Goal: Task Accomplishment & Management: Manage account settings

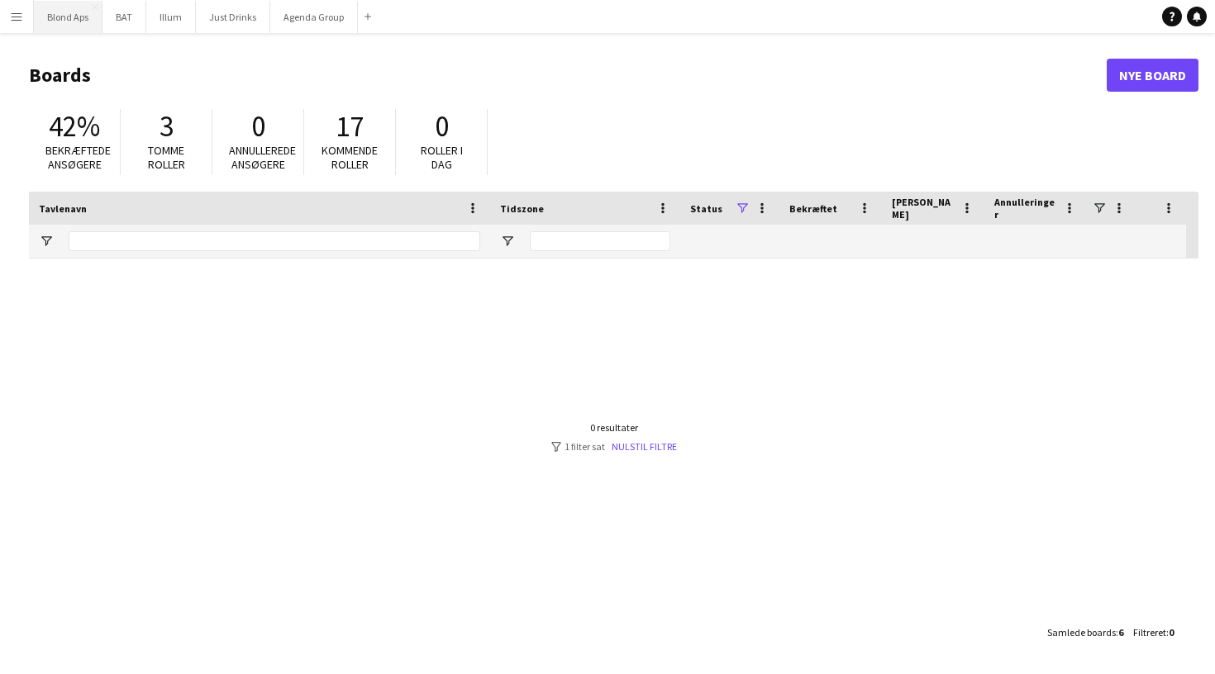
click at [69, 25] on button "Blond Aps Luk" at bounding box center [68, 17] width 69 height 32
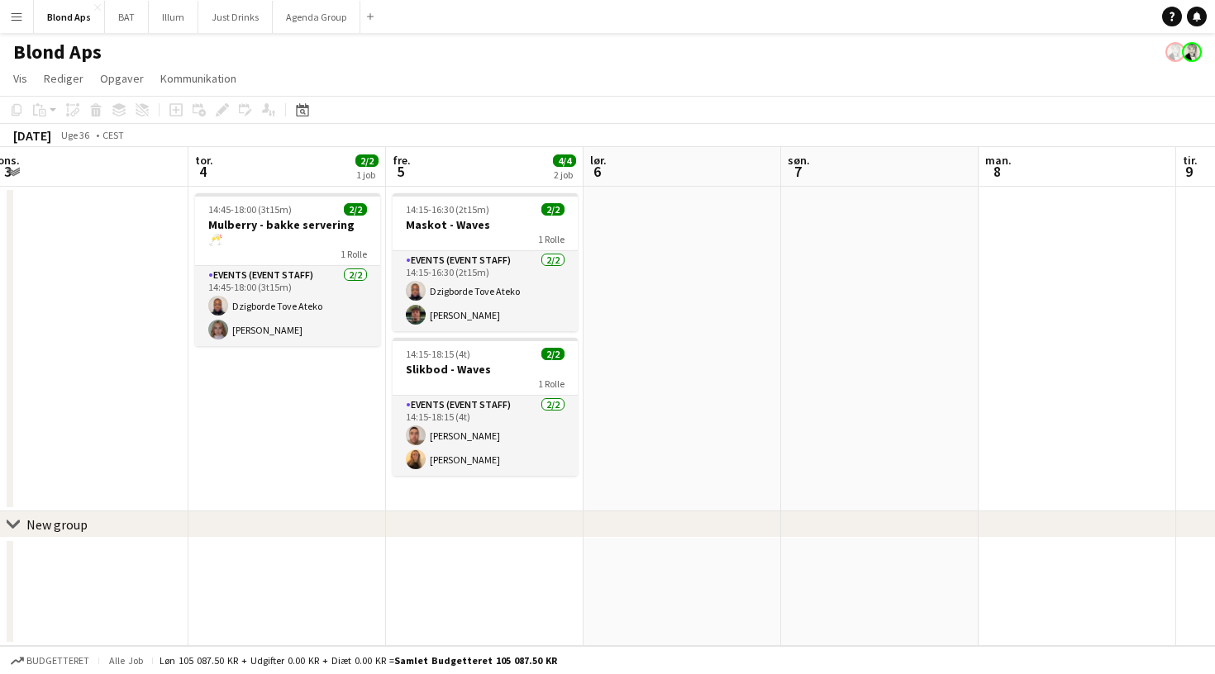
scroll to position [0, 819]
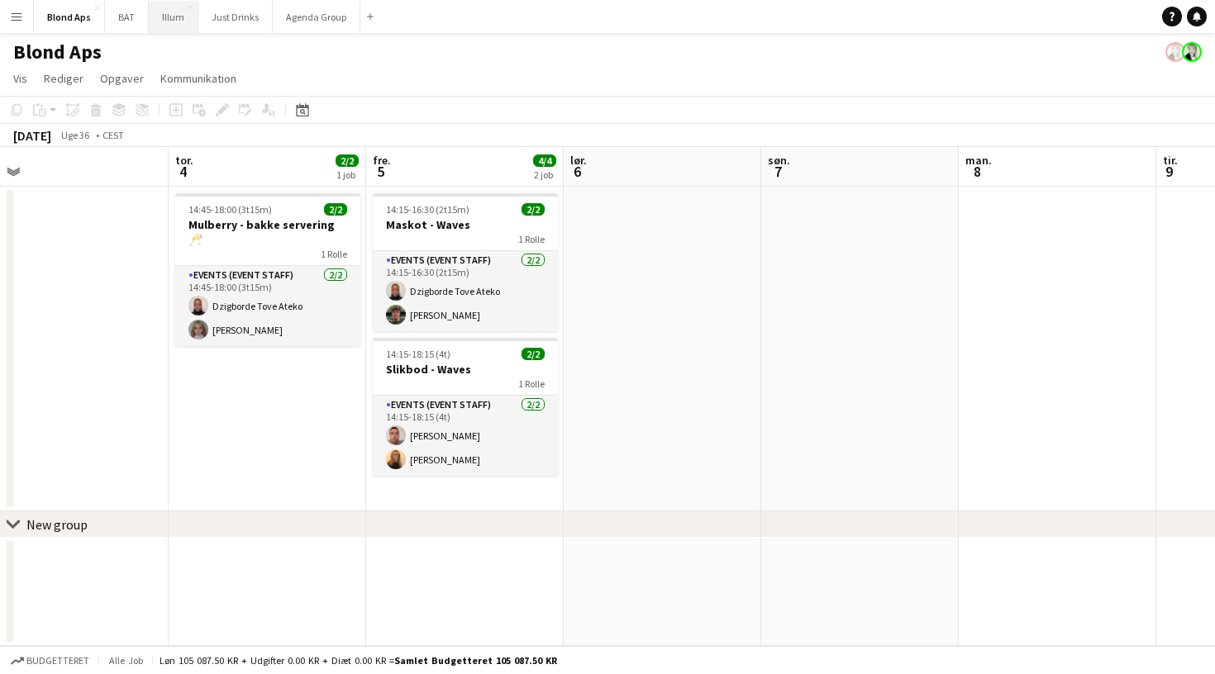
click at [174, 17] on button "Illum Luk" at bounding box center [174, 17] width 50 height 32
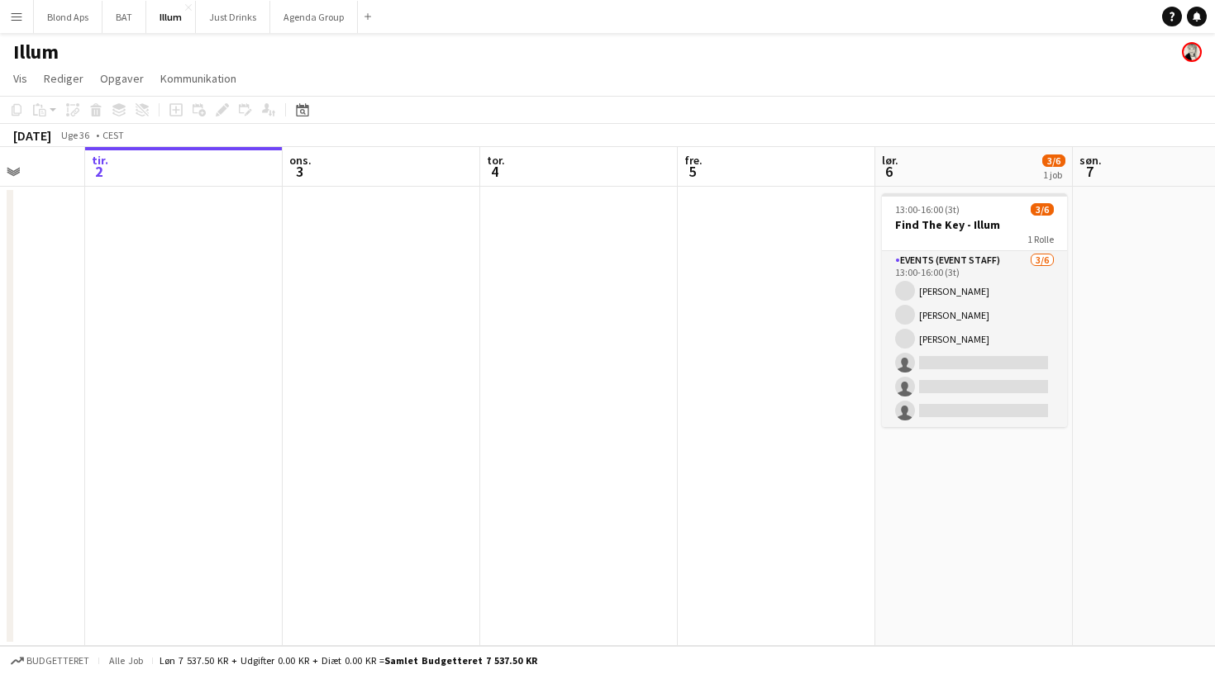
scroll to position [0, 513]
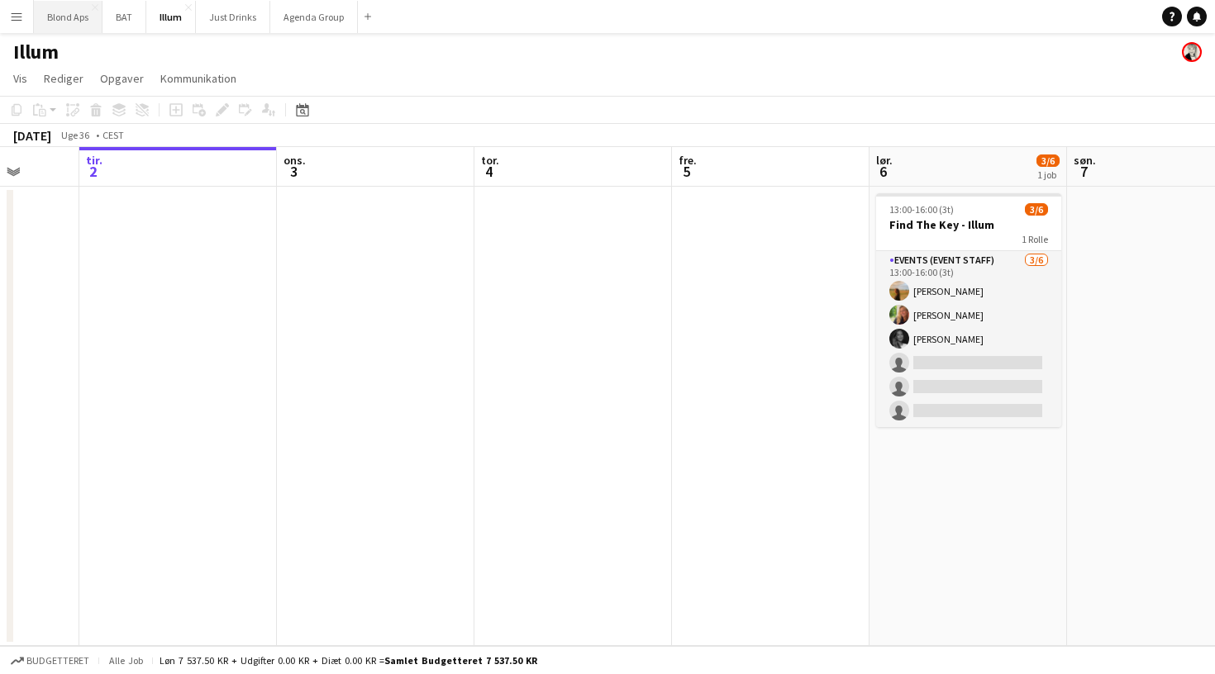
click at [83, 17] on button "Blond Aps Luk" at bounding box center [68, 17] width 69 height 32
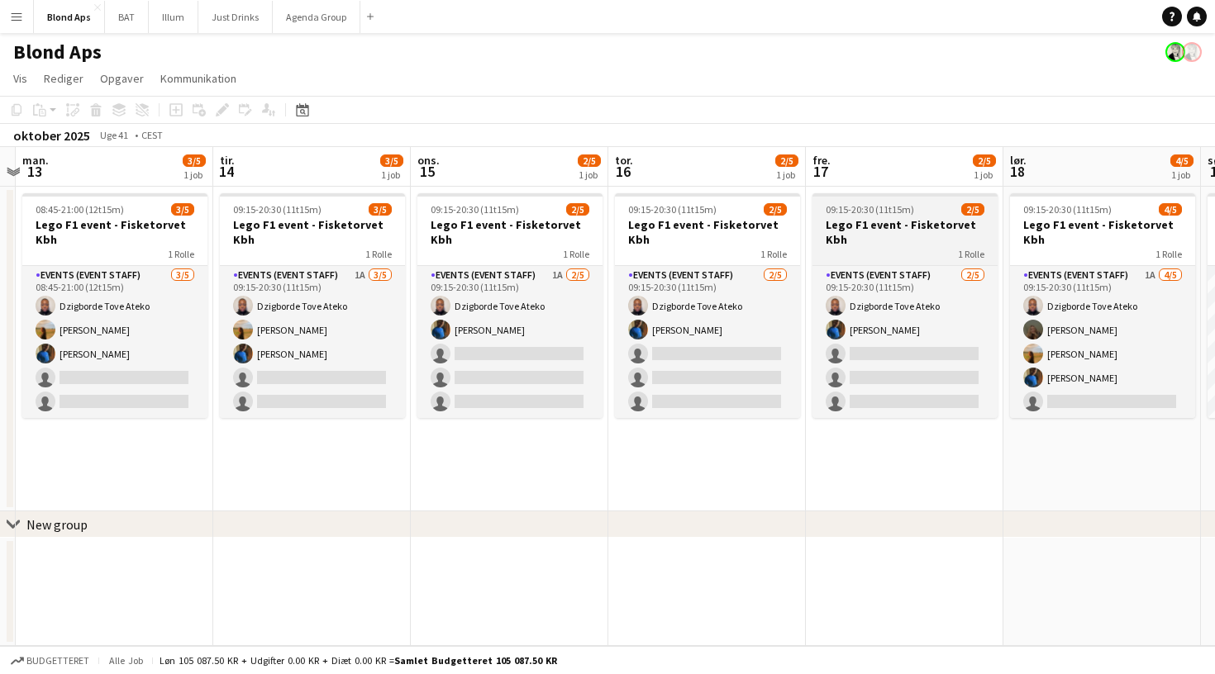
scroll to position [0, 583]
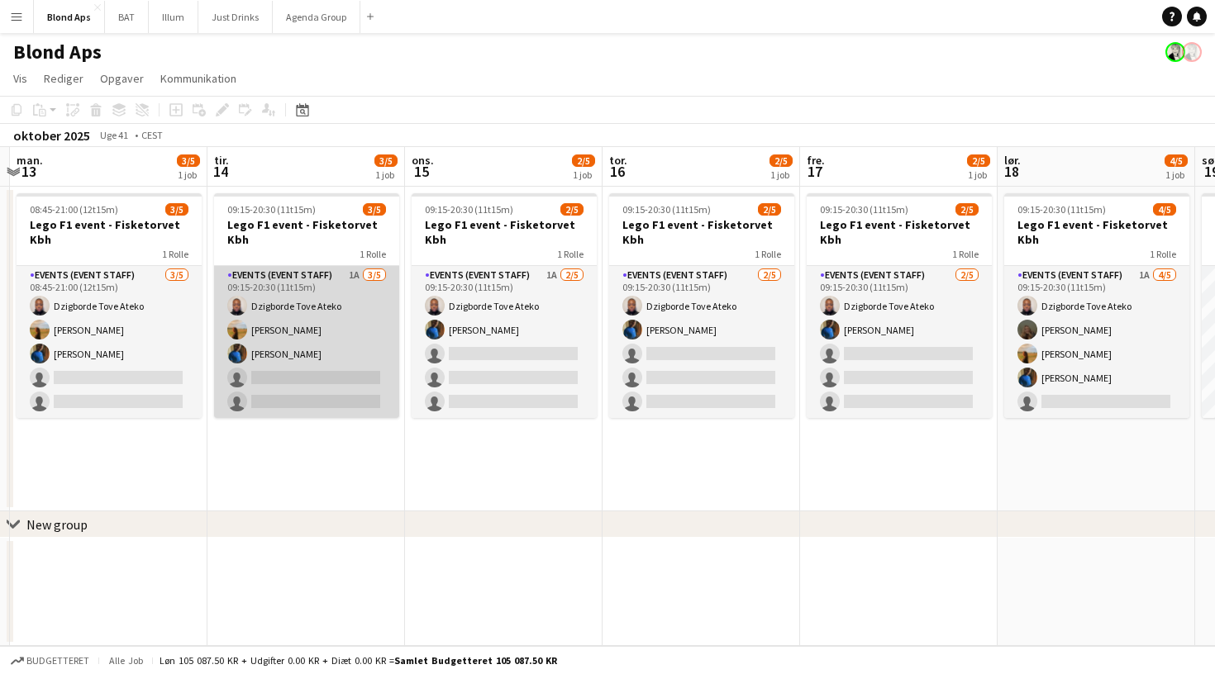
click at [269, 300] on app-card-role "Events (Event Staff) 1A [DATE] 09:15-20:30 (11t15m) Dzigborde [PERSON_NAME] [PE…" at bounding box center [306, 342] width 185 height 152
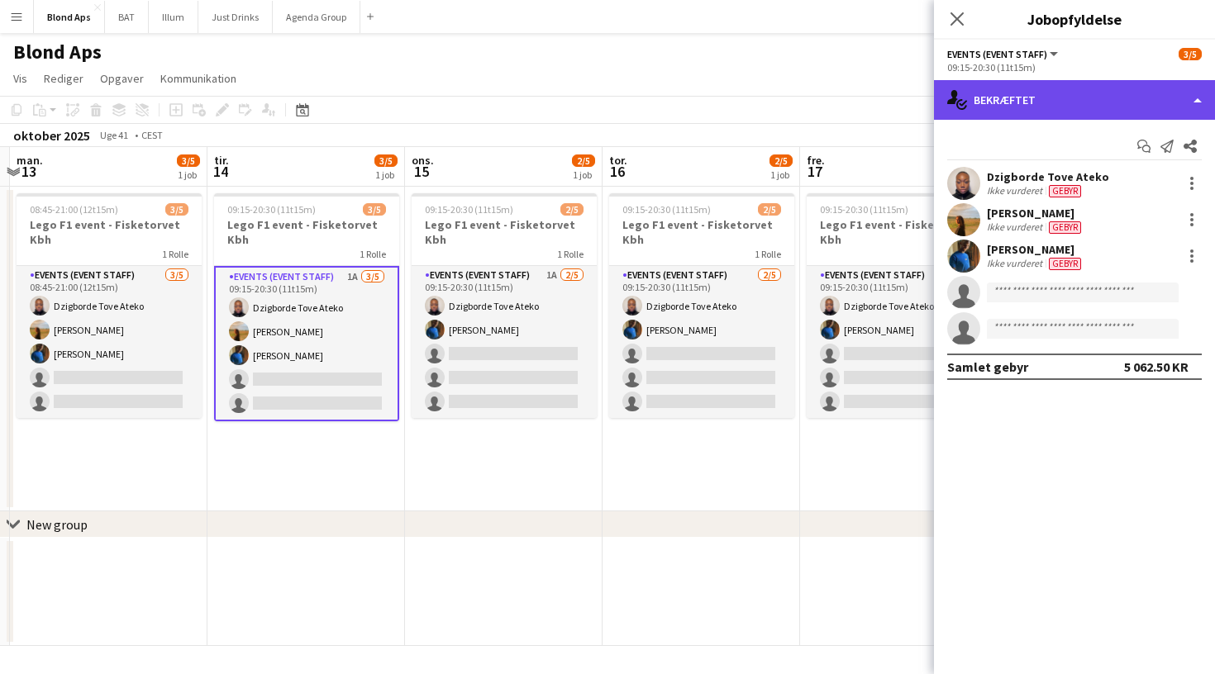
click at [1133, 92] on div "single-neutral-actions-check-2 Bekræftet" at bounding box center [1074, 100] width 281 height 40
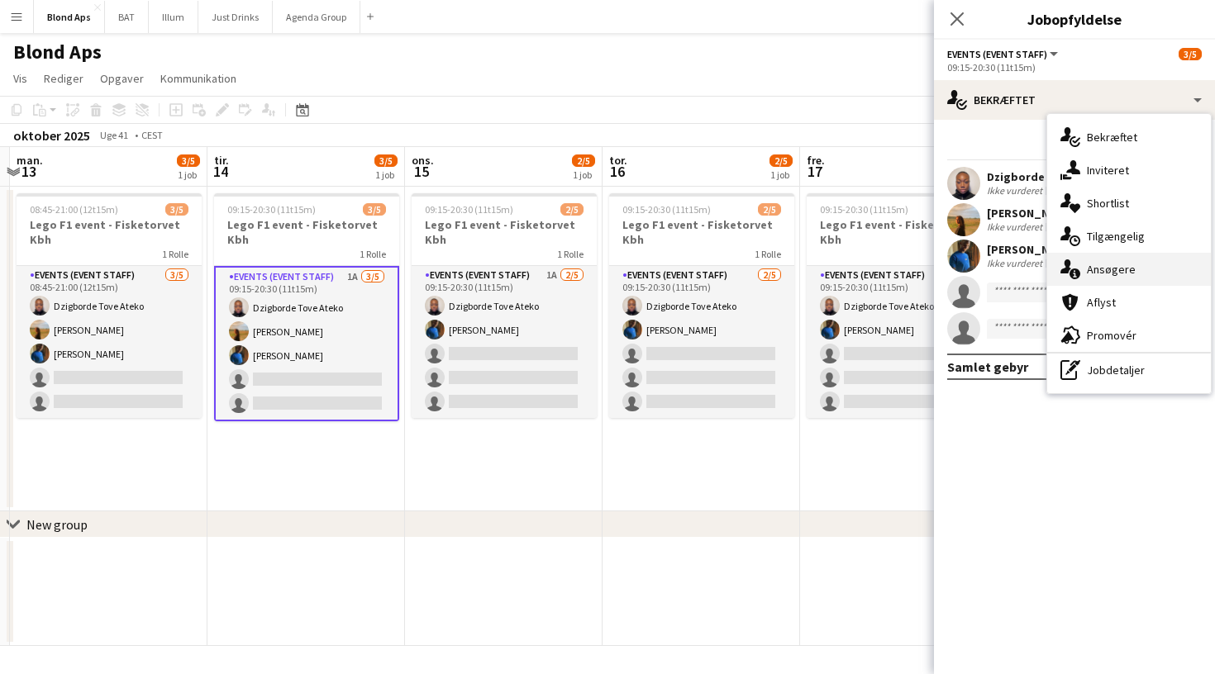
click at [1134, 260] on div "single-neutral-actions-information Ansøgere" at bounding box center [1129, 269] width 164 height 33
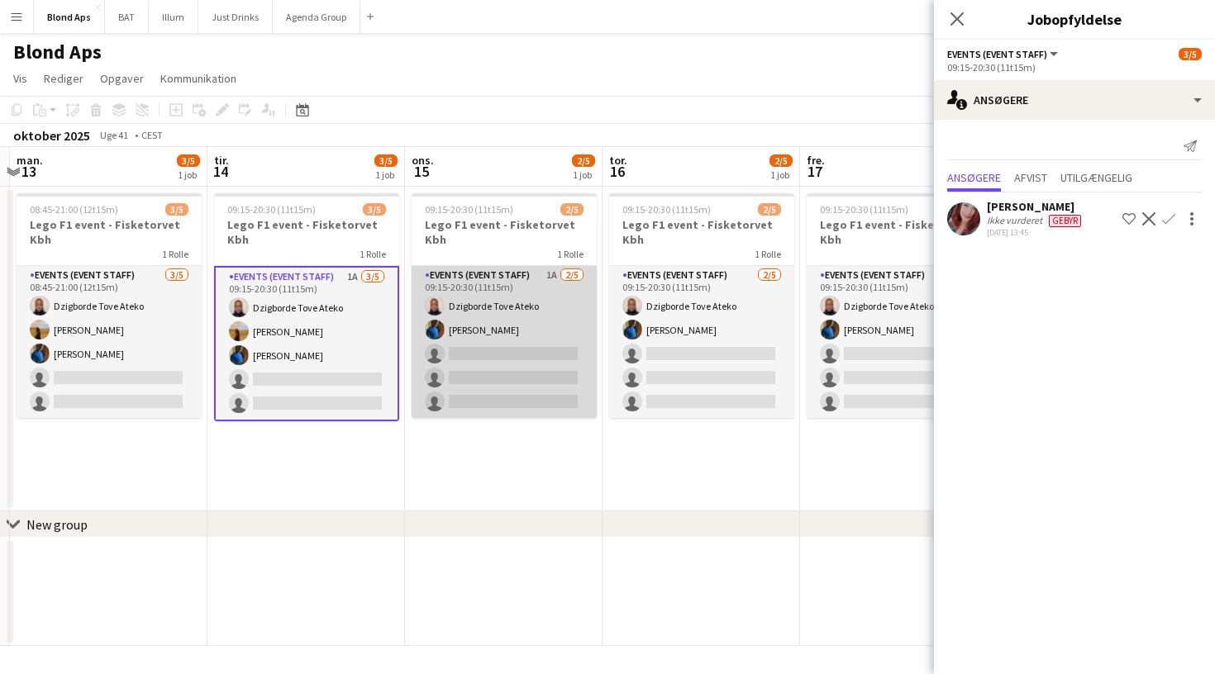
click at [559, 313] on app-card-role "Events (Event Staff) 1A [DATE] 09:15-20:30 (11t15m) Dzigborde [PERSON_NAME] [PE…" at bounding box center [504, 342] width 185 height 152
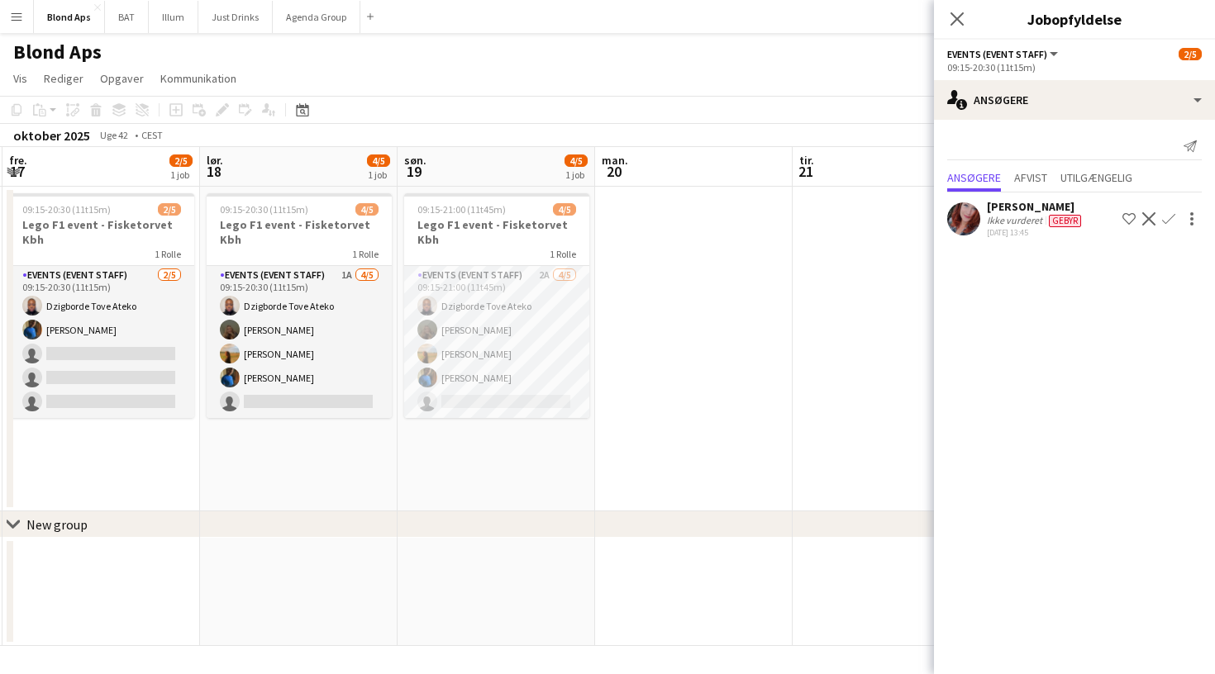
scroll to position [0, 599]
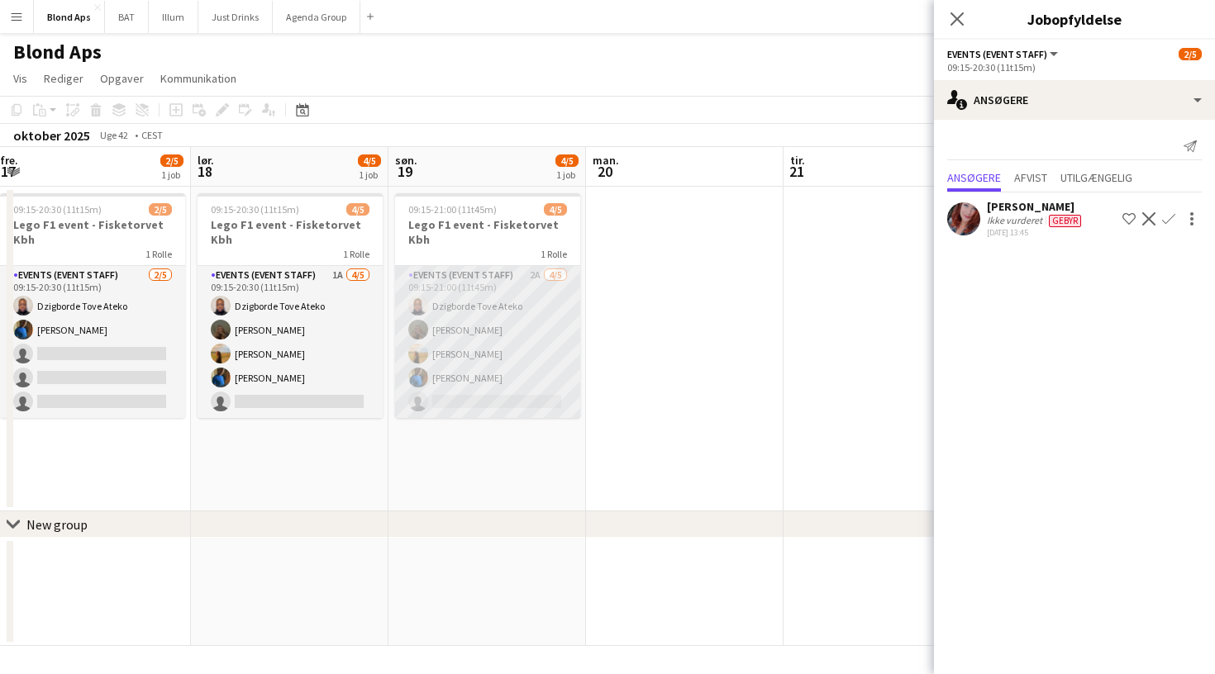
click at [512, 327] on app-card-role "Events (Event Staff) 2A [DATE] 09:15-21:00 (11t45m) Dzigborde [PERSON_NAME] [PE…" at bounding box center [487, 342] width 185 height 152
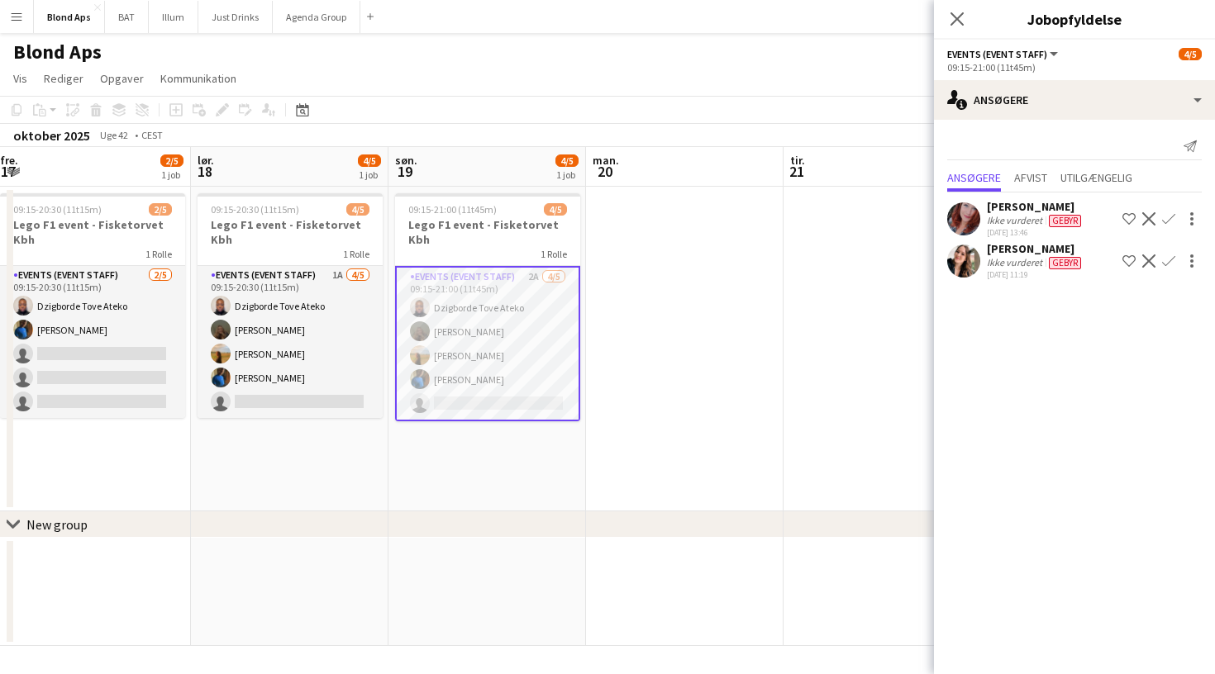
click at [1169, 261] on app-icon "Bekræft" at bounding box center [1168, 261] width 13 height 13
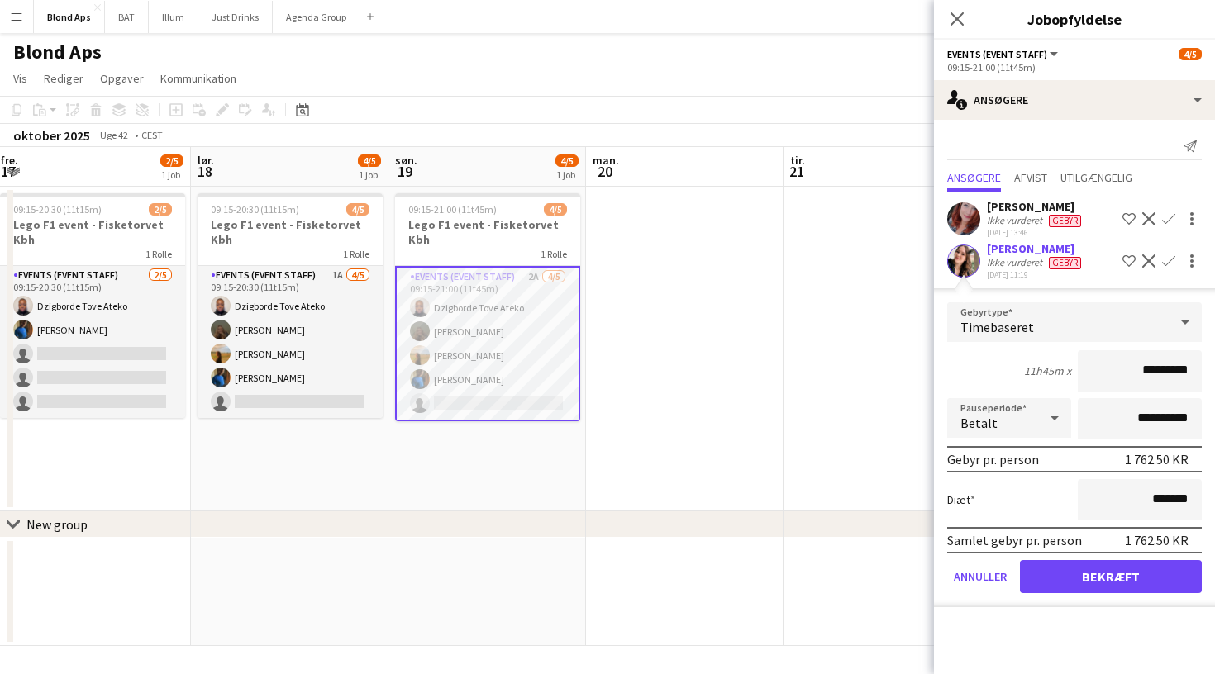
click at [1141, 584] on button "Bekræft" at bounding box center [1111, 576] width 182 height 33
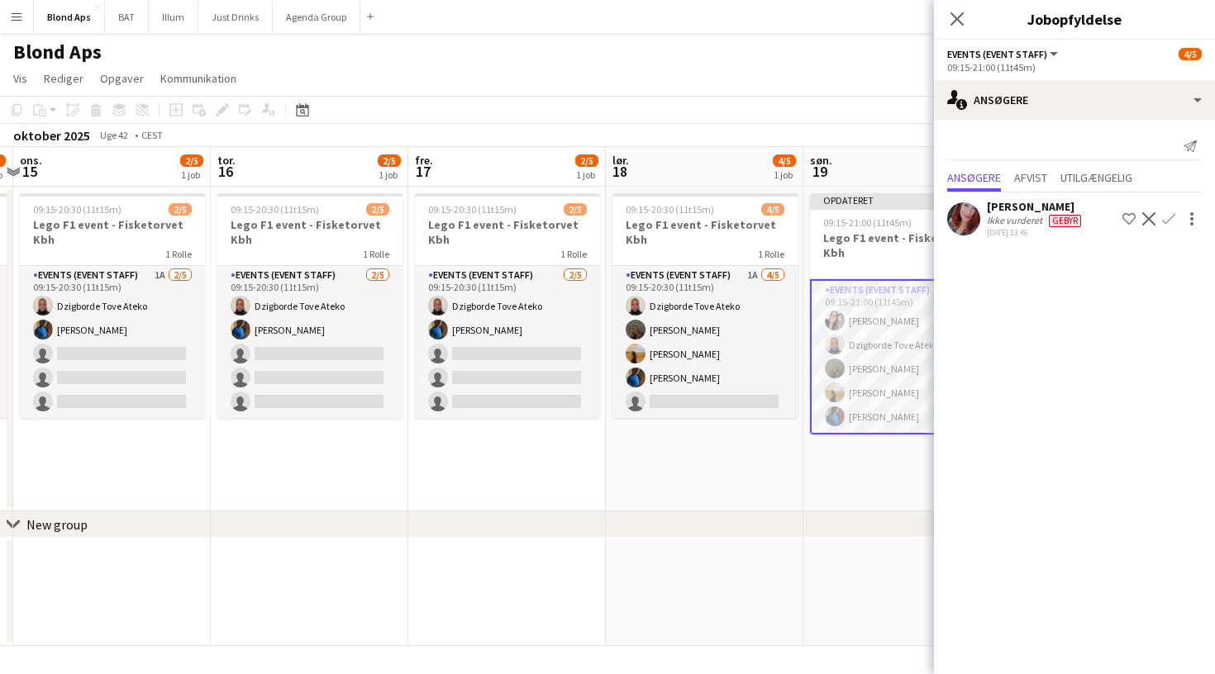
scroll to position [0, 594]
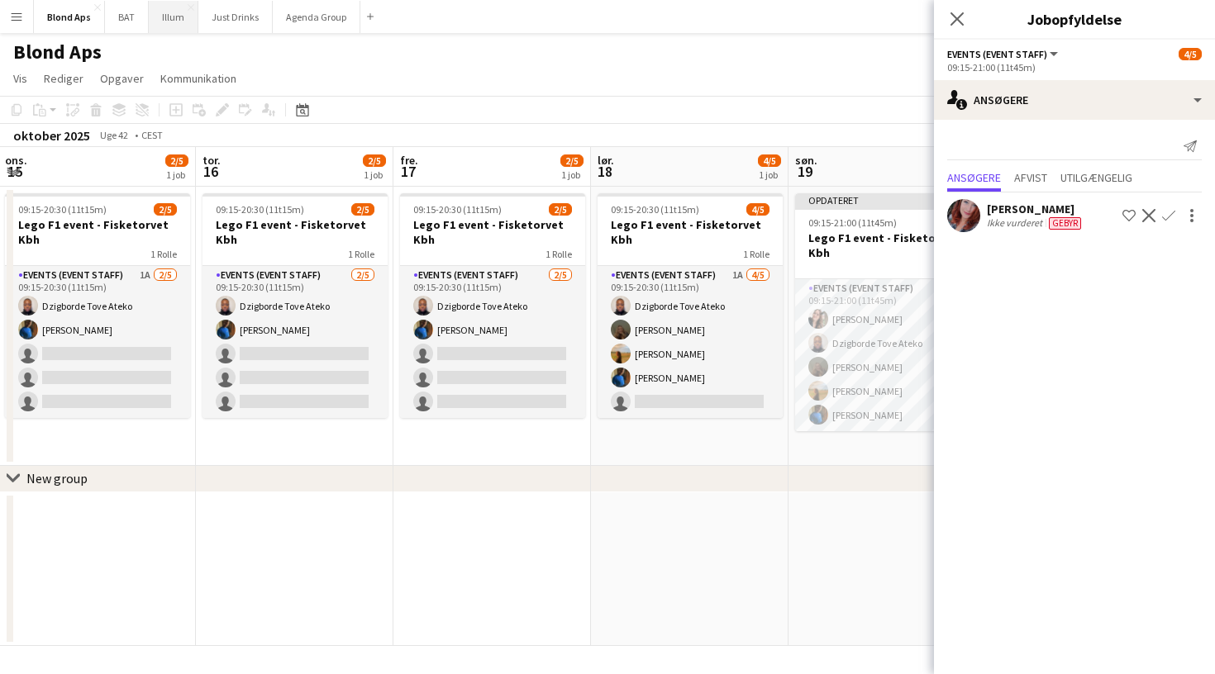
click at [162, 14] on button "Illum Luk" at bounding box center [174, 17] width 50 height 32
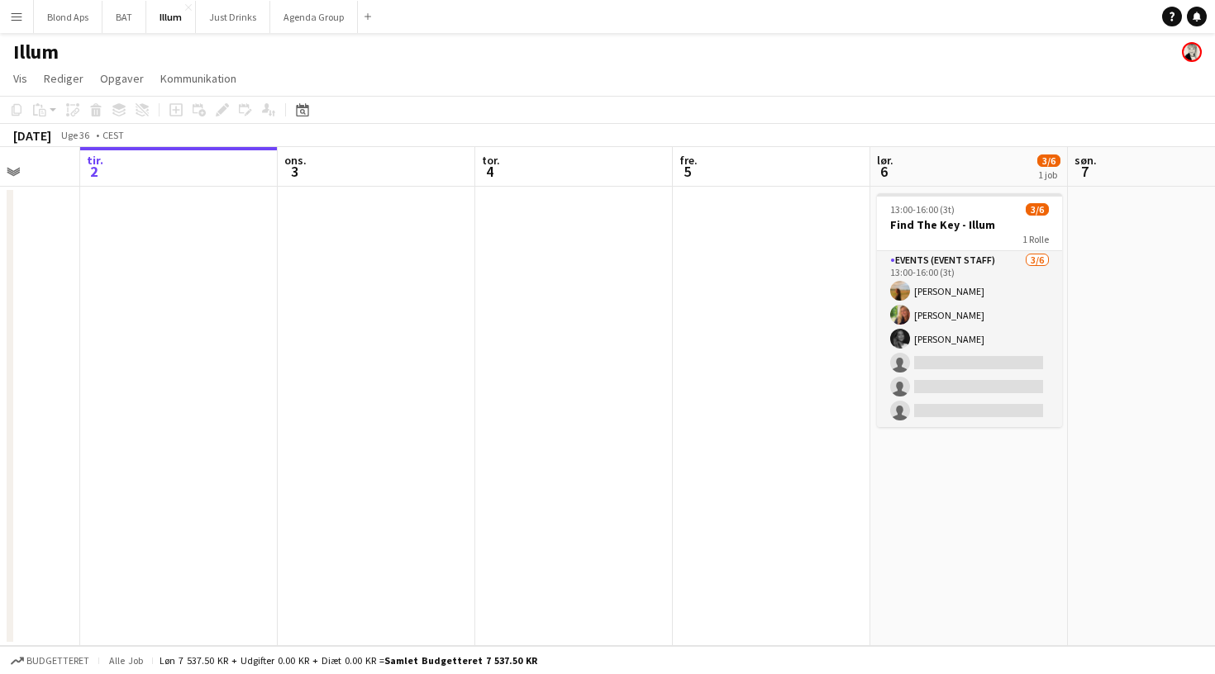
scroll to position [0, 528]
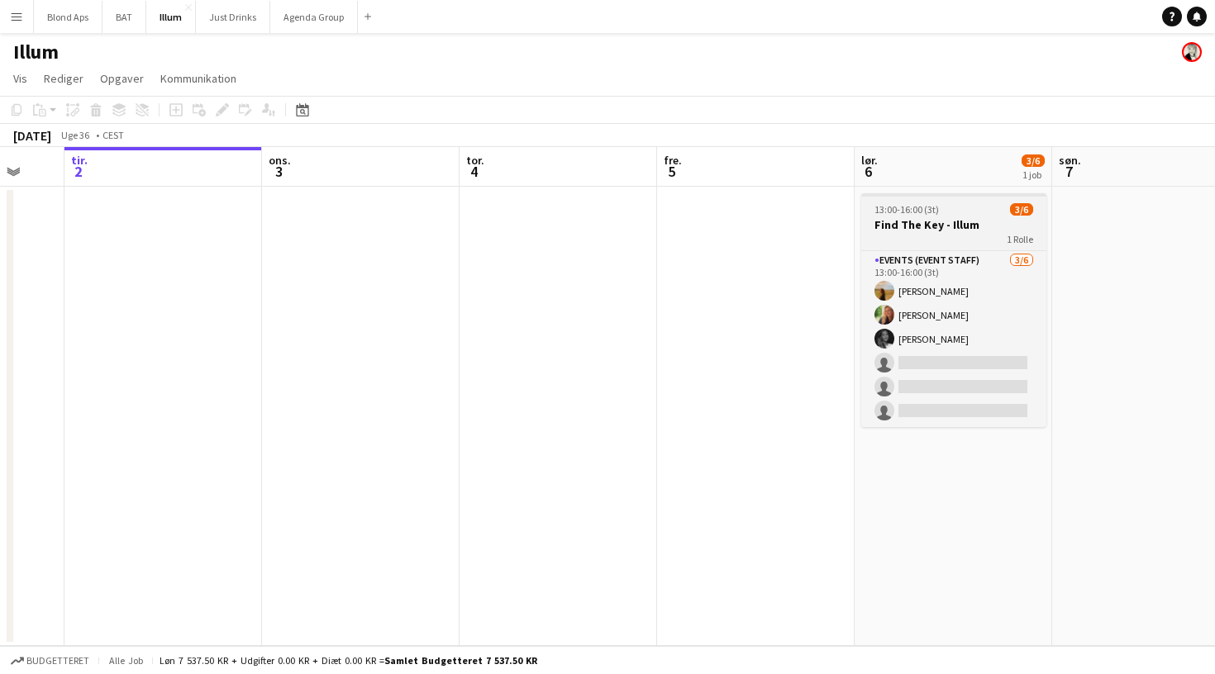
click at [938, 218] on h3 "Find The Key - Illum" at bounding box center [953, 224] width 185 height 15
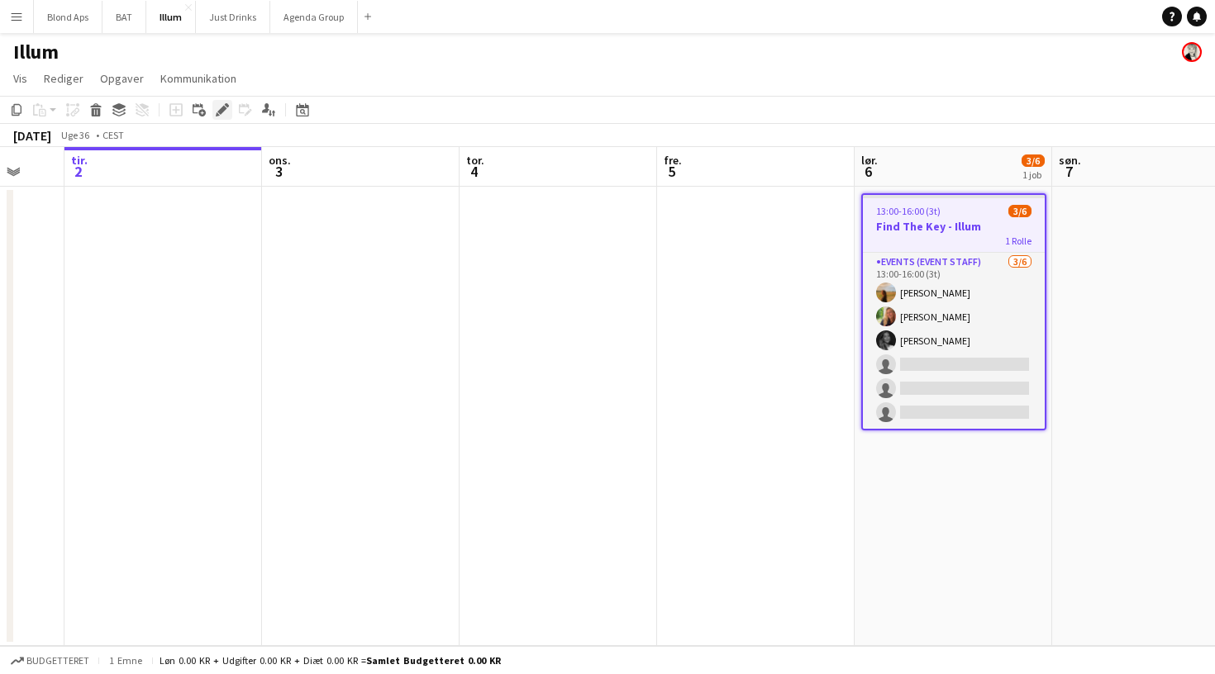
click at [217, 110] on icon "Rediger" at bounding box center [222, 109] width 13 height 13
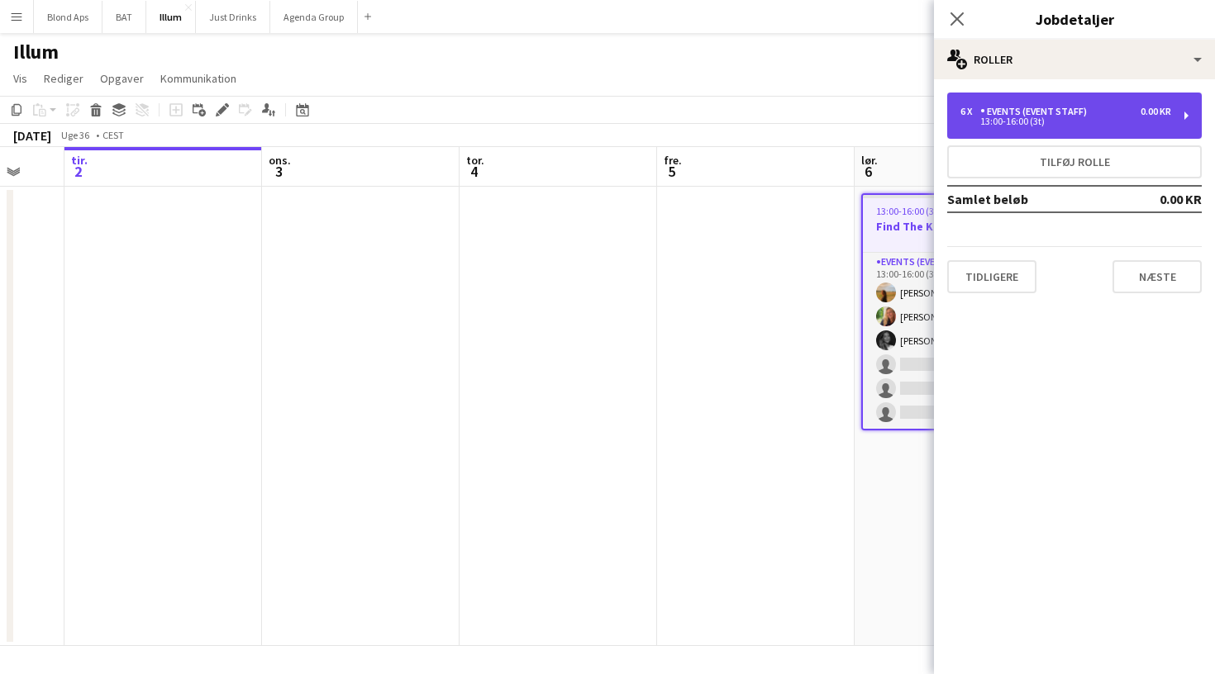
click at [1124, 110] on div "6 x Events (Event Staff) 0.00 KR" at bounding box center [1065, 112] width 211 height 12
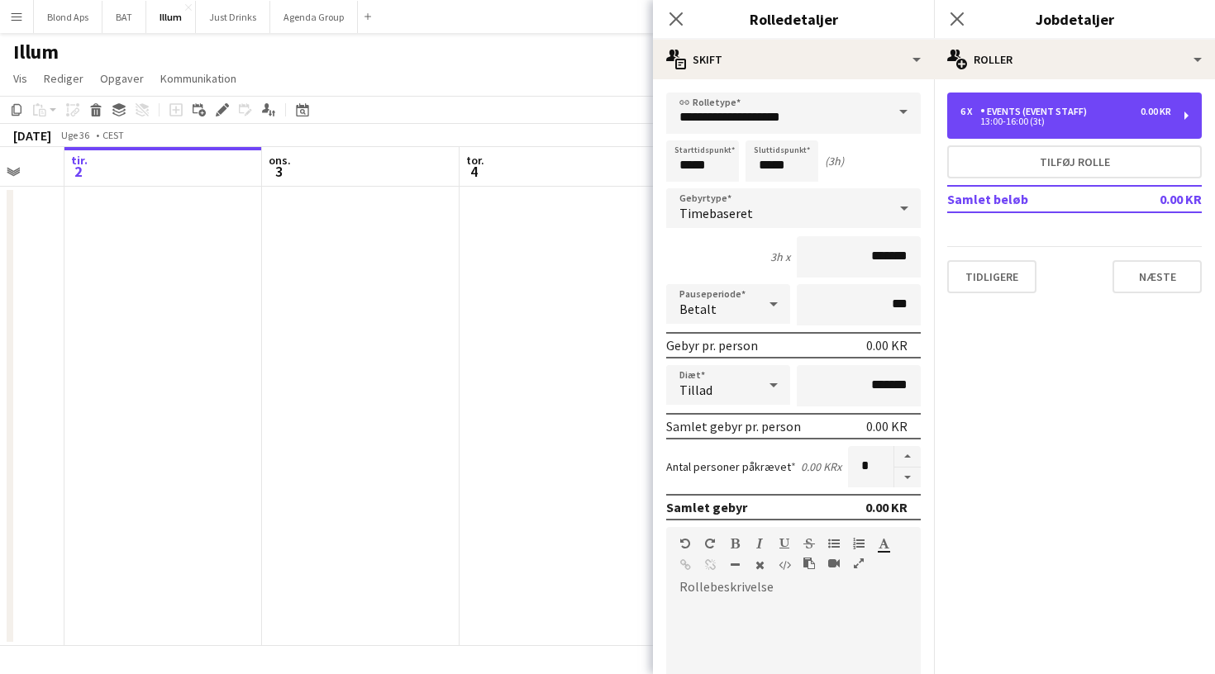
scroll to position [0, 0]
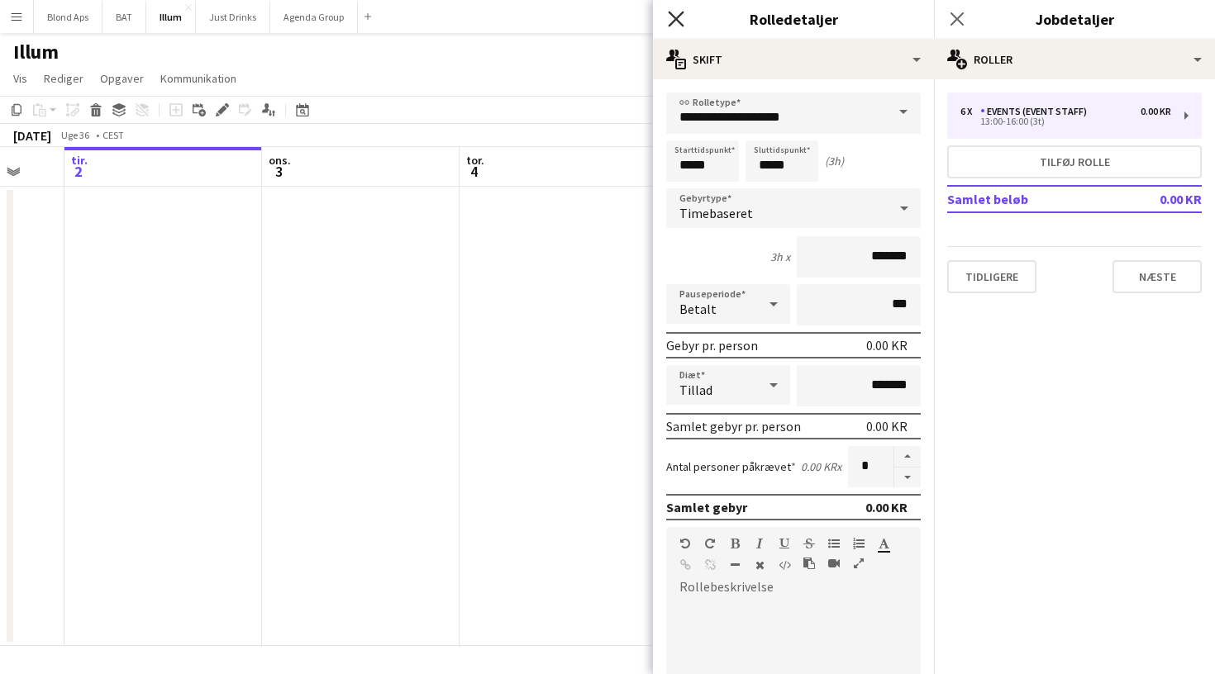
click at [673, 19] on icon "Luk pop-in" at bounding box center [676, 19] width 16 height 16
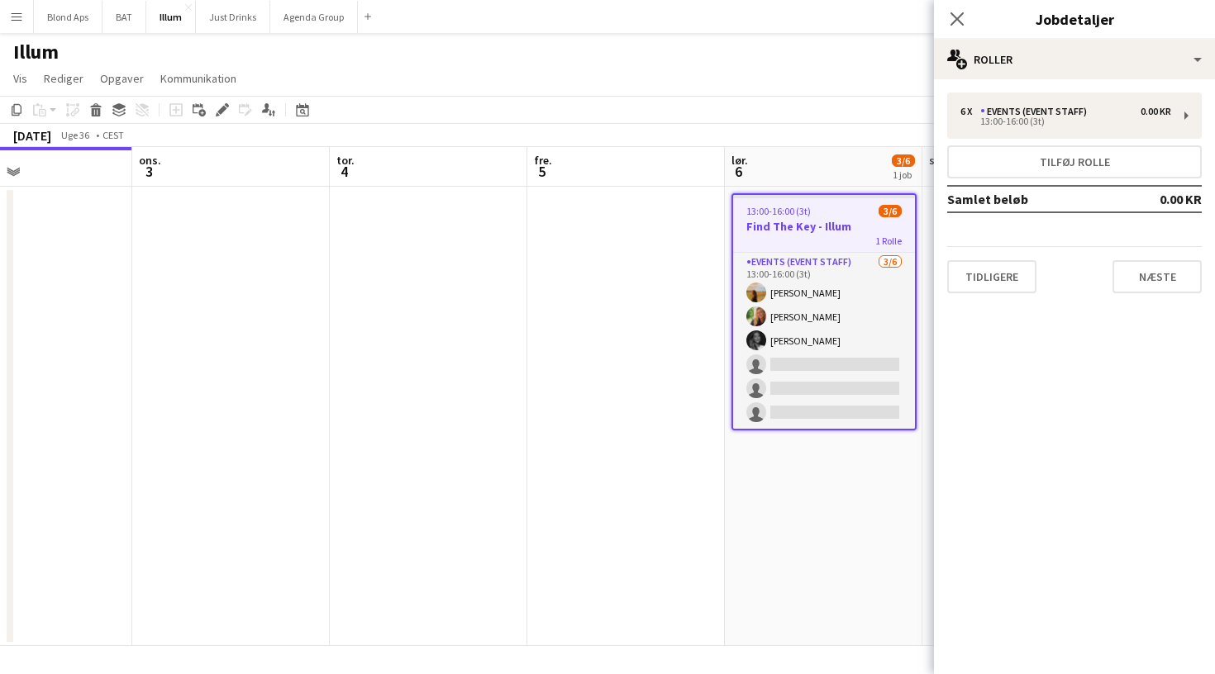
scroll to position [0, 493]
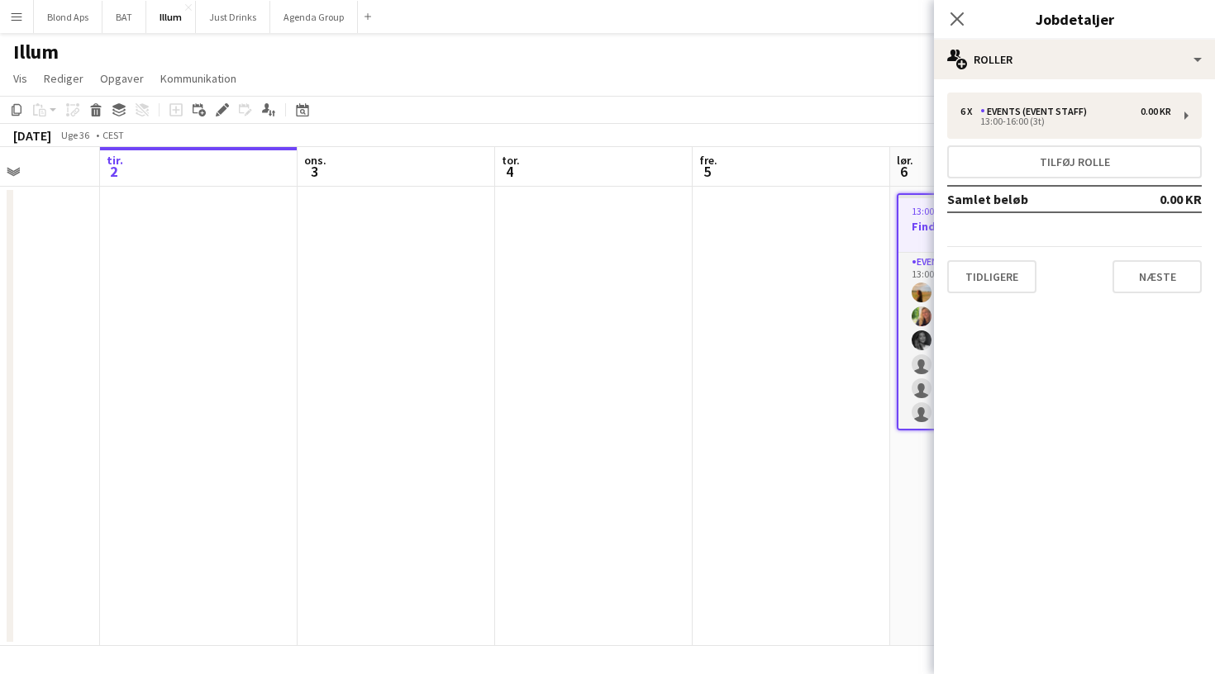
drag, startPoint x: 896, startPoint y: 218, endPoint x: 536, endPoint y: 444, distance: 424.4
click at [536, 444] on app-calendar-viewport "lør. 30 søn. 31 1/1 1 job man. 1 tir. 2 ons. 3 tor. 4 fre. 5 lør. 6 3/6 1 job s…" at bounding box center [607, 396] width 1215 height 499
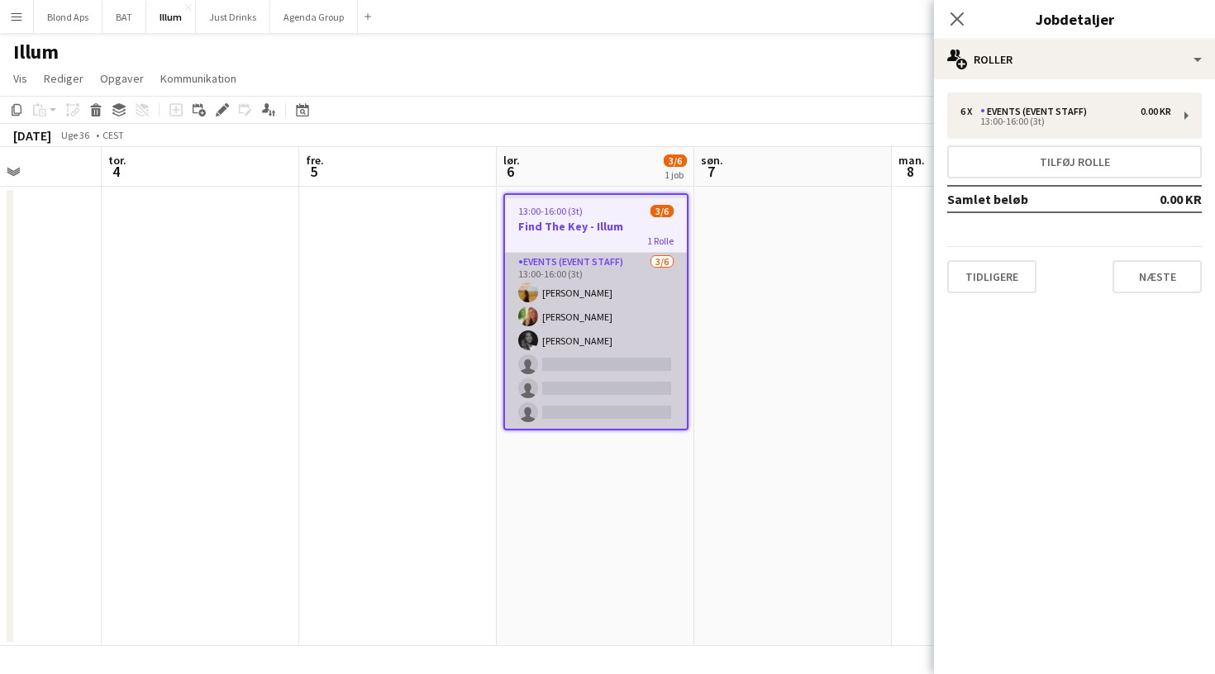
drag, startPoint x: 586, startPoint y: 202, endPoint x: 586, endPoint y: 257, distance: 54.5
click at [586, 263] on app-calendar-viewport "man. 1 tir. 2 ons. 3 tor. 4 fre. 5 lør. 6 3/6 1 job søn. 7 man. 8 tir. 9 ons. 1…" at bounding box center [607, 396] width 1215 height 499
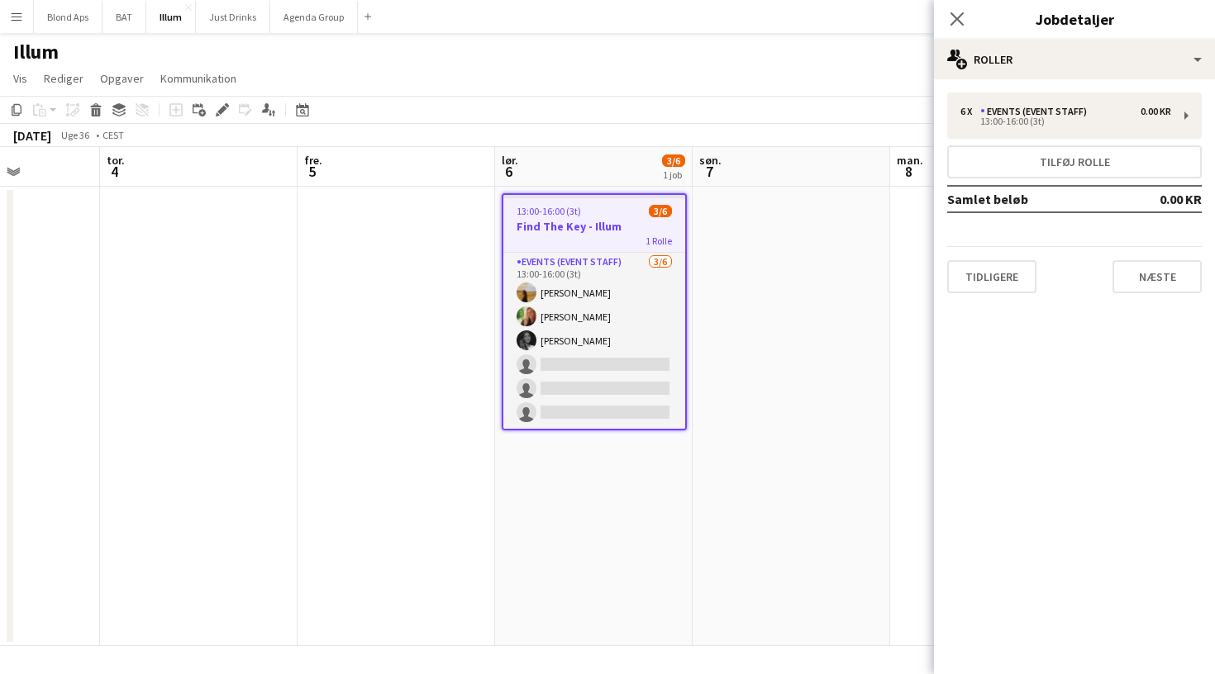
click at [608, 195] on div at bounding box center [594, 196] width 182 height 3
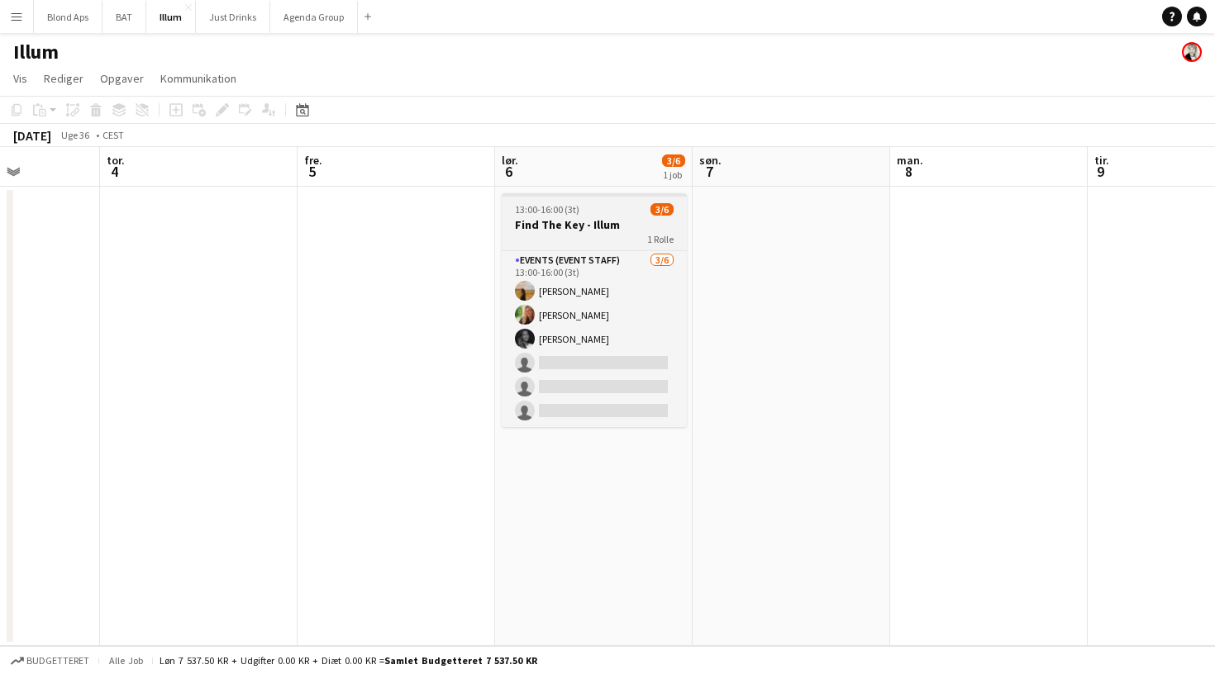
click at [608, 198] on app-job-card "13:00-16:00 (3t) 3/6 Find The Key - Illum 1 Rolle Events (Event Staff) [DATE] 1…" at bounding box center [594, 310] width 185 height 234
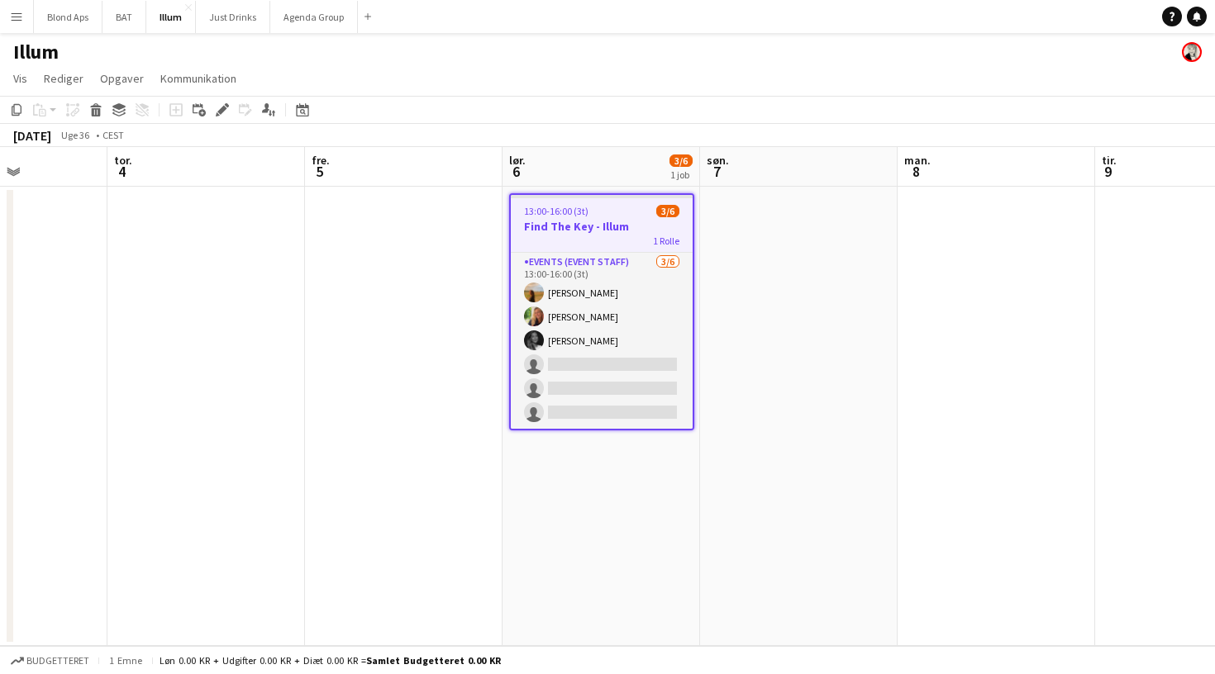
scroll to position [0, 484]
drag, startPoint x: 608, startPoint y: 193, endPoint x: 617, endPoint y: 221, distance: 29.3
click at [617, 221] on app-calendar-viewport "man. 1 tir. 2 ons. 3 tor. 4 fre. 5 lør. 6 3/6 1 job søn. 7 man. 8 tir. 9 ons. 1…" at bounding box center [607, 396] width 1215 height 499
click at [636, 212] on div "13:00-16:00 (3t) 3/6" at bounding box center [603, 211] width 182 height 12
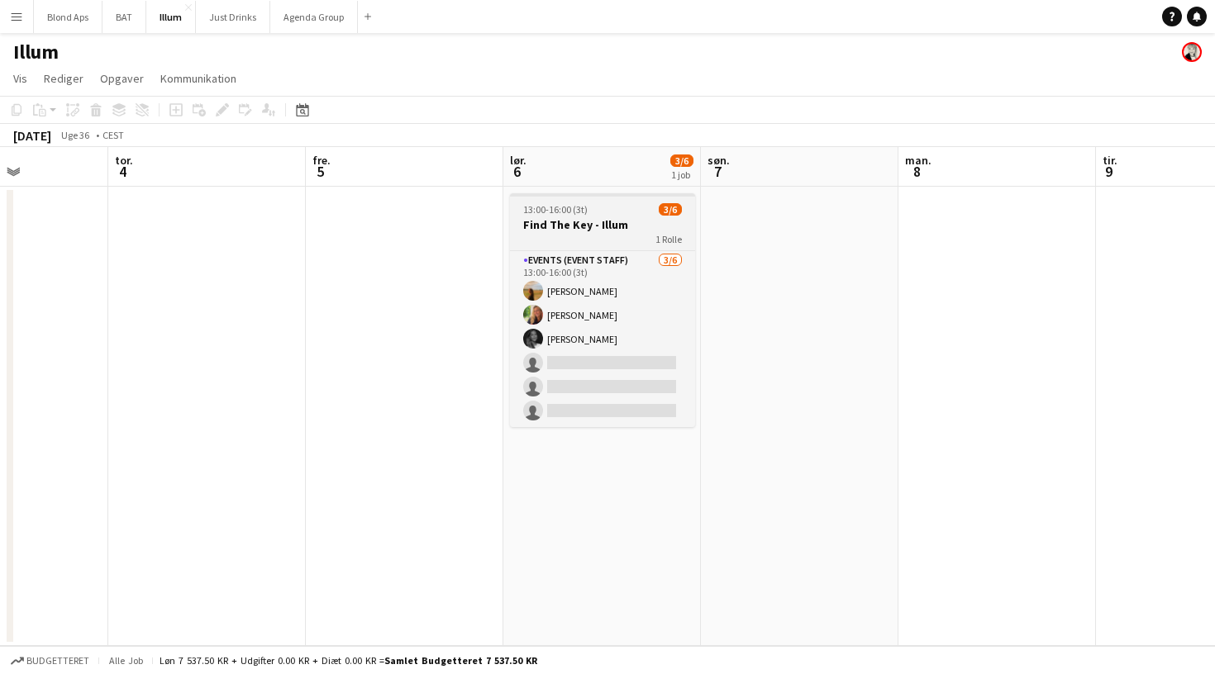
click at [636, 212] on div "13:00-16:00 (3t) 3/6" at bounding box center [602, 209] width 185 height 12
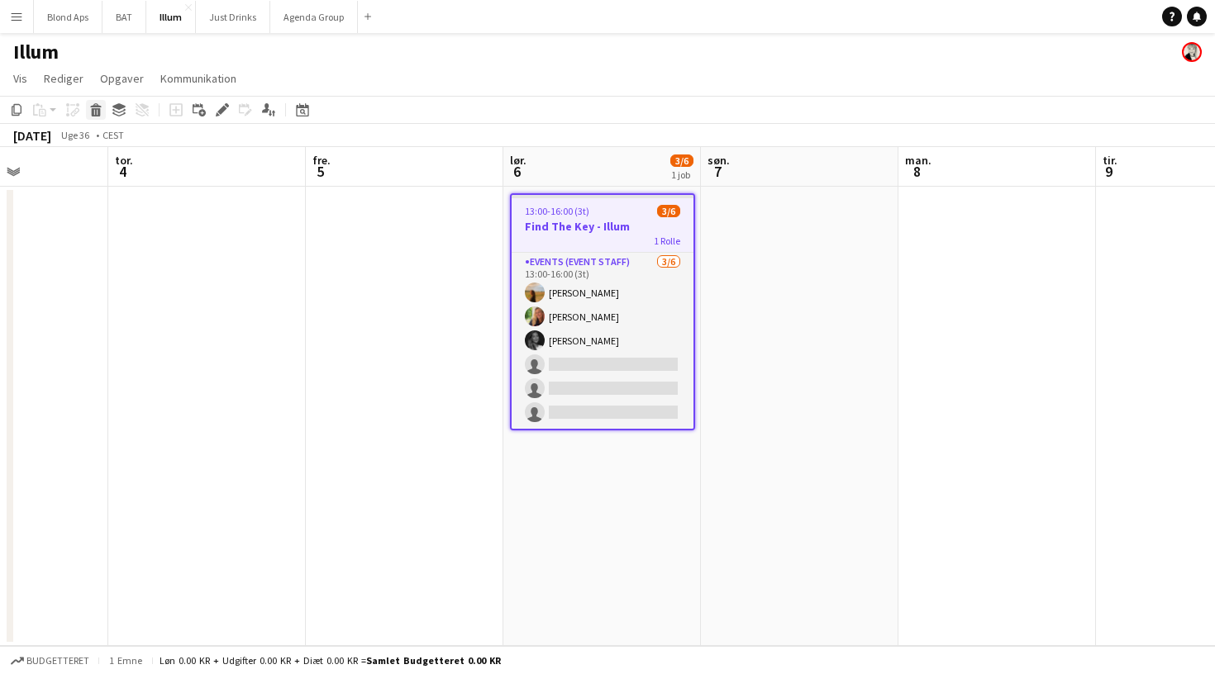
click at [93, 109] on icon at bounding box center [96, 112] width 9 height 8
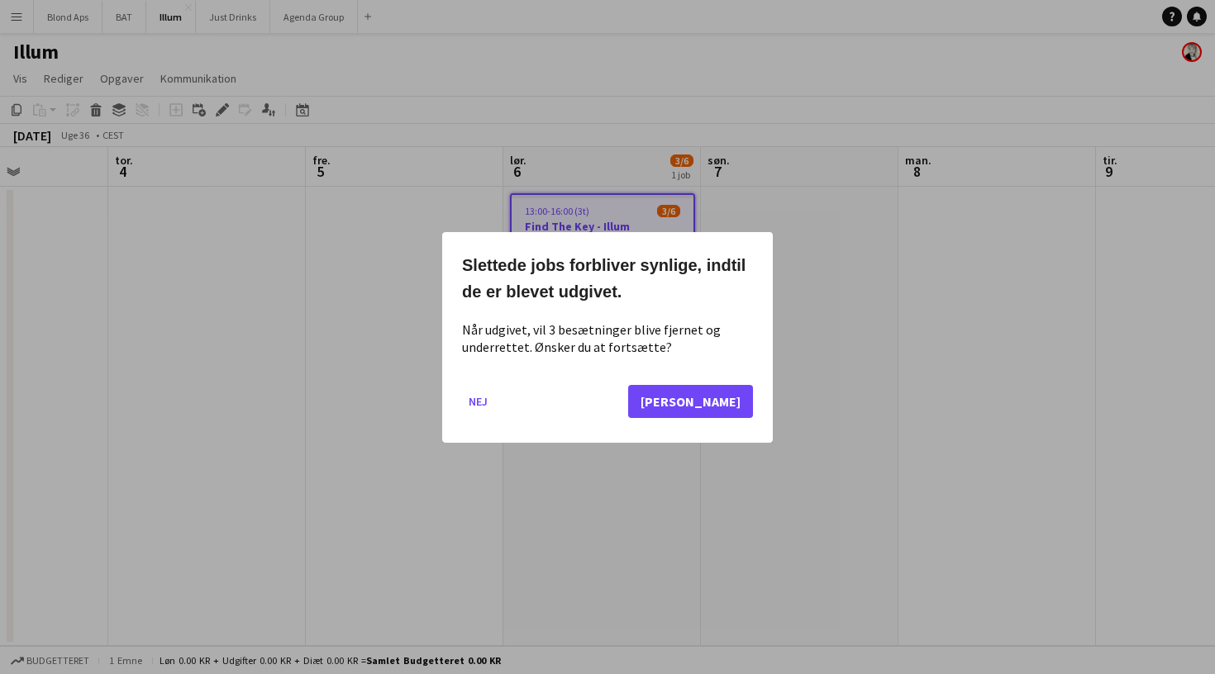
click at [728, 394] on button "[PERSON_NAME]" at bounding box center [690, 400] width 125 height 33
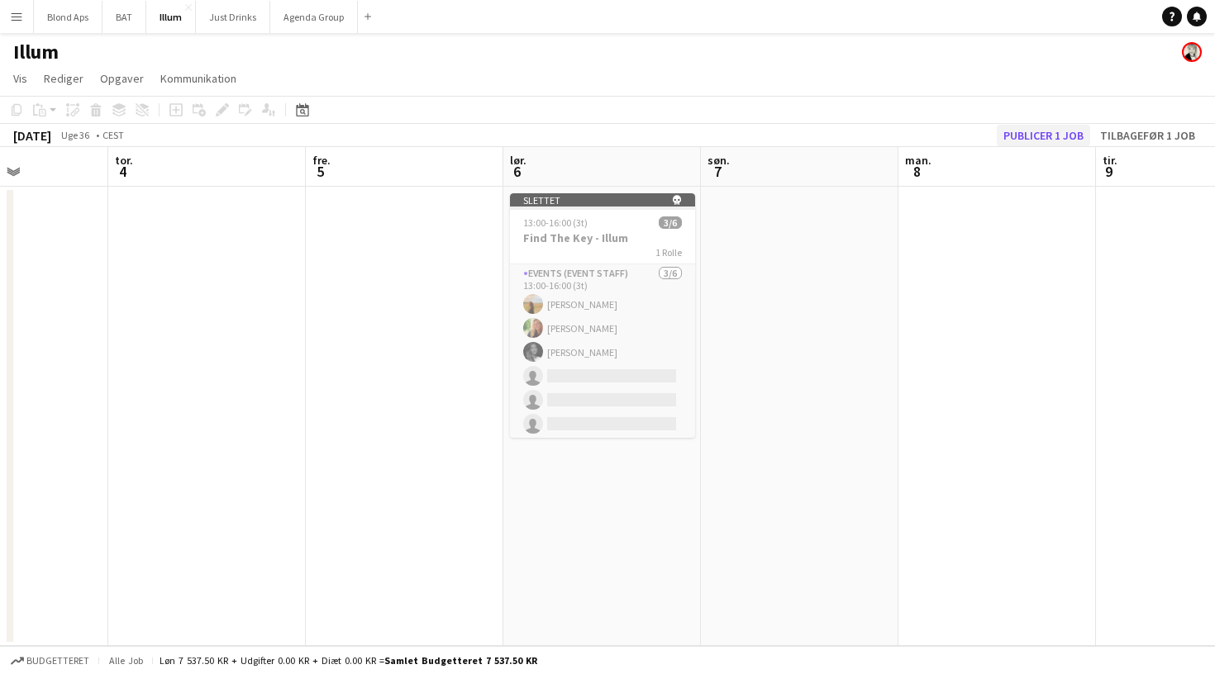
click at [1045, 129] on button "Publicer 1 job" at bounding box center [1043, 135] width 93 height 21
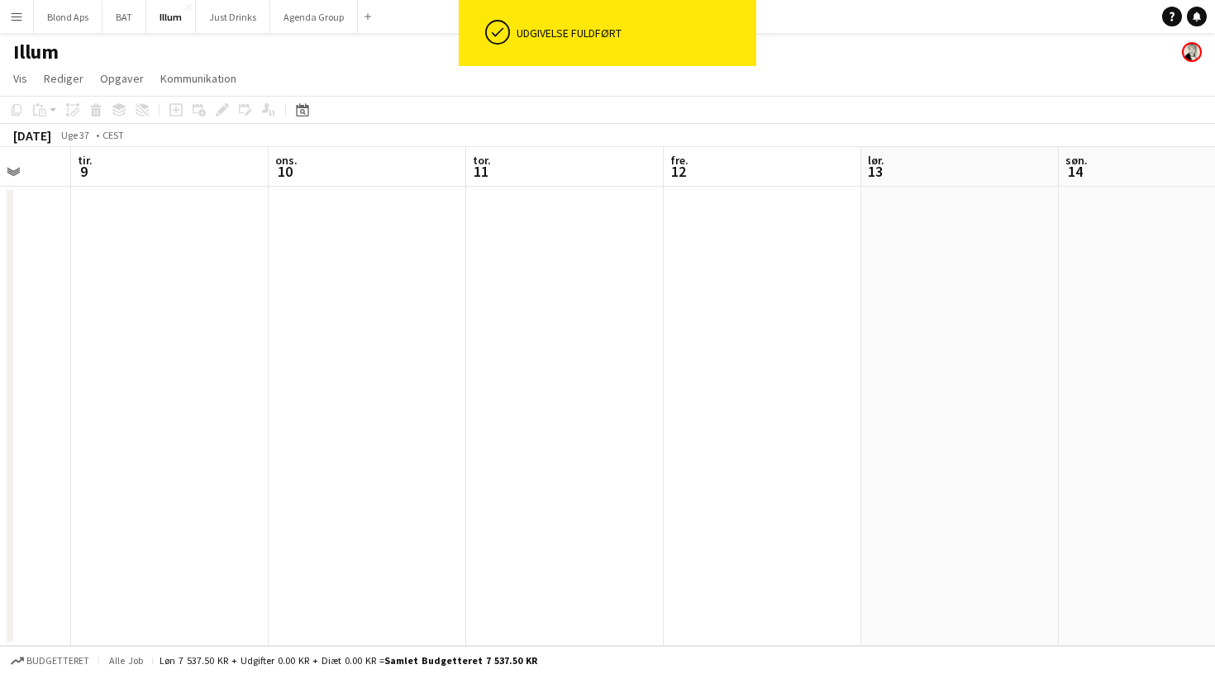
scroll to position [0, 718]
click at [931, 288] on app-date-cell at bounding box center [961, 416] width 198 height 459
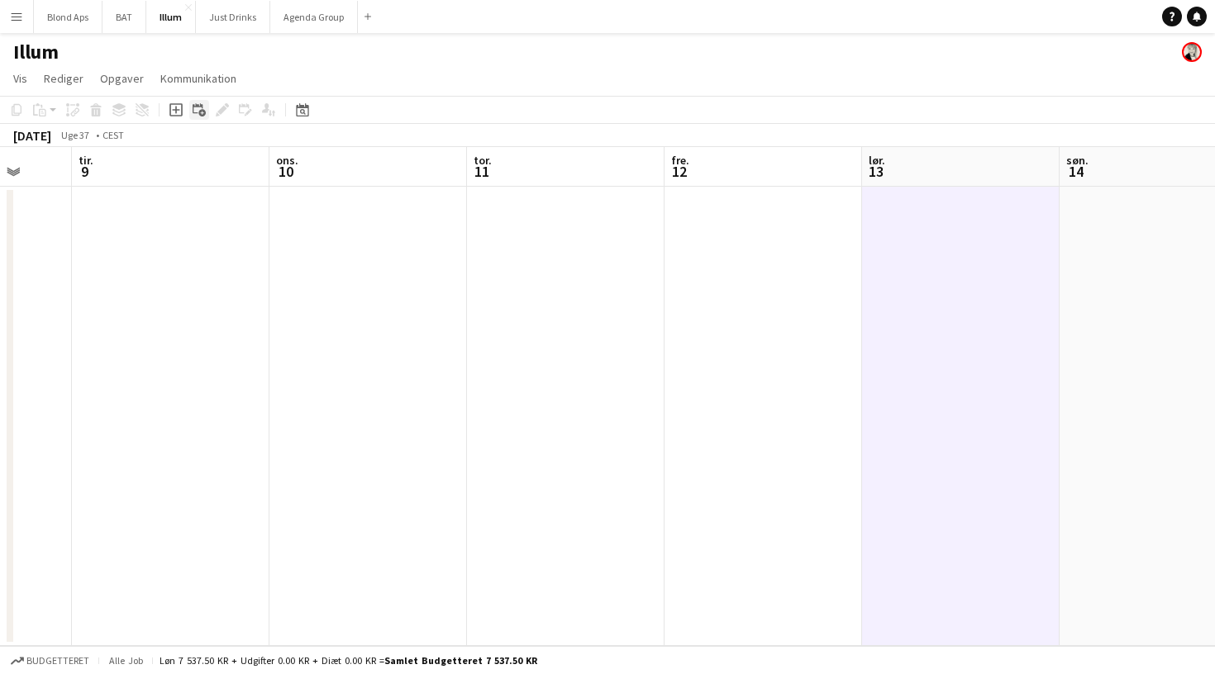
click at [203, 110] on icon at bounding box center [201, 113] width 7 height 7
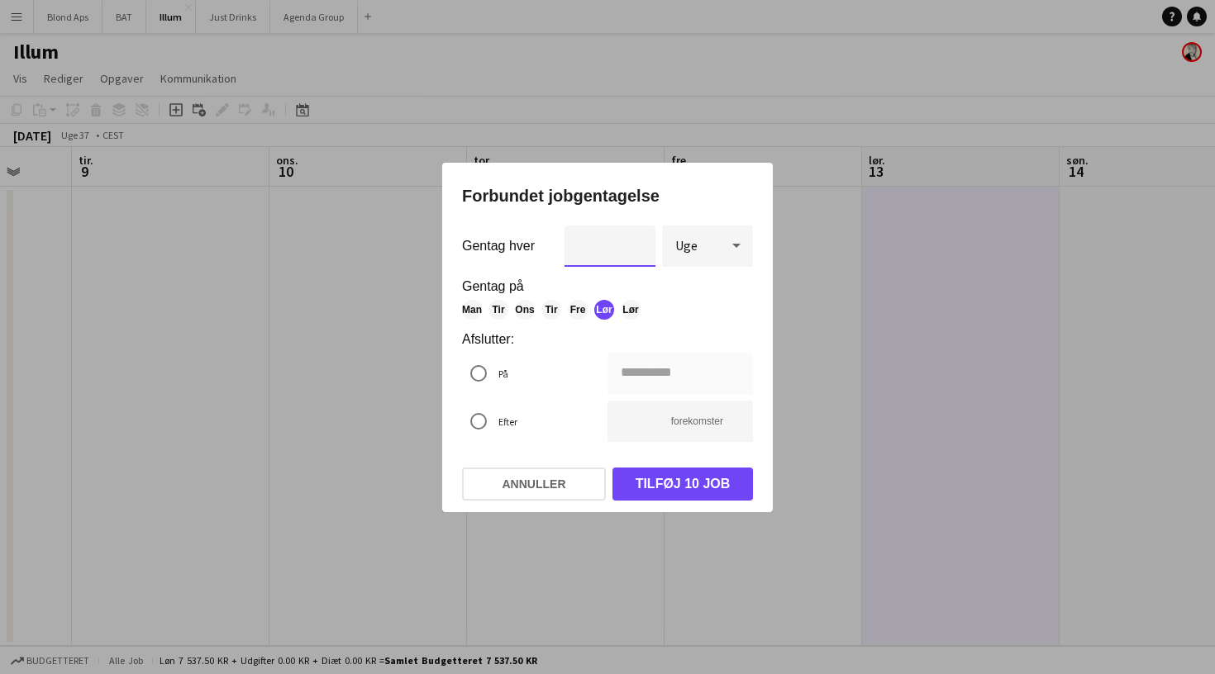
click at [636, 248] on input "*" at bounding box center [609, 246] width 91 height 41
click at [531, 465] on mat-dialog-actions "Annuller Tilføj 10 job" at bounding box center [607, 483] width 291 height 57
click at [531, 480] on button "Annuller" at bounding box center [534, 484] width 144 height 33
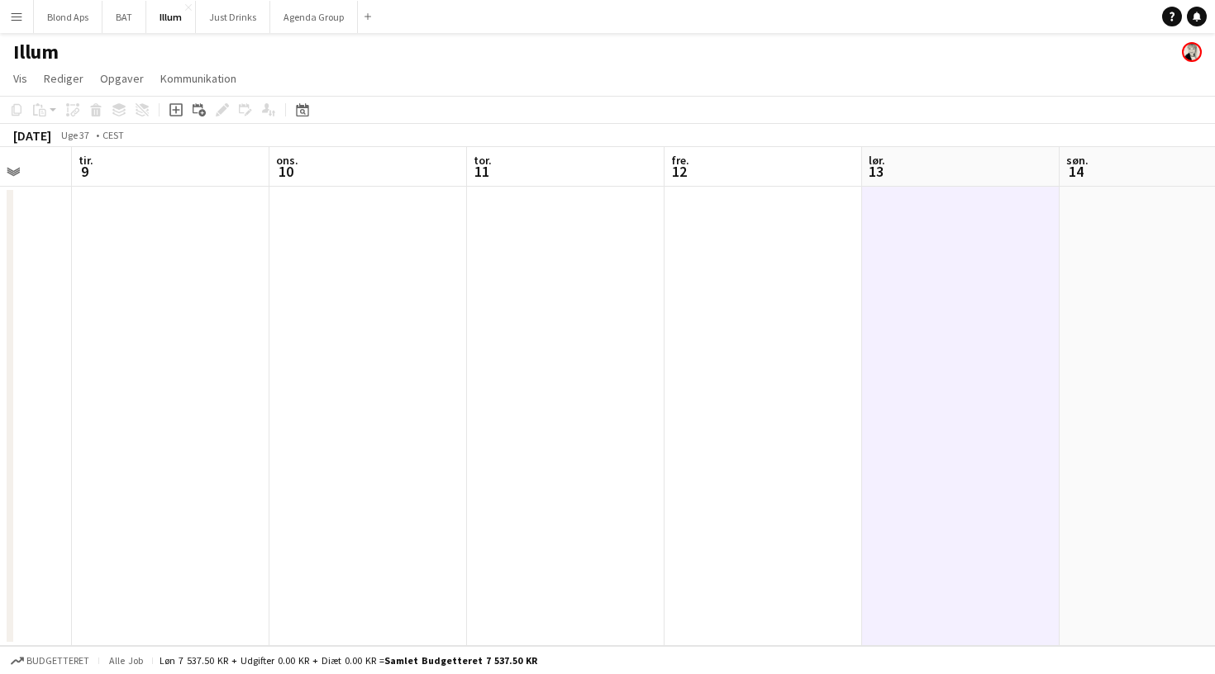
click at [955, 217] on app-date-cell at bounding box center [961, 416] width 198 height 459
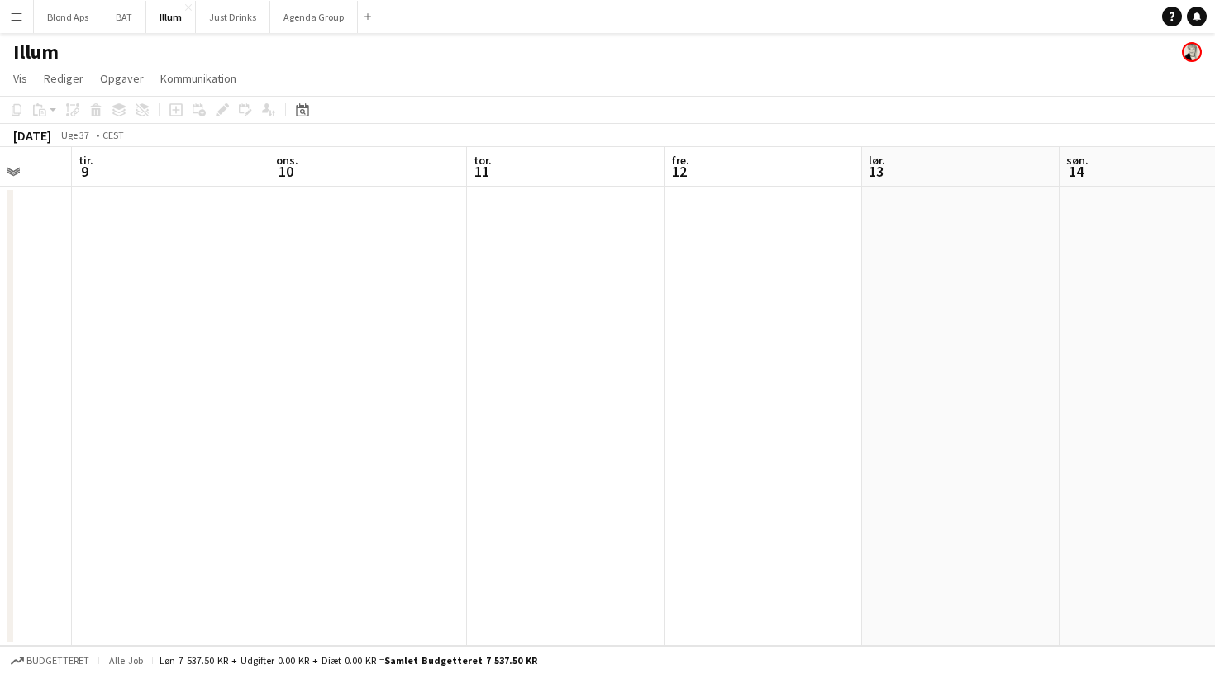
click at [955, 217] on app-date-cell at bounding box center [961, 416] width 198 height 459
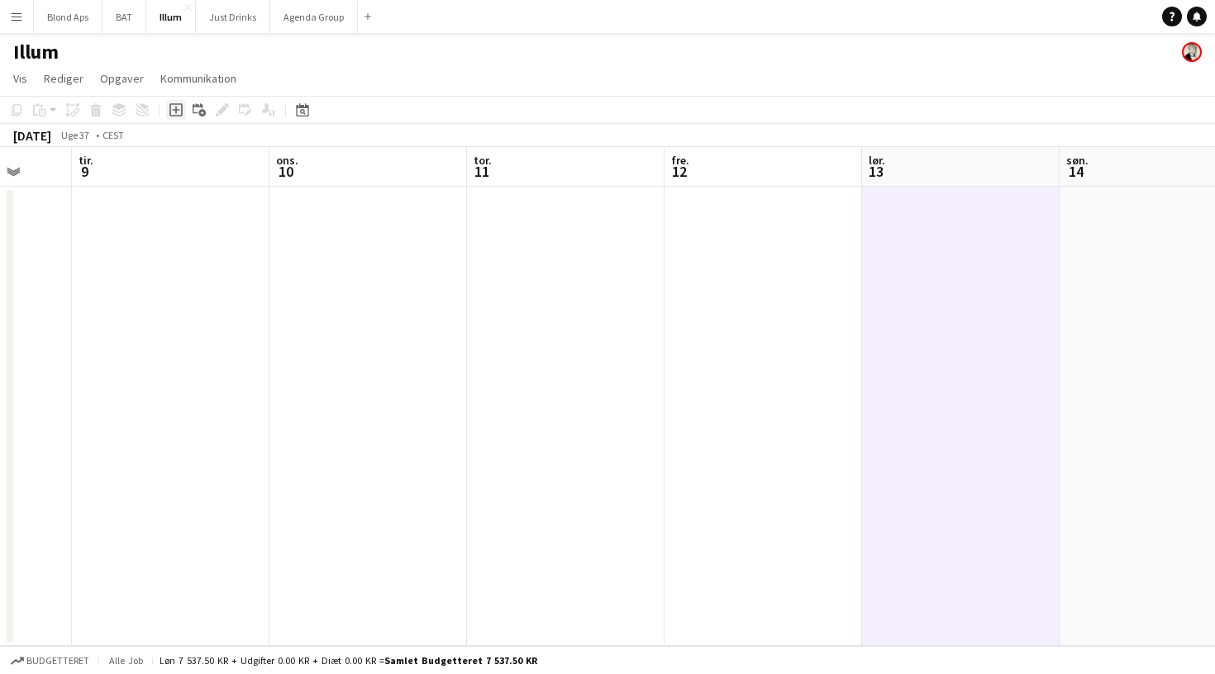
click at [174, 115] on icon "Tilføj opgave" at bounding box center [175, 109] width 13 height 13
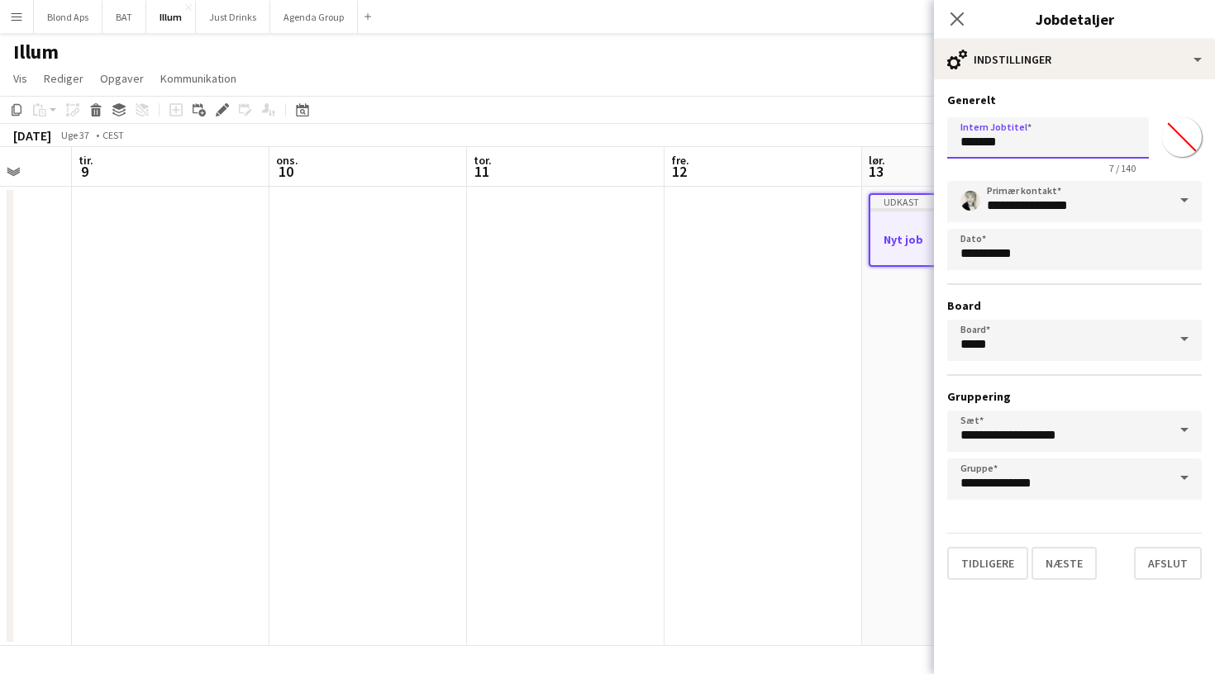
drag, startPoint x: 1055, startPoint y: 147, endPoint x: 855, endPoint y: 160, distance: 199.6
click at [855, 160] on body "Menu Boards Boards Boards Alle job Status Arbejdsstyrke Arbejdsstyrke Min arbej…" at bounding box center [607, 337] width 1215 height 674
drag, startPoint x: 1020, startPoint y: 144, endPoint x: 788, endPoint y: 125, distance: 233.0
click at [788, 125] on body "Menu Boards Boards Boards Alle job Status Arbejdsstyrke Arbejdsstyrke Min arbej…" at bounding box center [607, 337] width 1215 height 674
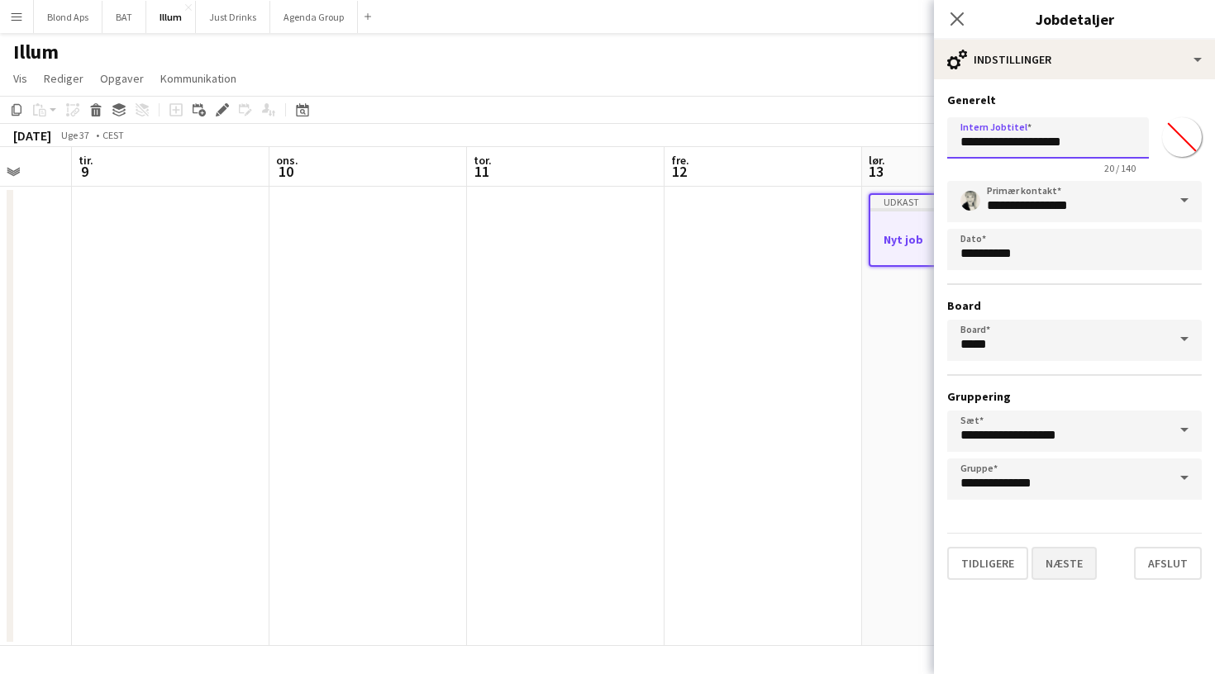
type input "**********"
click at [1062, 558] on button "Næste" at bounding box center [1063, 563] width 65 height 33
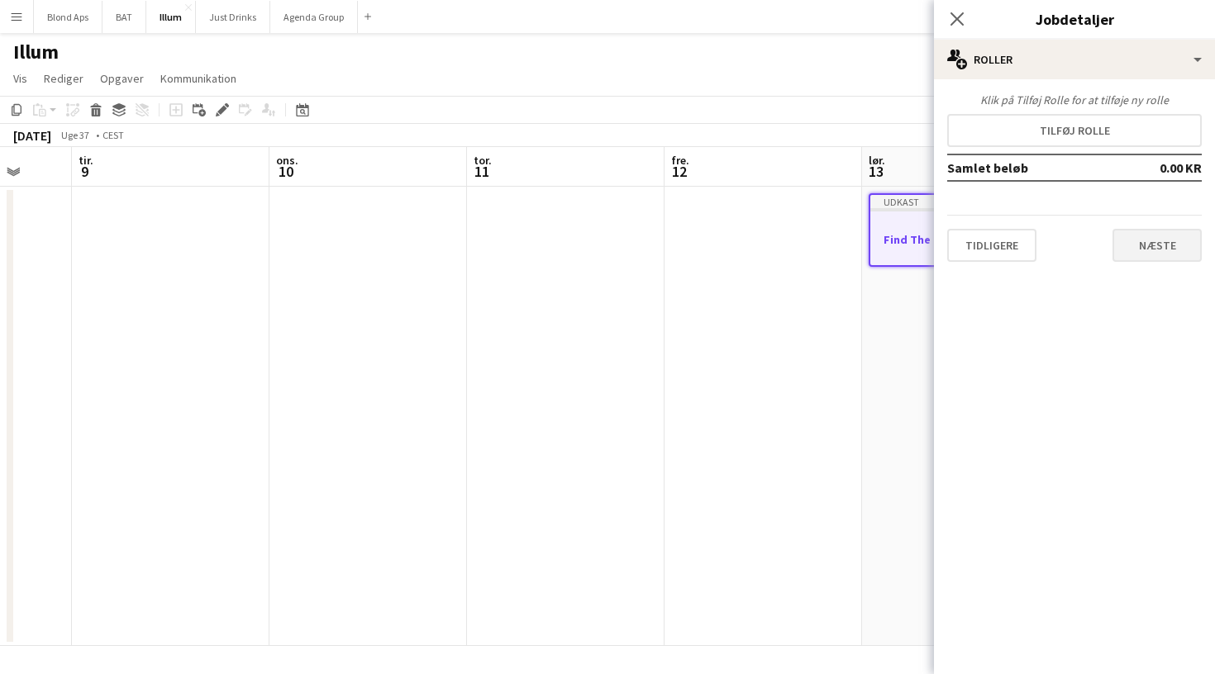
click at [1136, 252] on button "Næste" at bounding box center [1156, 245] width 89 height 33
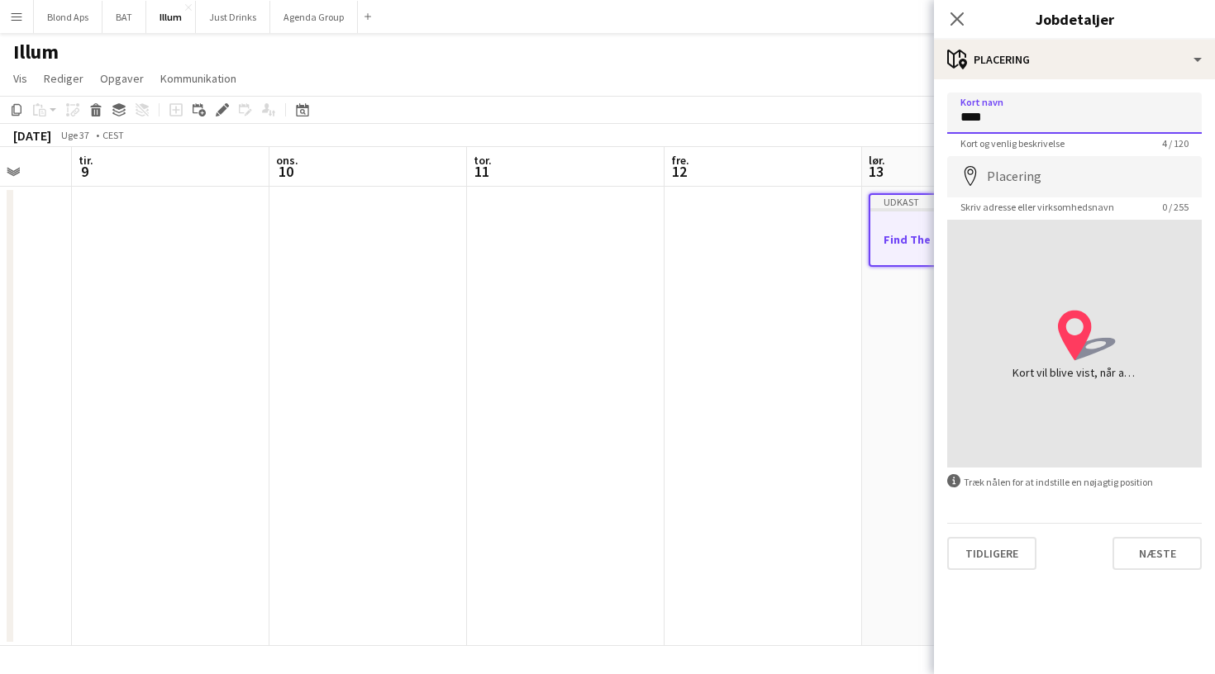
type input "*****"
drag, startPoint x: 1047, startPoint y: 115, endPoint x: 918, endPoint y: 116, distance: 128.9
click at [918, 117] on body "Menu Boards Boards Boards Alle job Status Arbejdsstyrke Arbejdsstyrke Min arbej…" at bounding box center [607, 337] width 1215 height 674
click at [1063, 202] on span "Skriv adresse eller virksomhedsnavn" at bounding box center [1037, 207] width 180 height 12
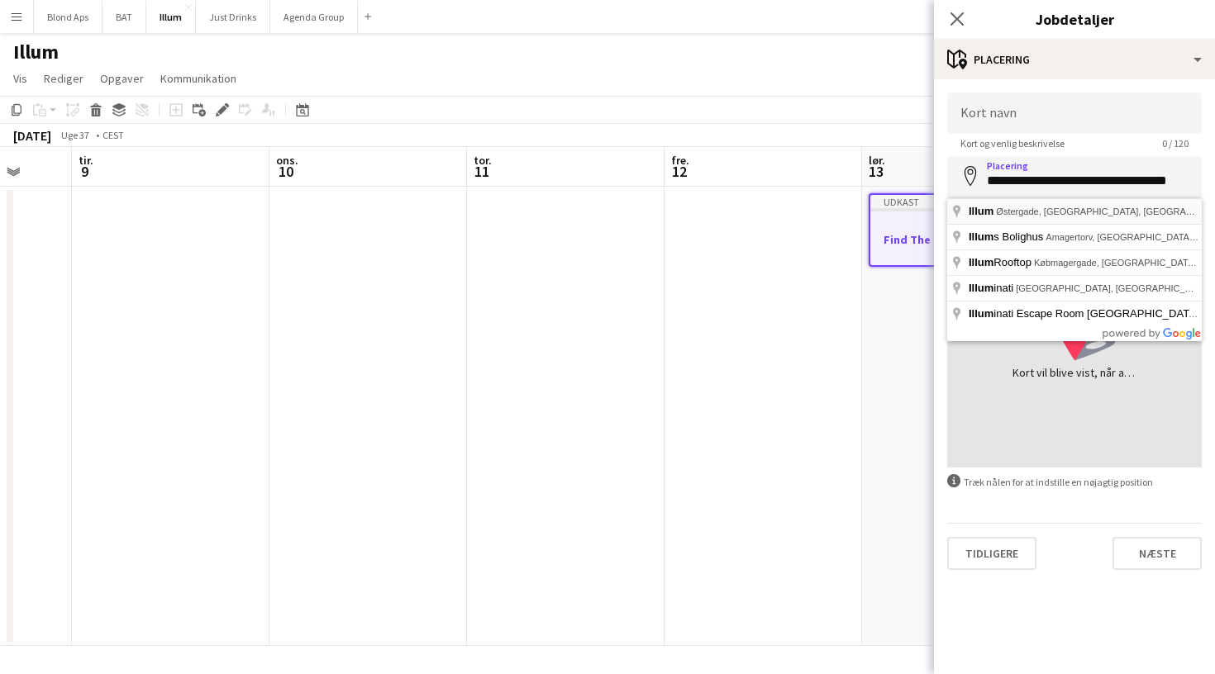
type input "**********"
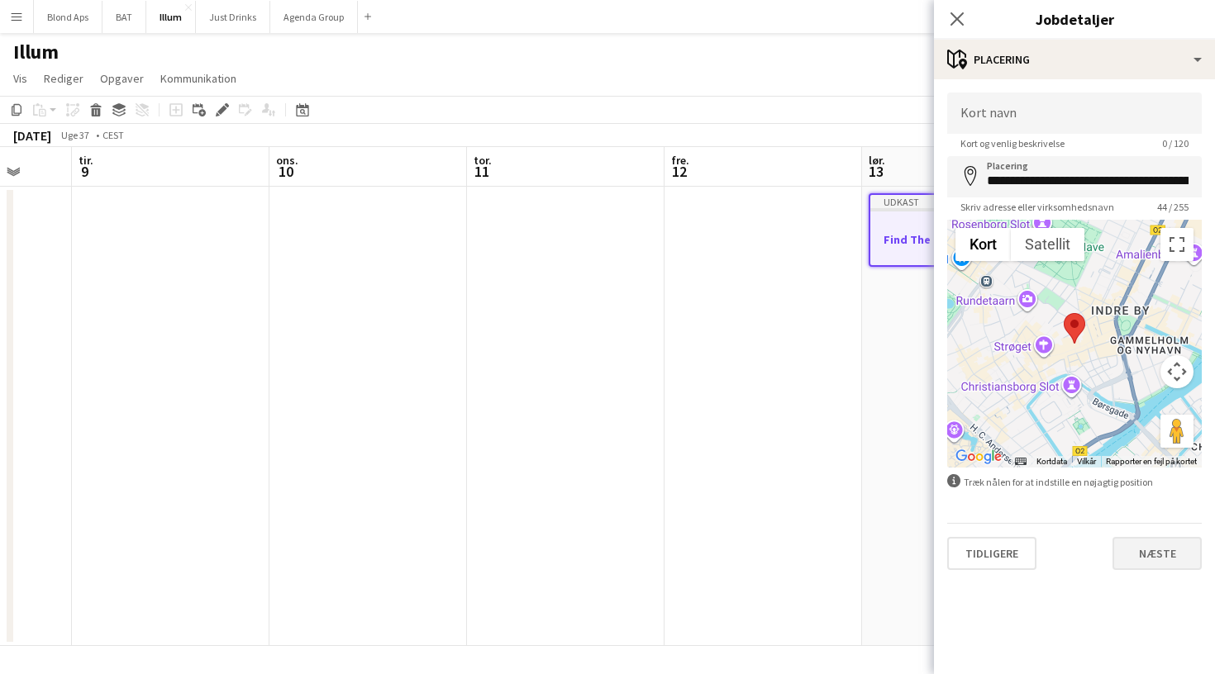
click at [1147, 548] on button "Næste" at bounding box center [1156, 553] width 89 height 33
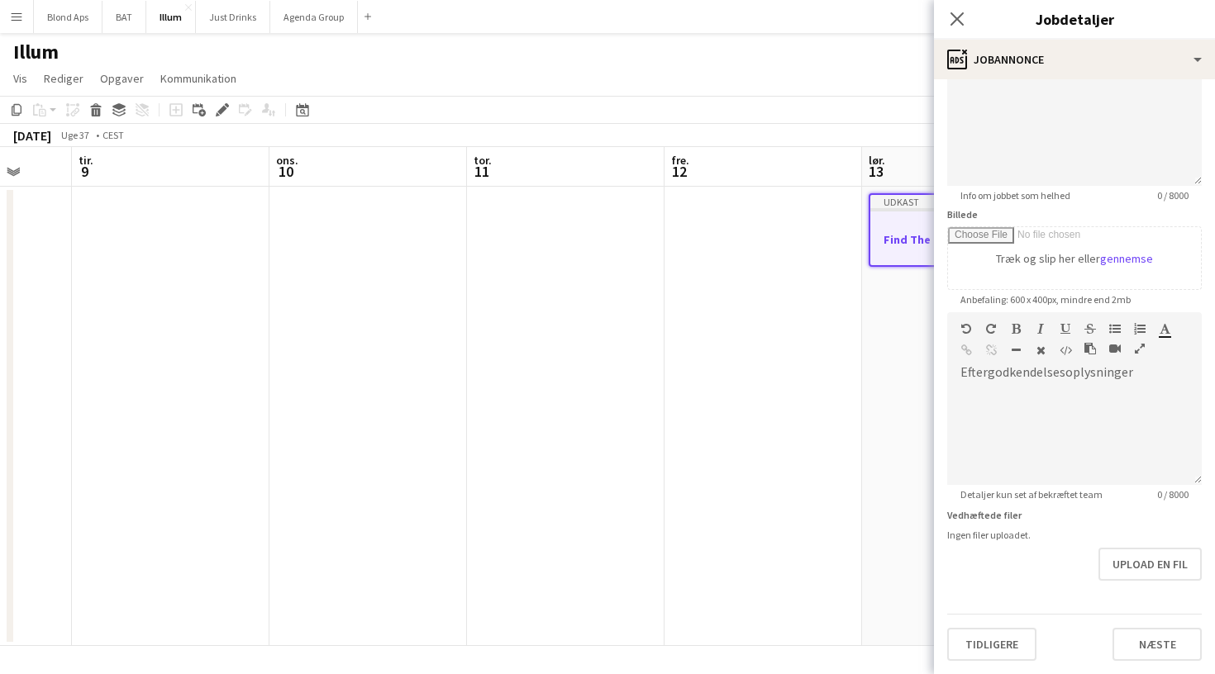
scroll to position [143, 0]
click at [1142, 652] on button "Næste" at bounding box center [1156, 644] width 89 height 33
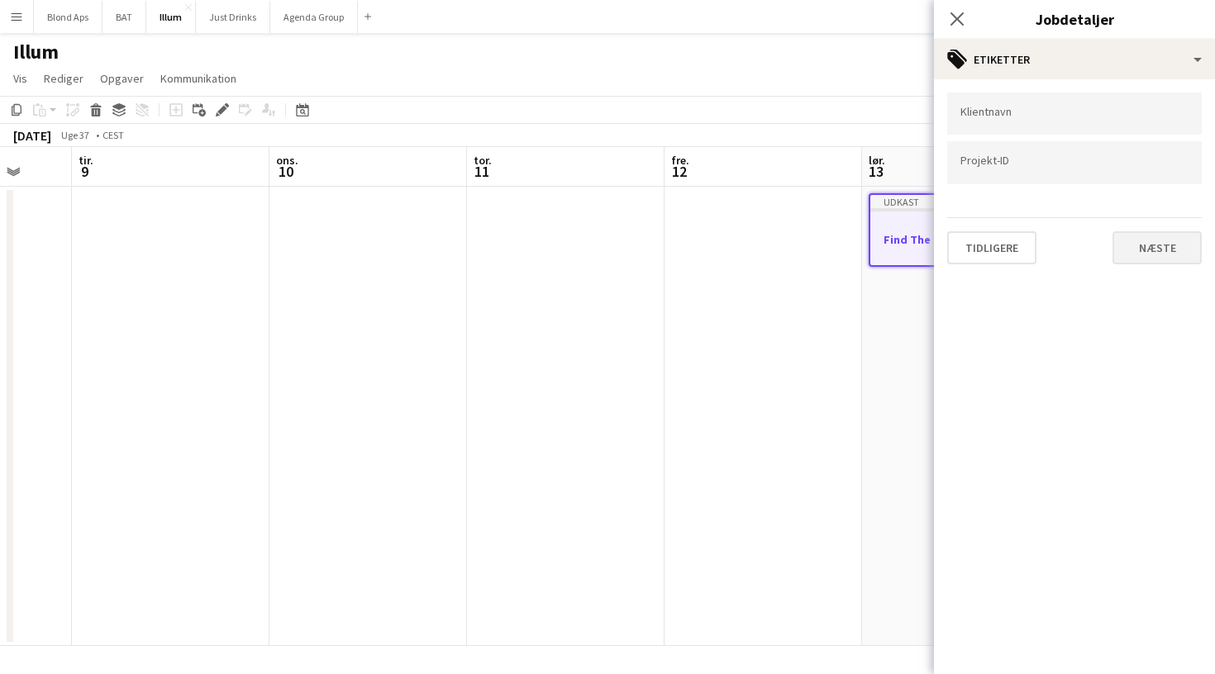
click at [1145, 256] on button "Næste" at bounding box center [1156, 247] width 89 height 33
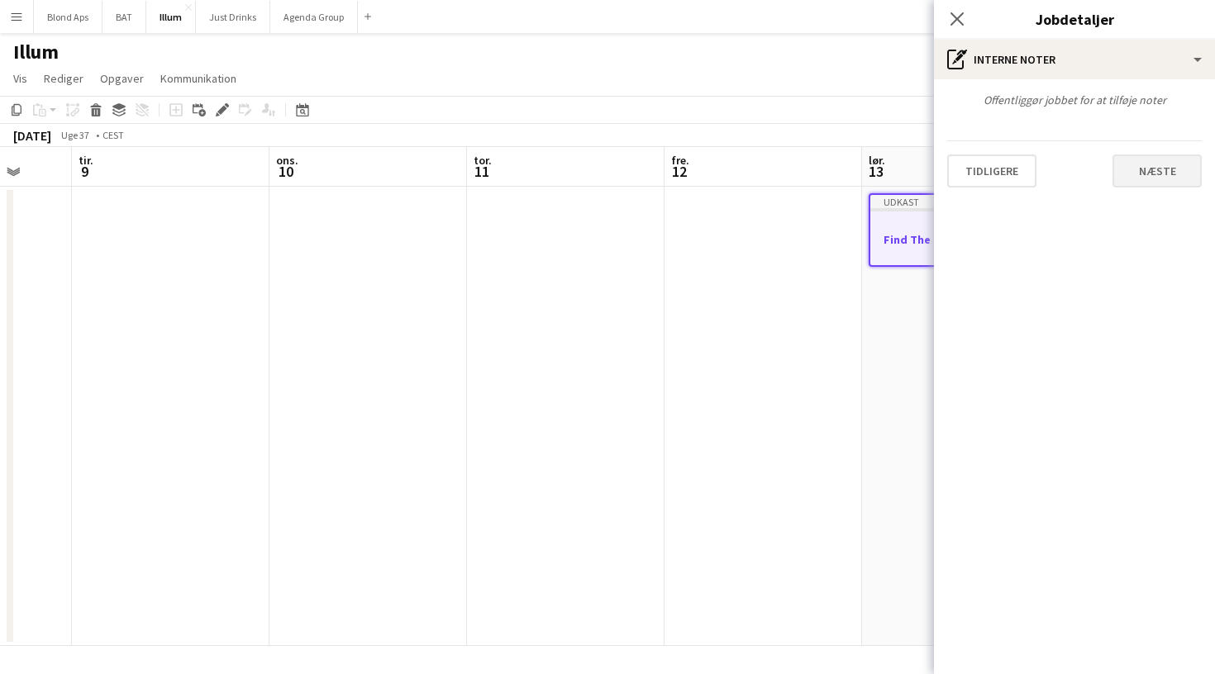
click at [1151, 175] on button "Næste" at bounding box center [1156, 171] width 89 height 33
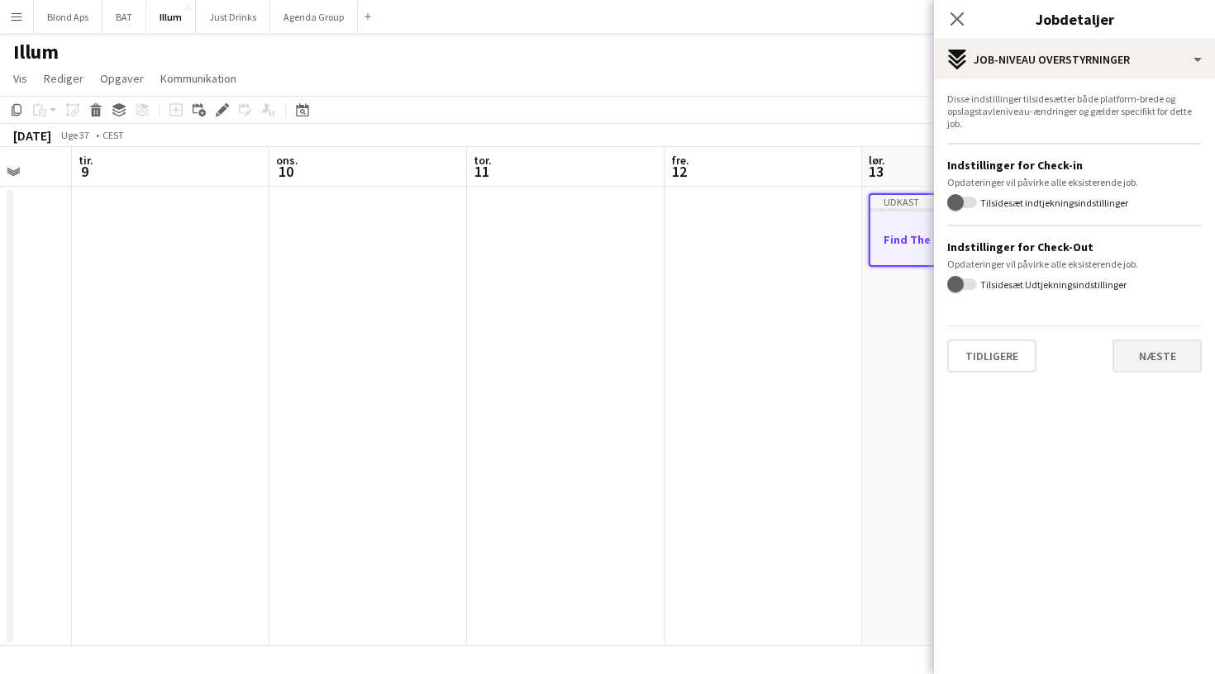
click at [1161, 358] on button "Næste" at bounding box center [1156, 356] width 89 height 33
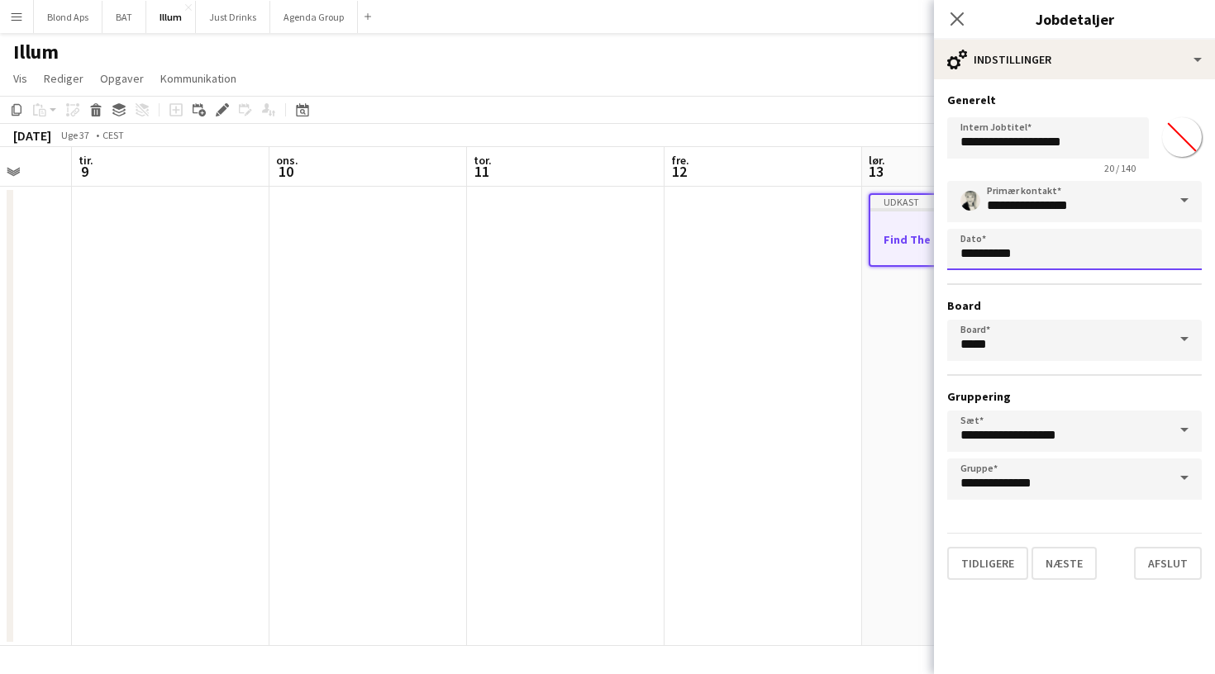
click at [1098, 240] on body "Menu Boards Boards Boards Alle job Status Arbejdsstyrke Arbejdsstyrke Min arbej…" at bounding box center [607, 337] width 1215 height 674
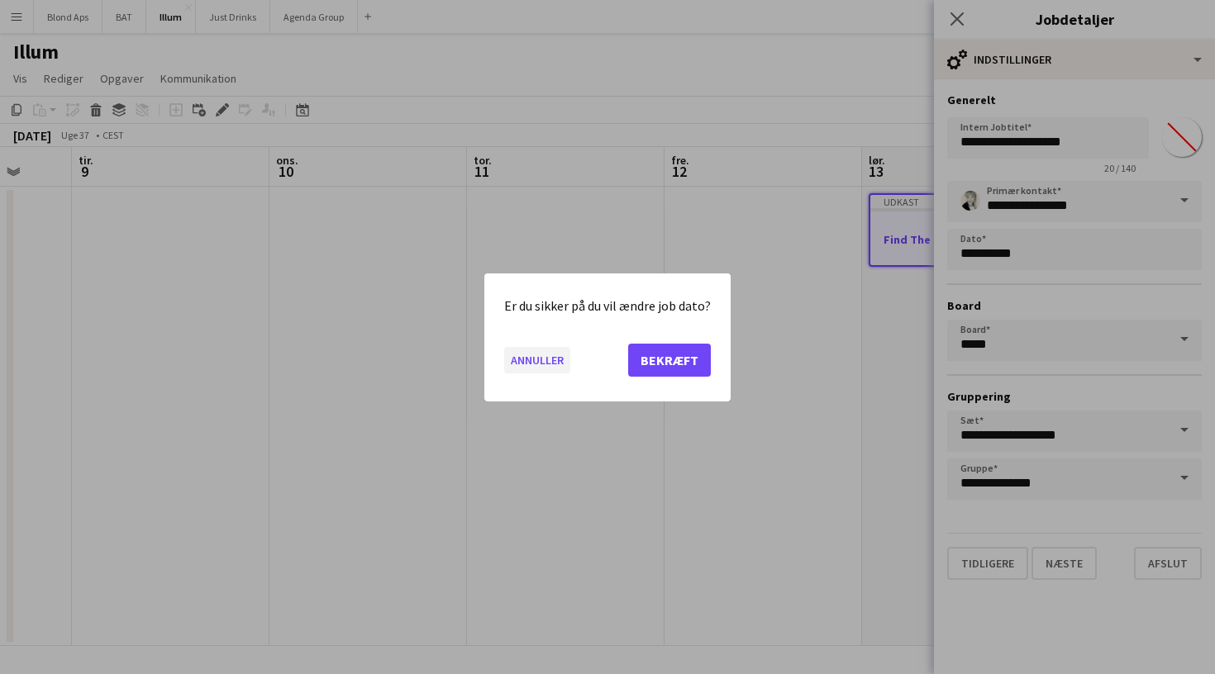
click at [560, 364] on button "Annuller" at bounding box center [537, 359] width 66 height 26
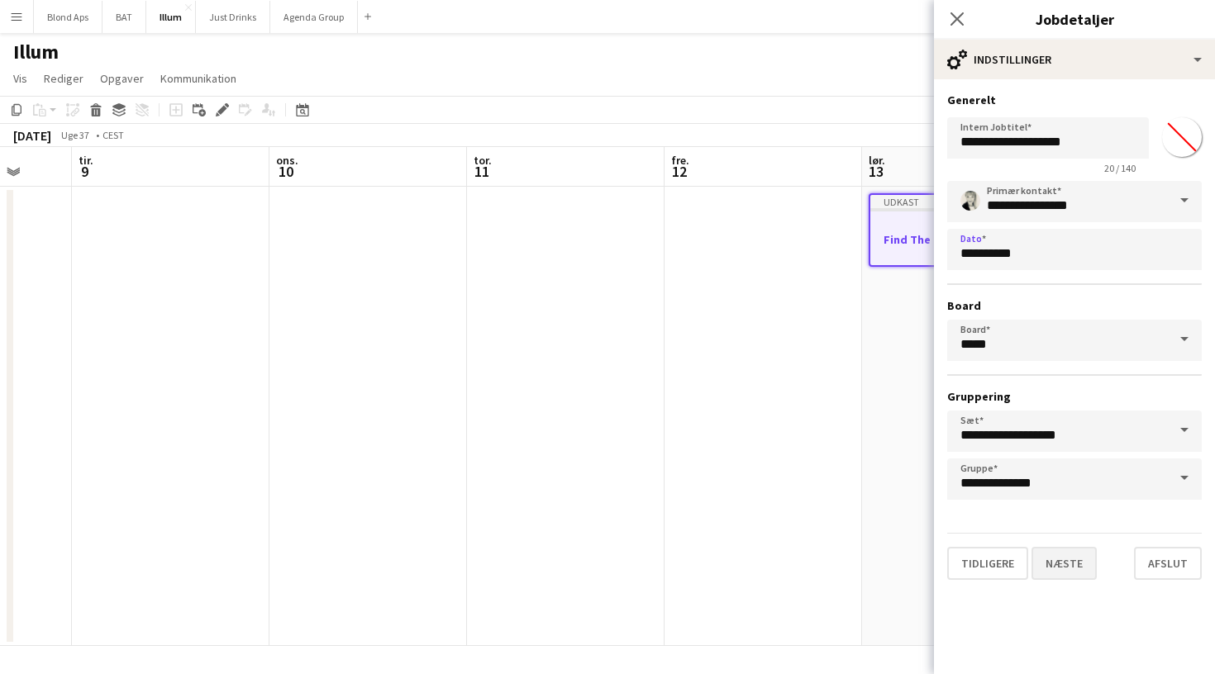
click at [1073, 565] on button "Næste" at bounding box center [1063, 563] width 65 height 33
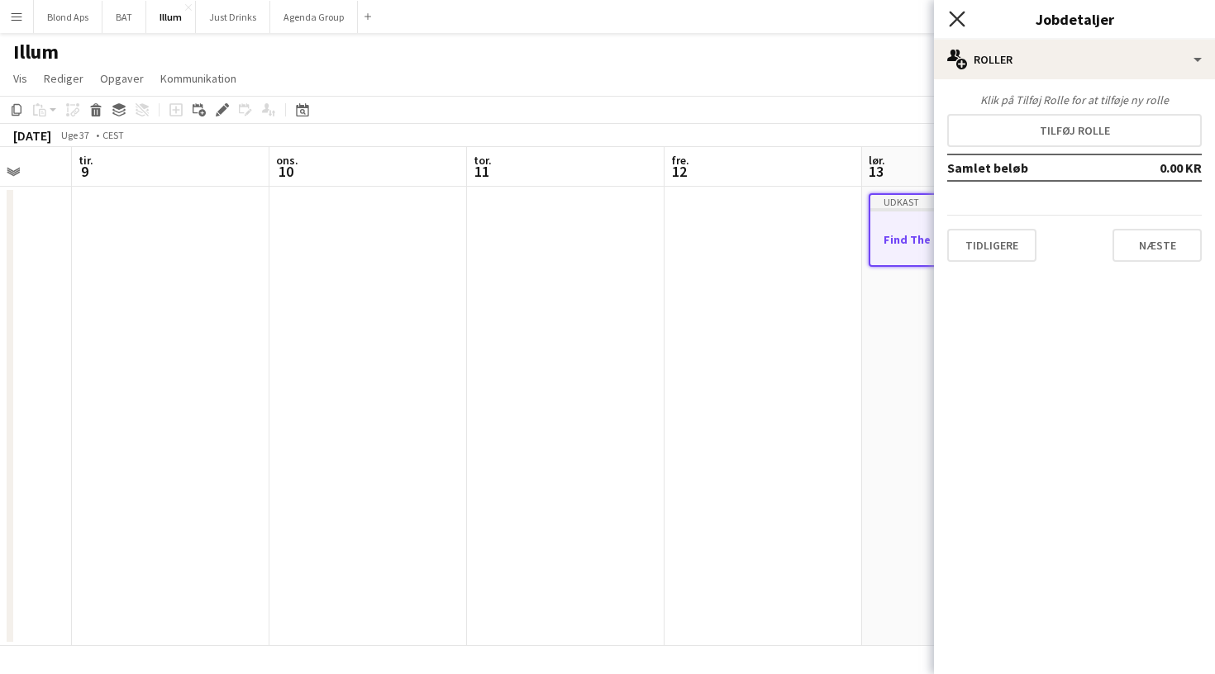
click at [955, 19] on icon "Luk pop-in" at bounding box center [957, 19] width 16 height 16
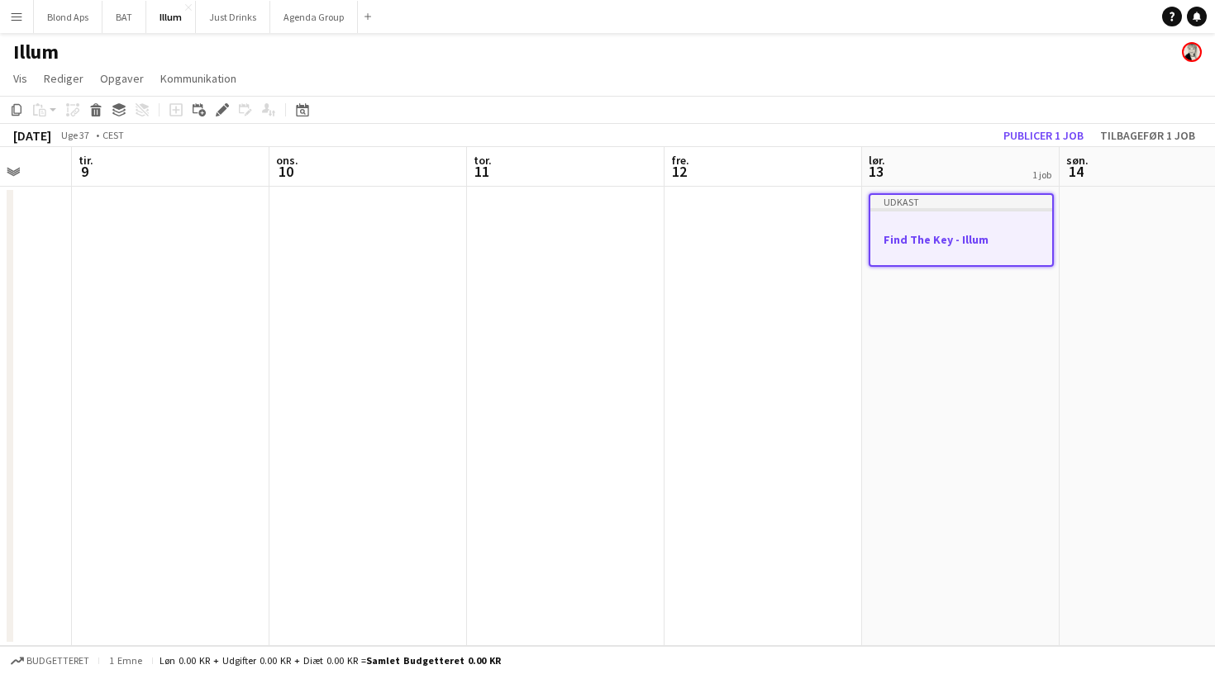
click at [995, 217] on app-job-card "Udkast Find The Key - Illum" at bounding box center [961, 230] width 185 height 74
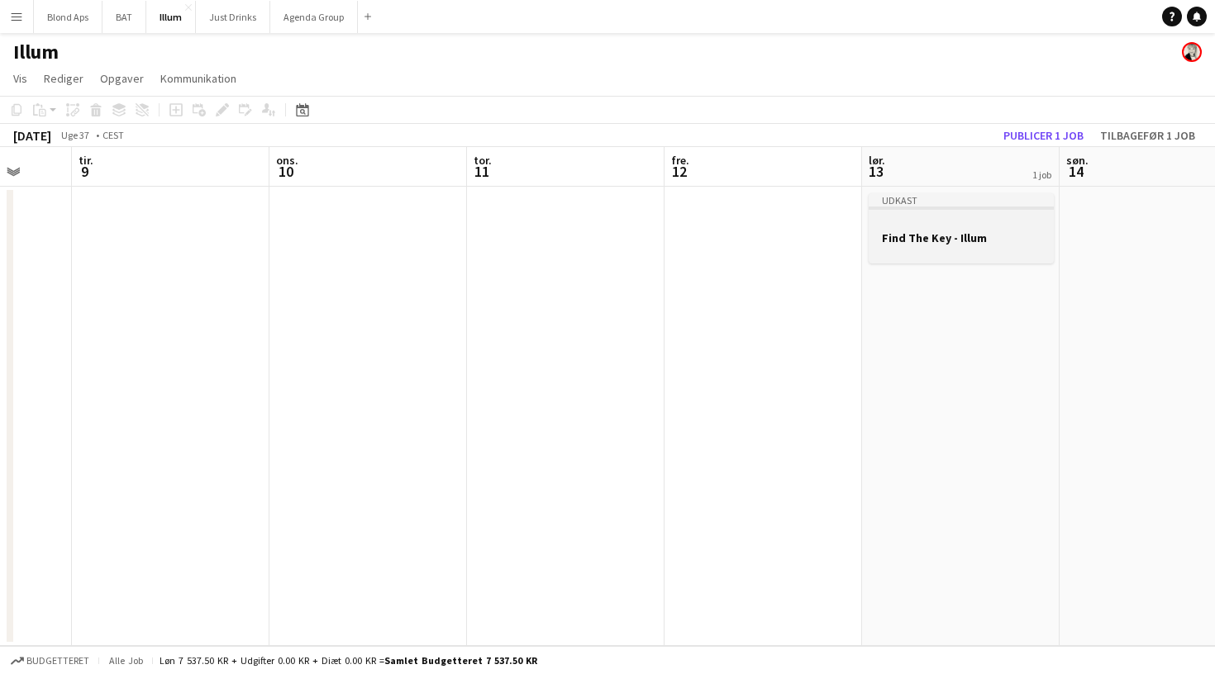
click at [995, 221] on div at bounding box center [961, 223] width 185 height 12
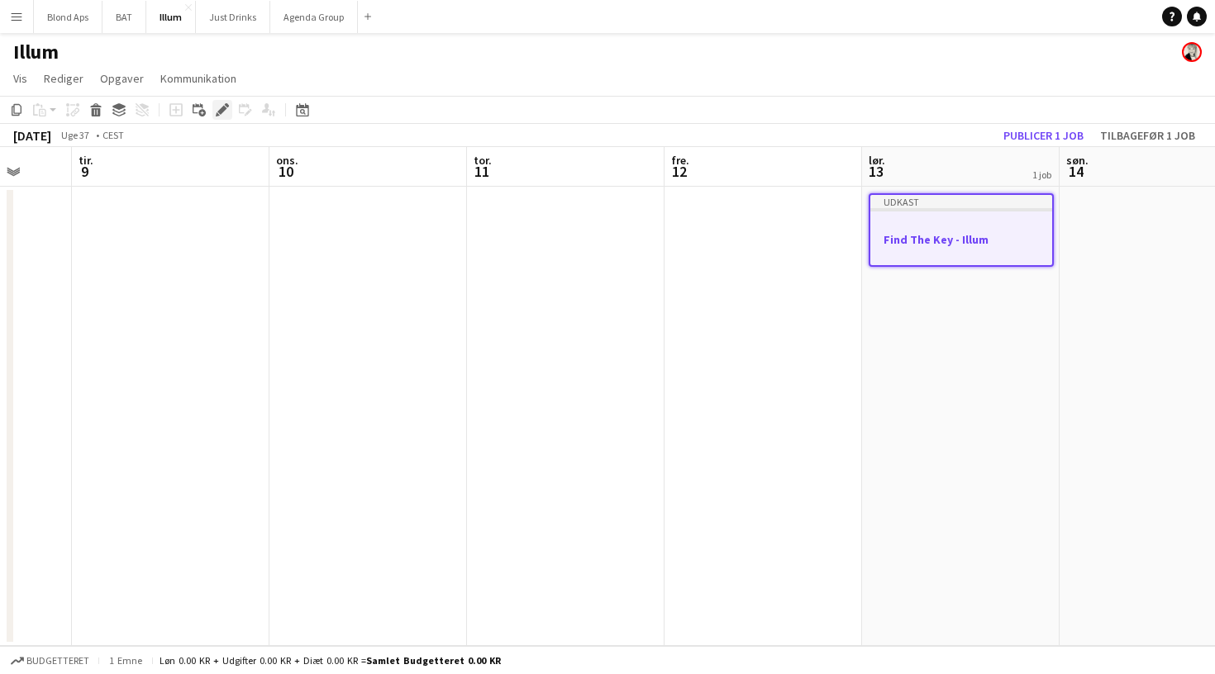
click at [226, 113] on icon "Rediger" at bounding box center [222, 109] width 13 height 13
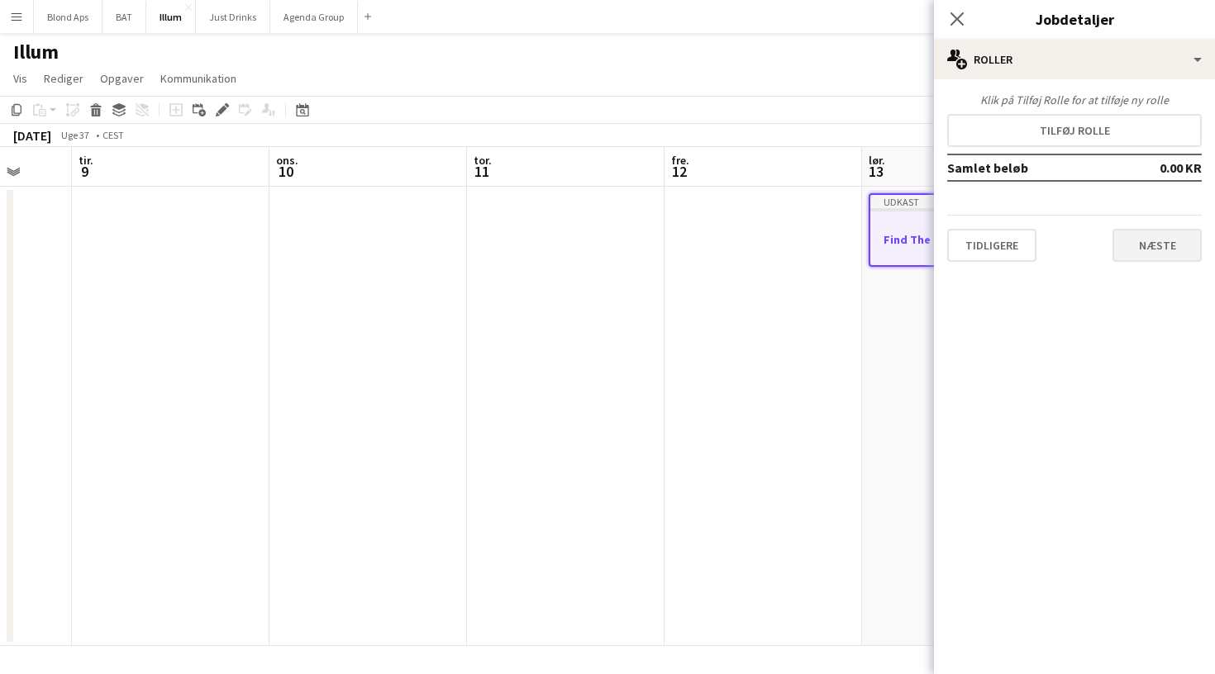
click at [1177, 232] on button "Næste" at bounding box center [1156, 245] width 89 height 33
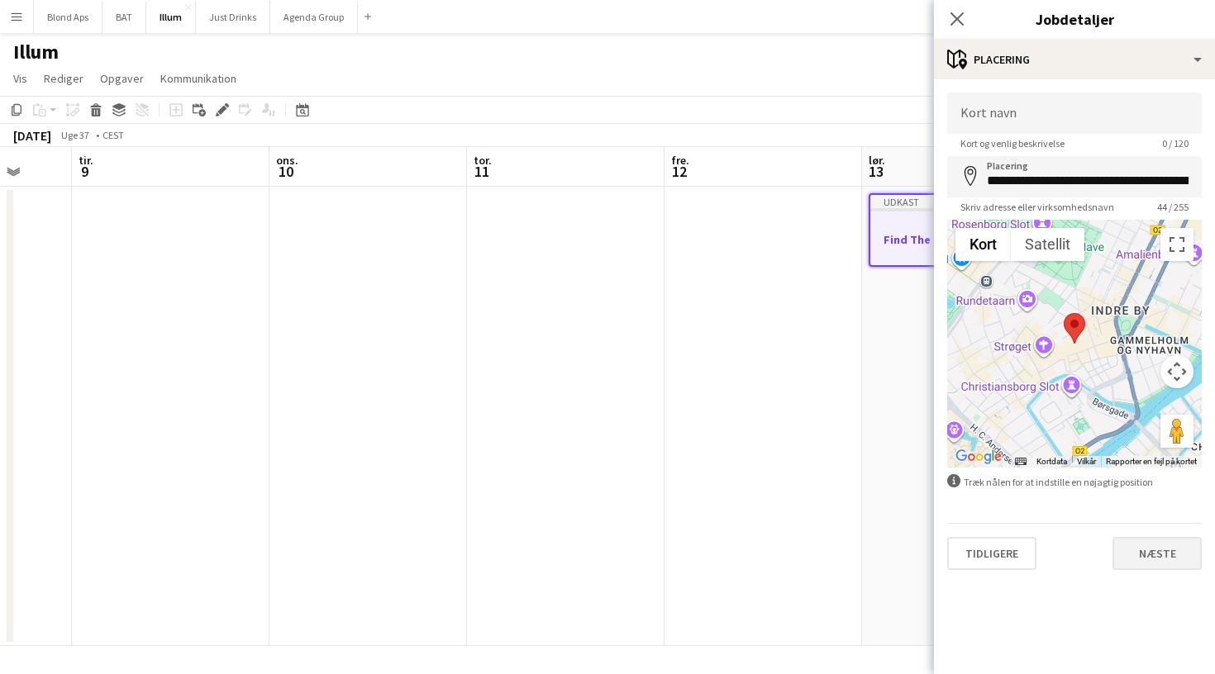
click at [1162, 546] on button "Næste" at bounding box center [1156, 553] width 89 height 33
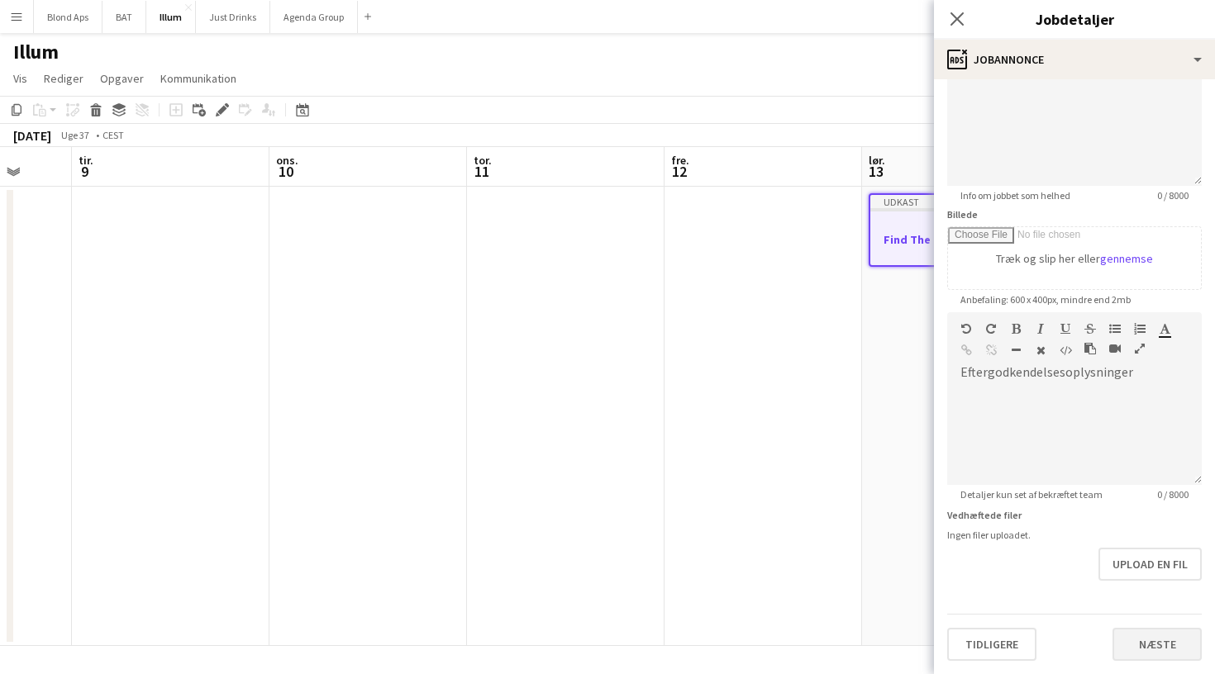
scroll to position [143, 0]
click at [1156, 639] on button "Næste" at bounding box center [1156, 644] width 89 height 33
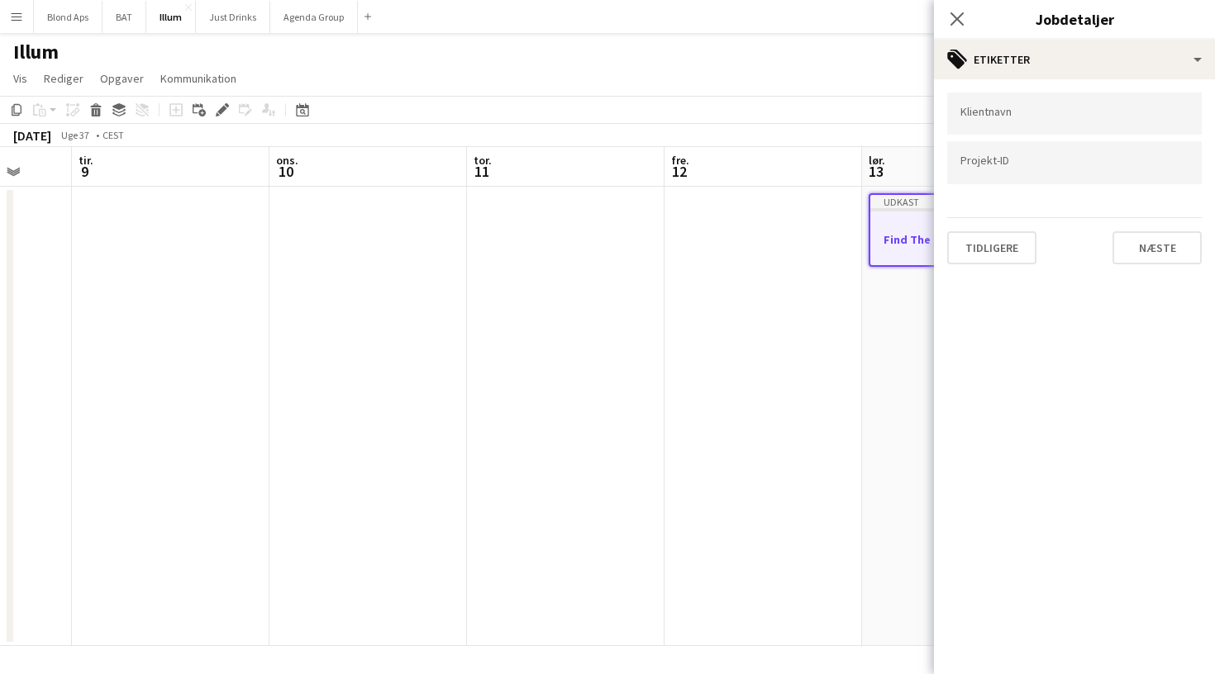
click at [1178, 267] on div "Klientnavn Projekt-ID [GEOGRAPHIC_DATA]" at bounding box center [1074, 178] width 281 height 198
click at [1172, 232] on button "Næste" at bounding box center [1156, 247] width 89 height 33
click at [1158, 179] on button "Næste" at bounding box center [1156, 171] width 89 height 33
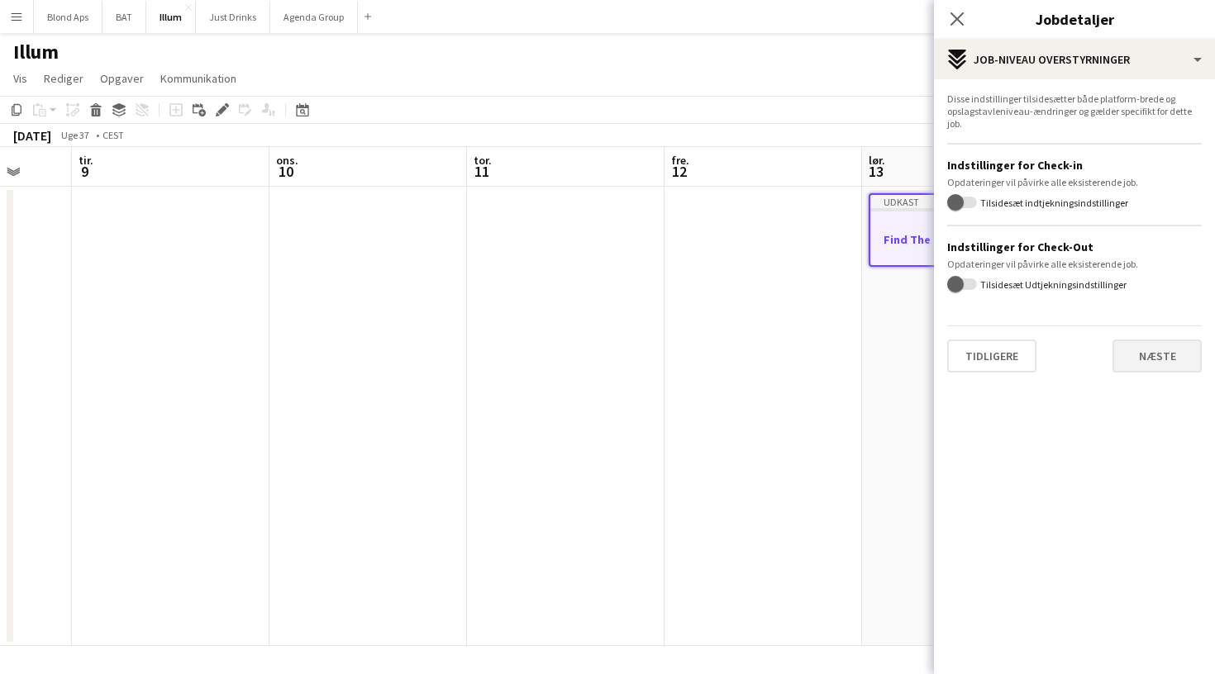
click at [1146, 359] on button "Næste" at bounding box center [1156, 356] width 89 height 33
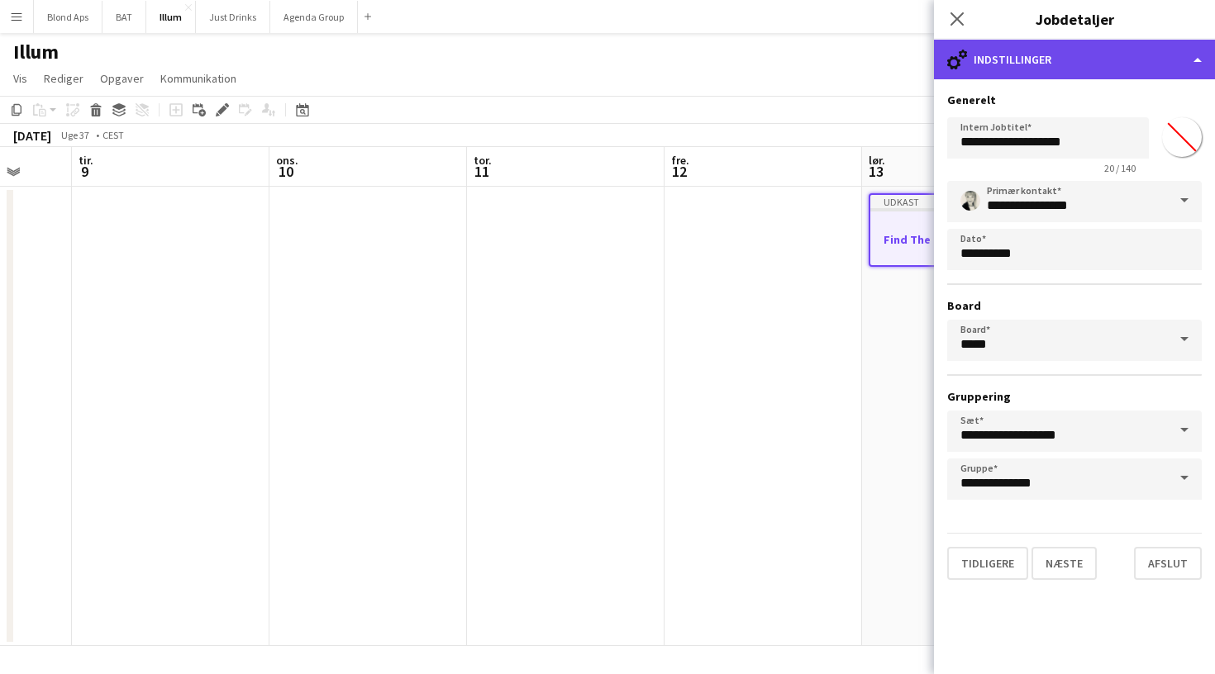
click at [1135, 59] on div "cog-double-3 Indstillinger" at bounding box center [1074, 60] width 281 height 40
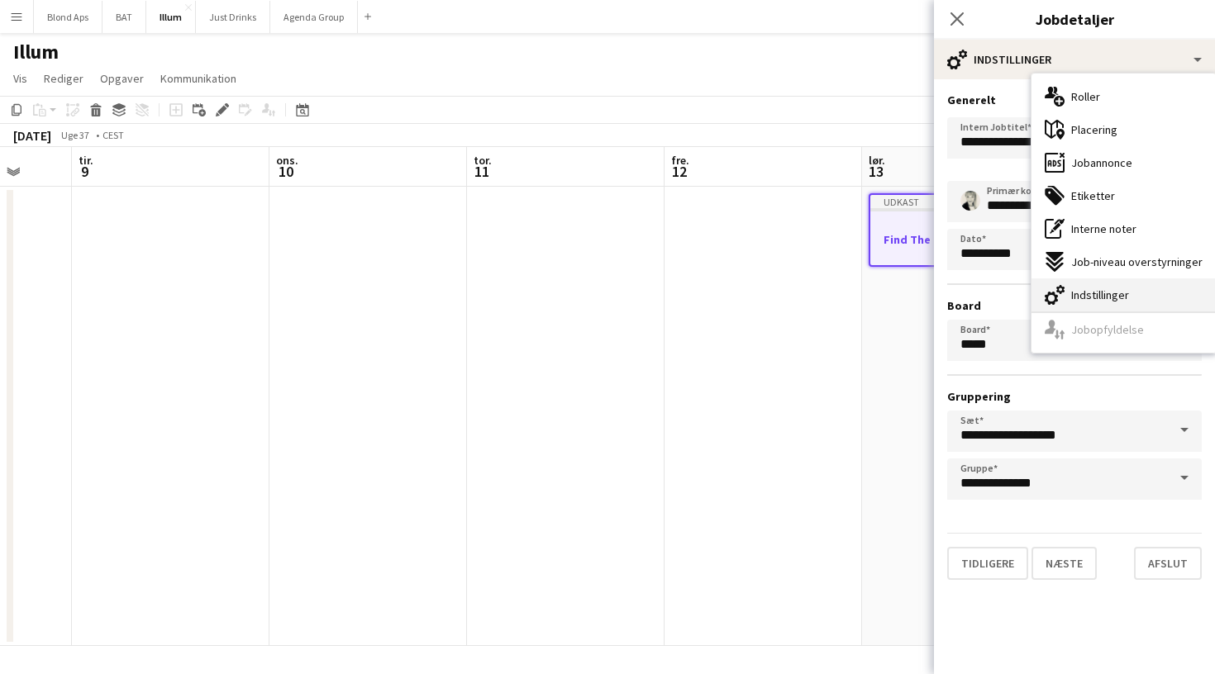
click at [1135, 296] on div "cog-double-3 Indstillinger" at bounding box center [1123, 295] width 184 height 33
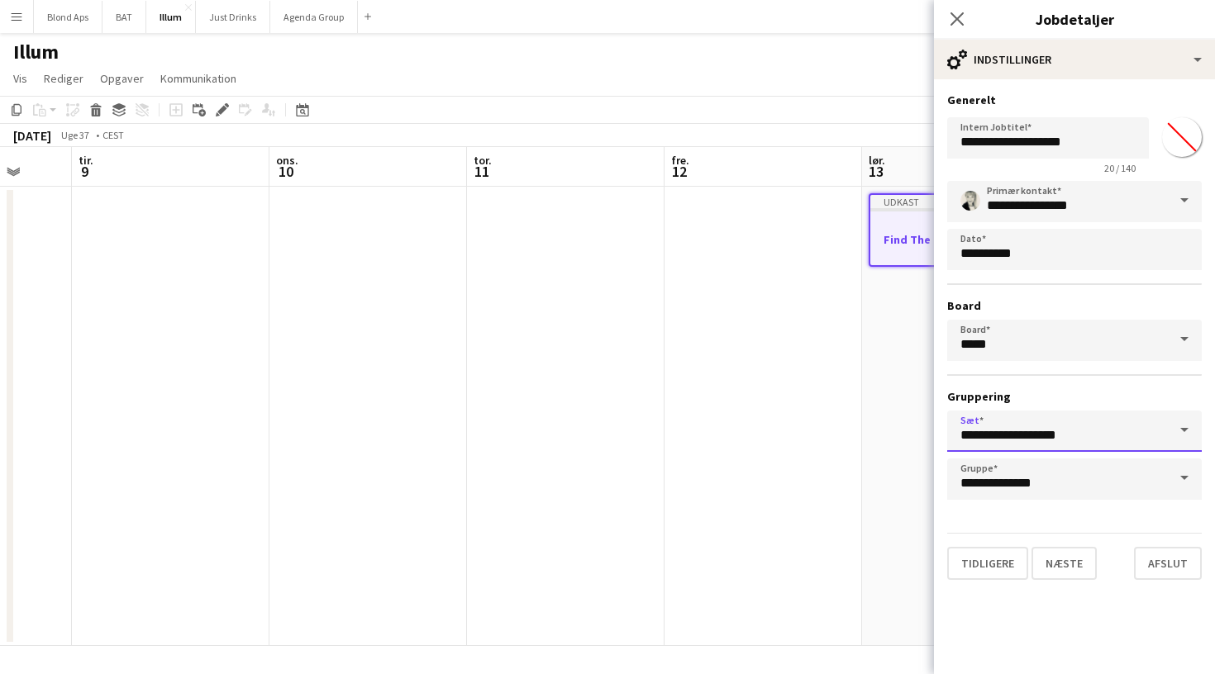
click at [1095, 442] on input "**********" at bounding box center [1074, 431] width 255 height 41
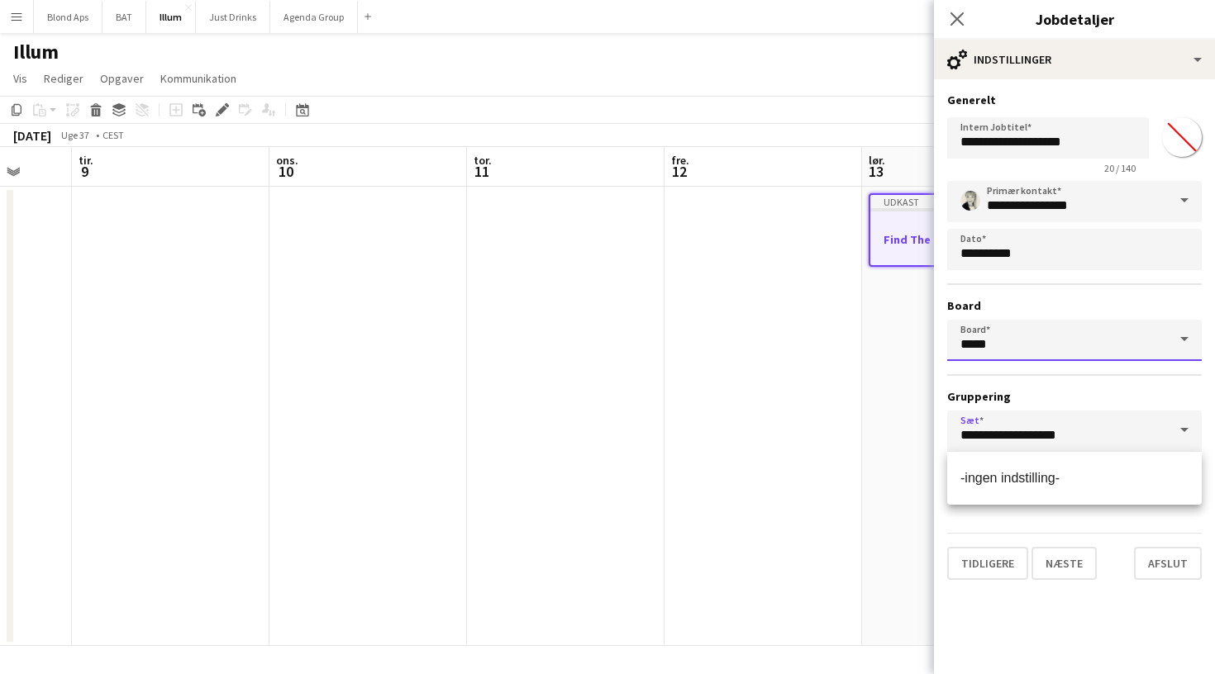
click at [1086, 345] on input "*****" at bounding box center [1074, 340] width 255 height 41
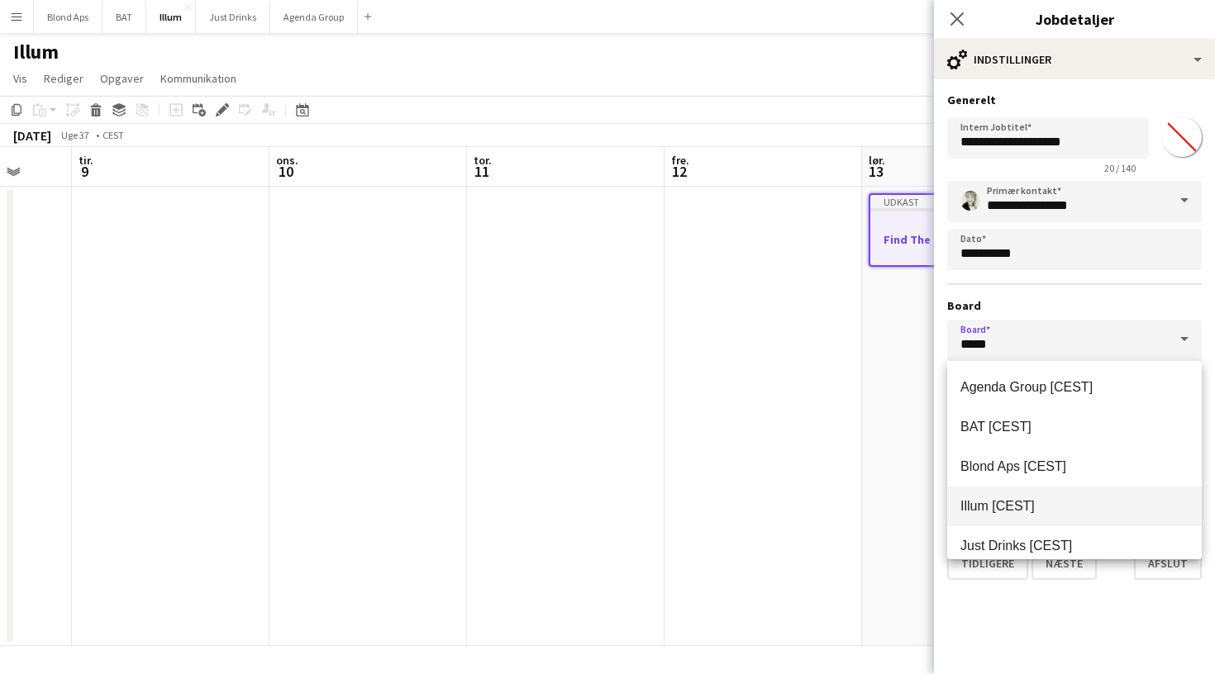
click at [1042, 506] on span "Illum [CEST]" at bounding box center [1074, 506] width 228 height 16
type input "*****"
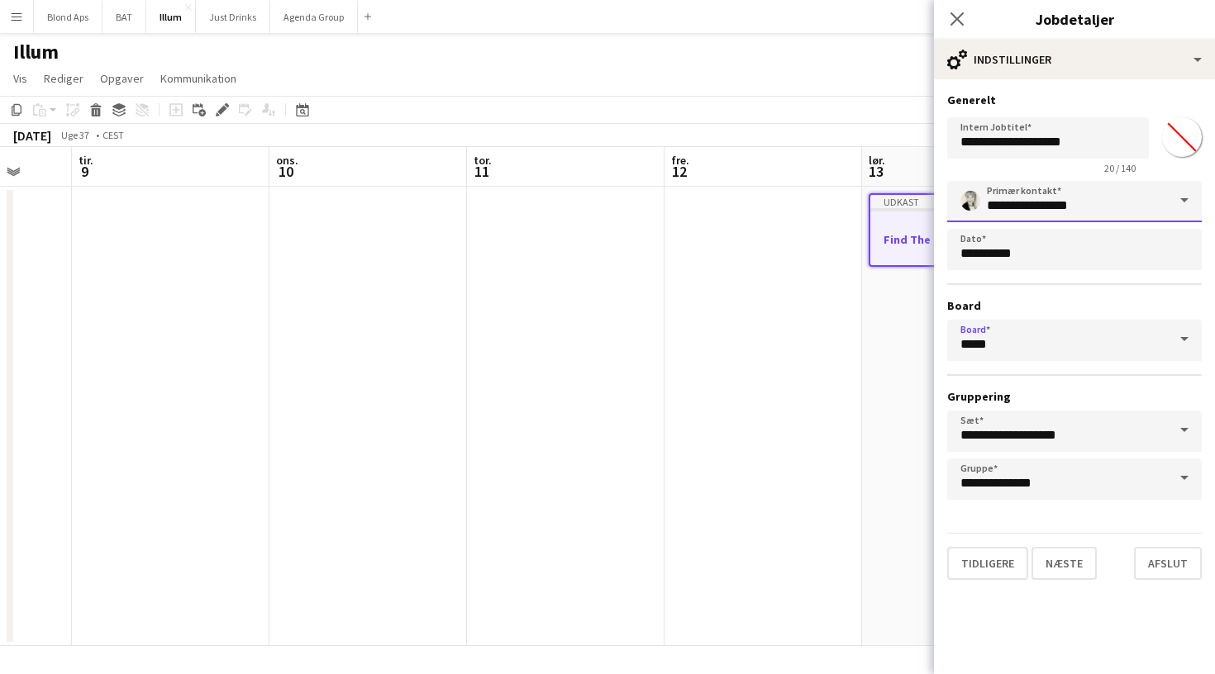
click at [1165, 217] on input "**********" at bounding box center [1074, 201] width 255 height 41
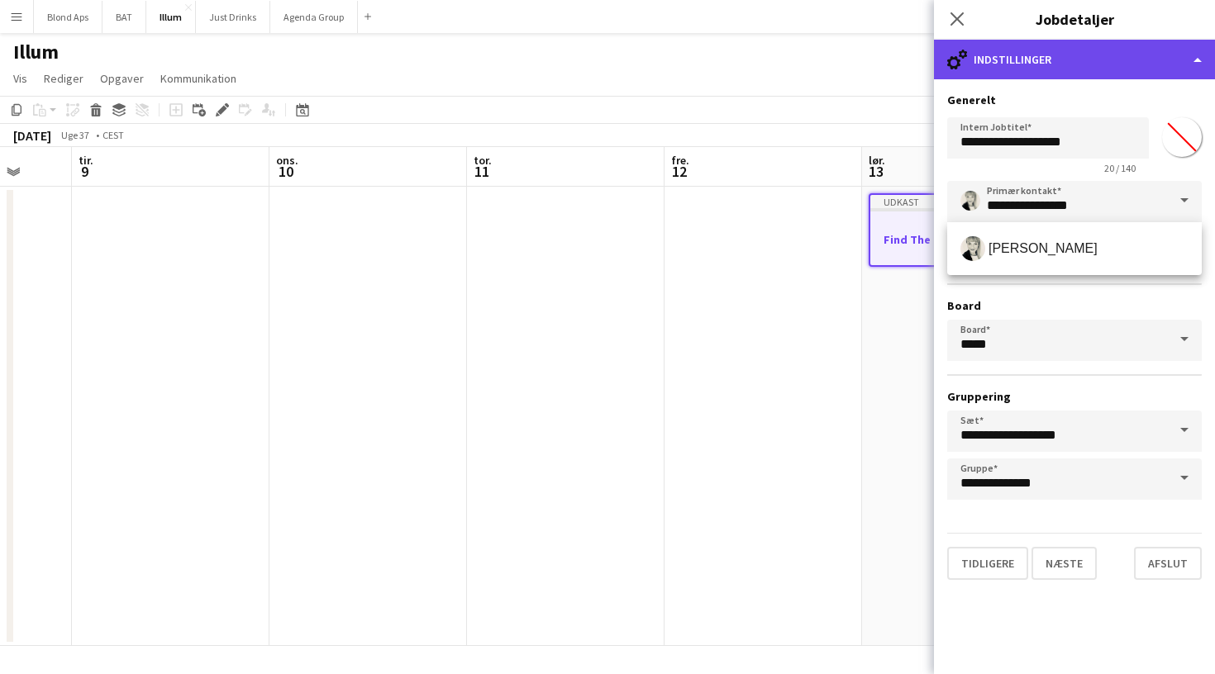
click at [1119, 48] on div "cog-double-3 Indstillinger" at bounding box center [1074, 60] width 281 height 40
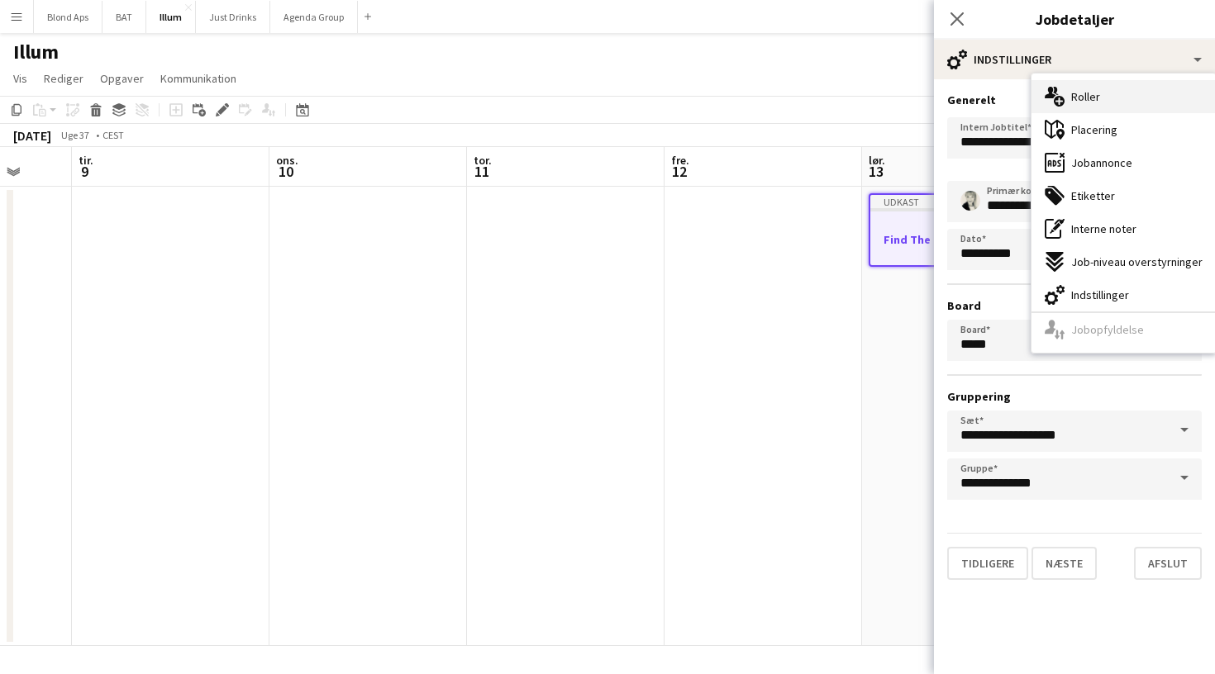
click at [1104, 98] on div "multiple-users-add Roller" at bounding box center [1123, 96] width 184 height 33
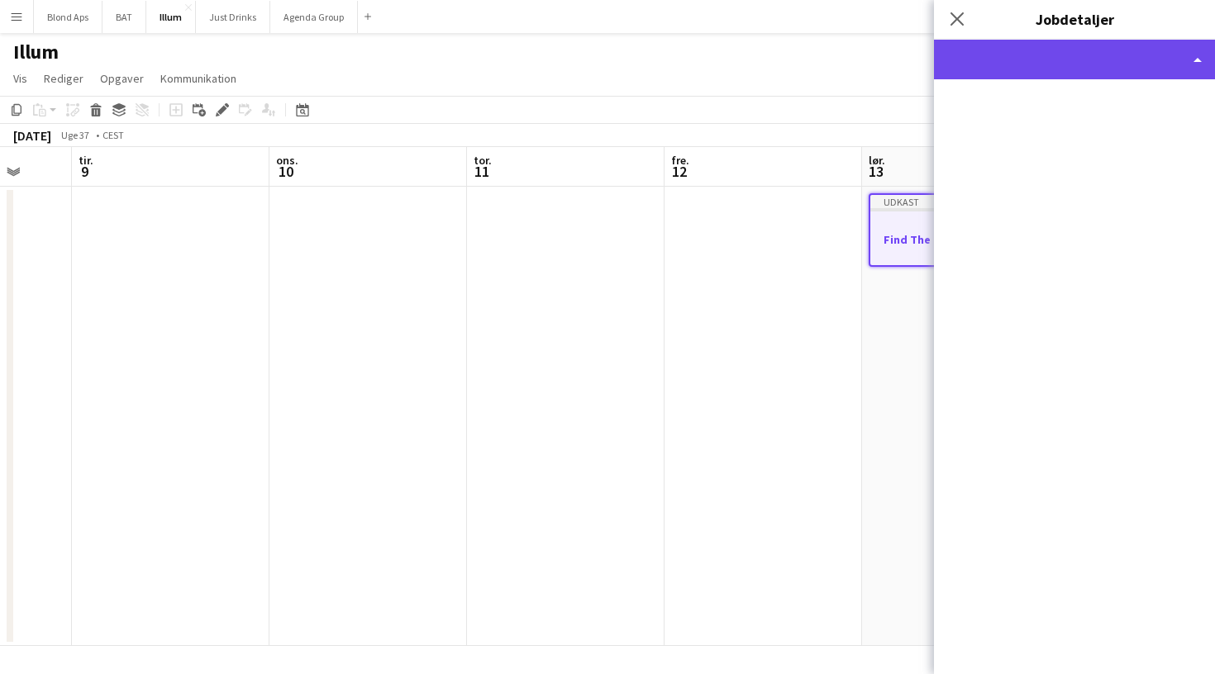
click at [1201, 60] on div at bounding box center [1074, 60] width 281 height 40
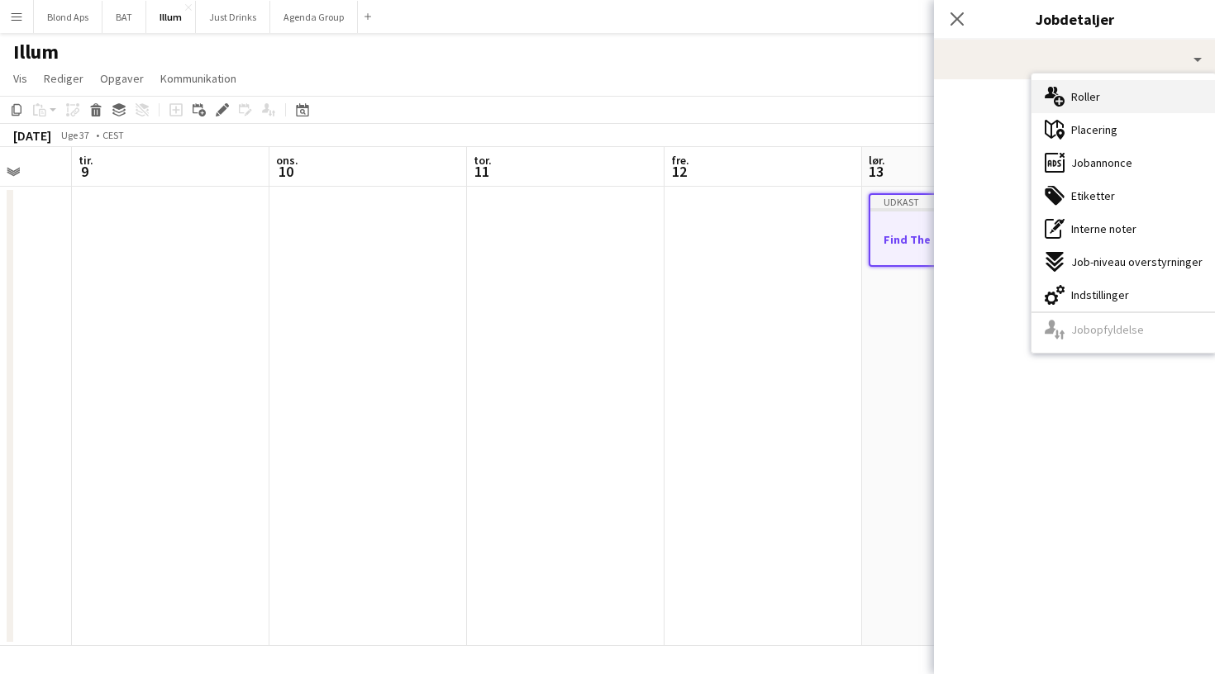
click at [1067, 92] on div "multiple-users-add Roller" at bounding box center [1123, 96] width 184 height 33
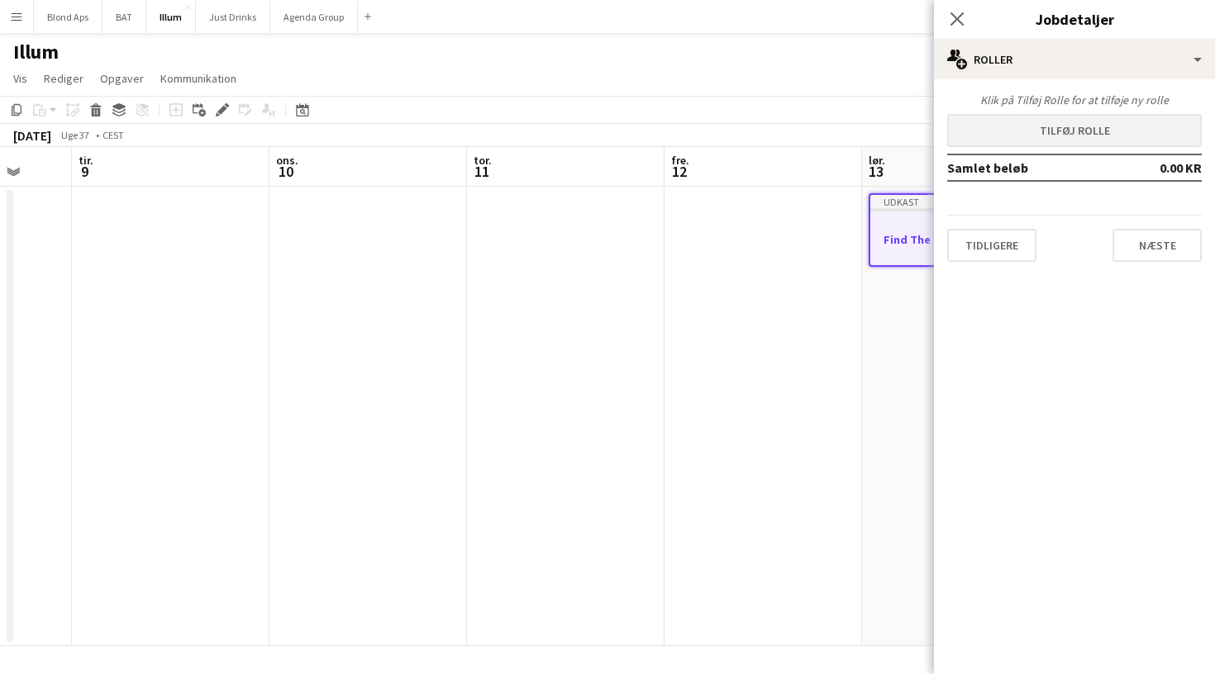
click at [1044, 136] on button "Tilføj rolle" at bounding box center [1074, 130] width 255 height 33
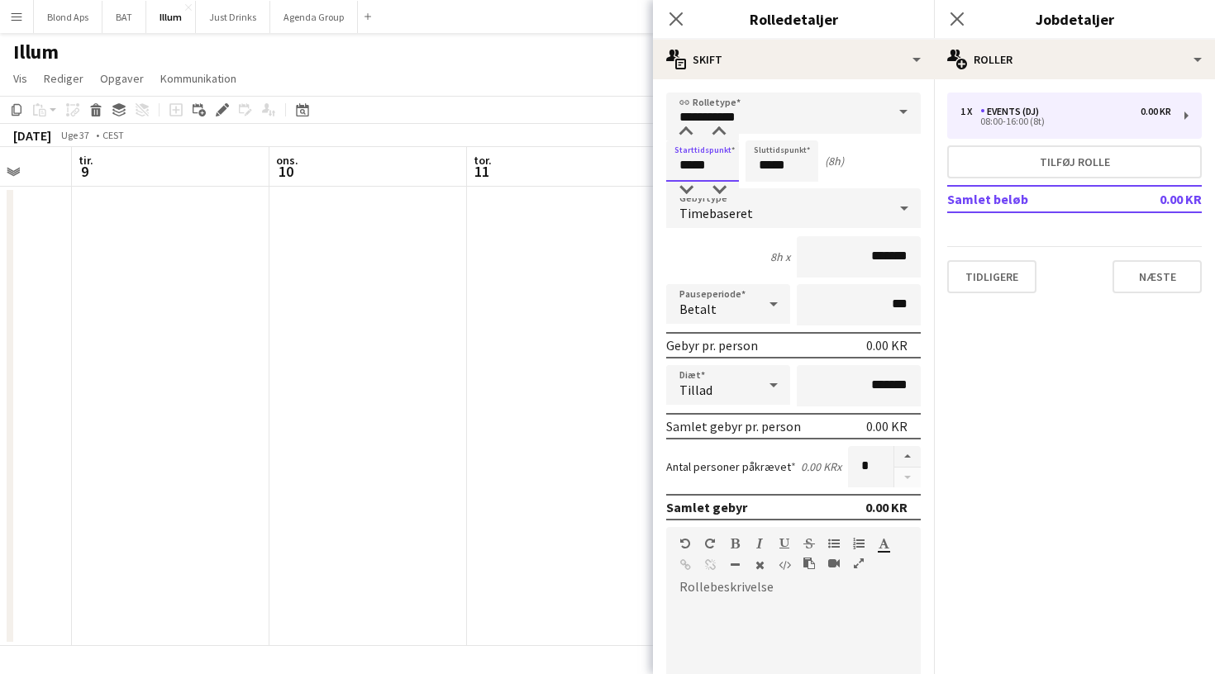
drag, startPoint x: 725, startPoint y: 166, endPoint x: 659, endPoint y: 166, distance: 65.3
click at [659, 166] on form "**********" at bounding box center [793, 596] width 281 height 1007
type input "*****"
click at [903, 450] on button "button" at bounding box center [907, 456] width 26 height 21
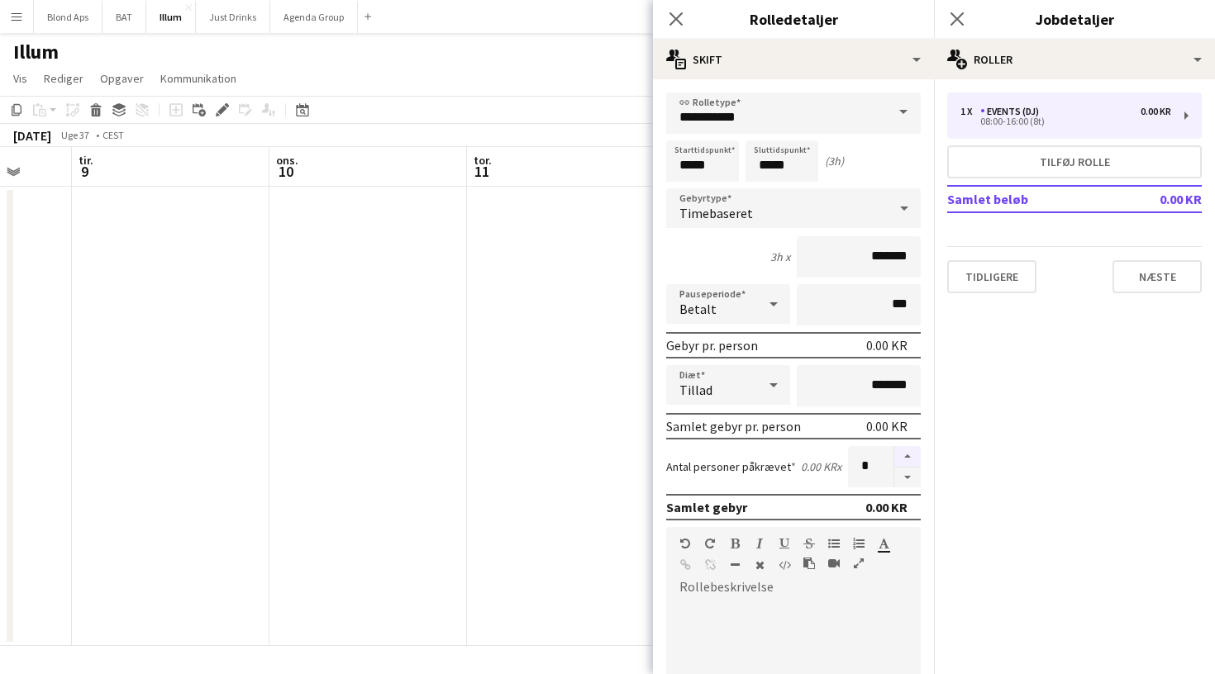
click at [903, 450] on button "button" at bounding box center [907, 456] width 26 height 21
type input "*"
click at [1159, 293] on button "Næste" at bounding box center [1156, 276] width 89 height 33
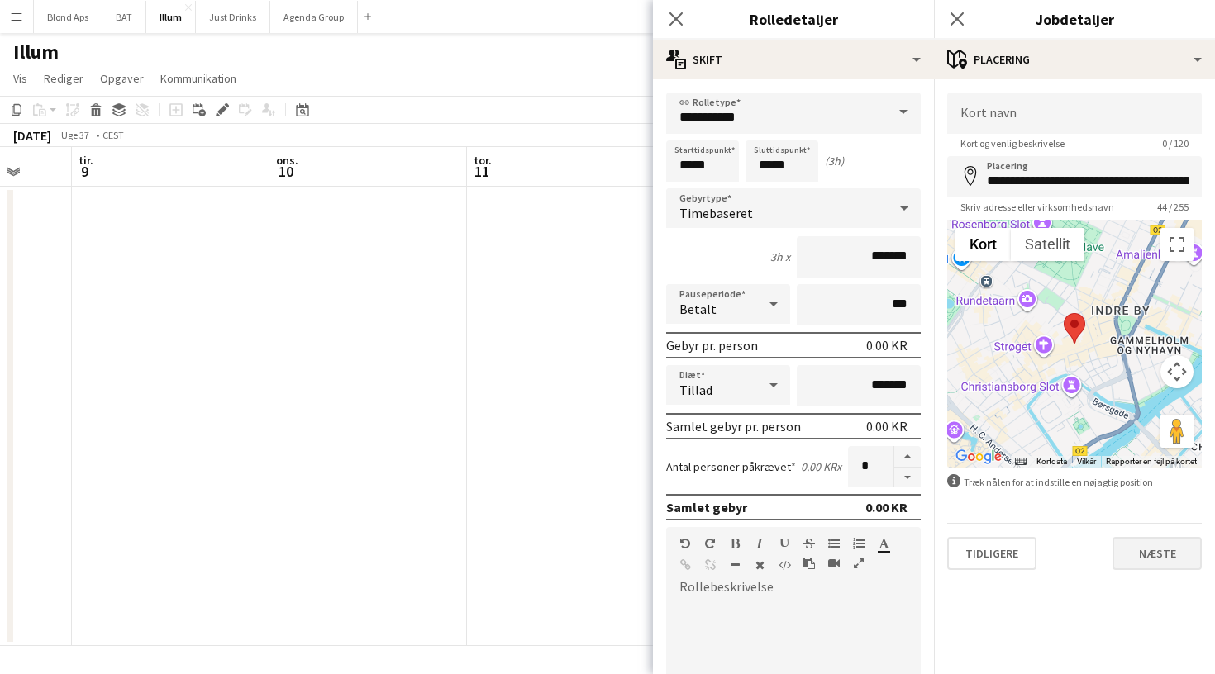
click at [1153, 556] on button "Næste" at bounding box center [1156, 553] width 89 height 33
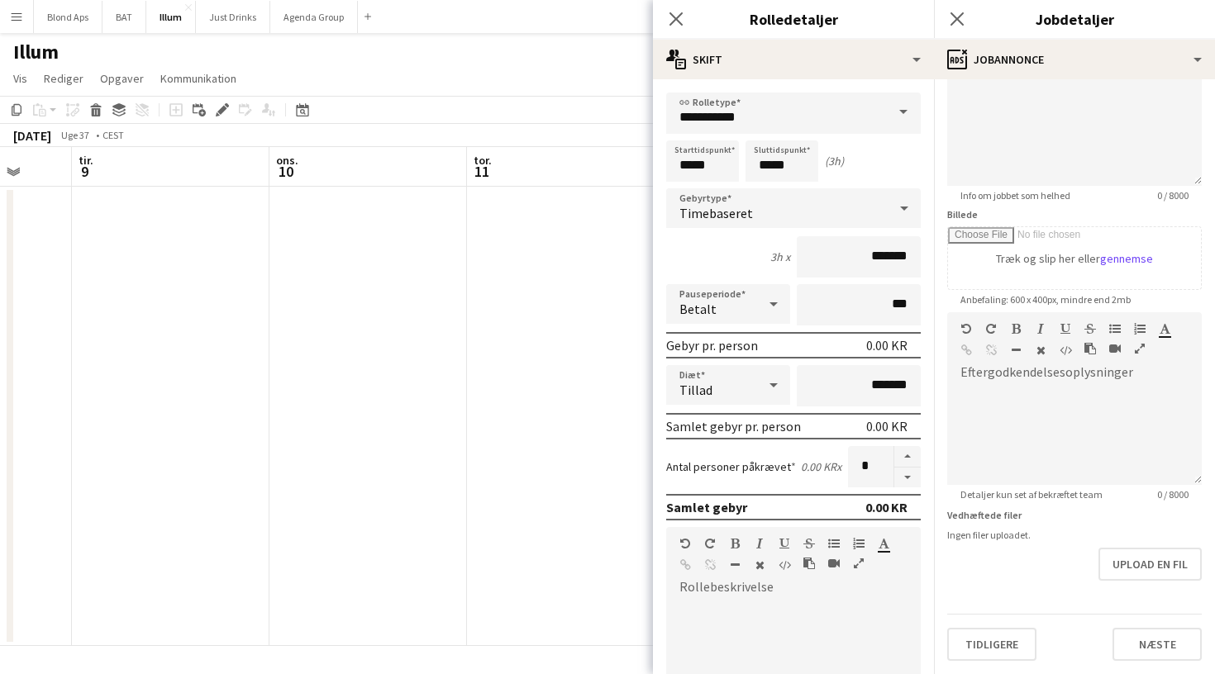
scroll to position [143, 0]
click at [1165, 654] on button "Næste" at bounding box center [1156, 644] width 89 height 33
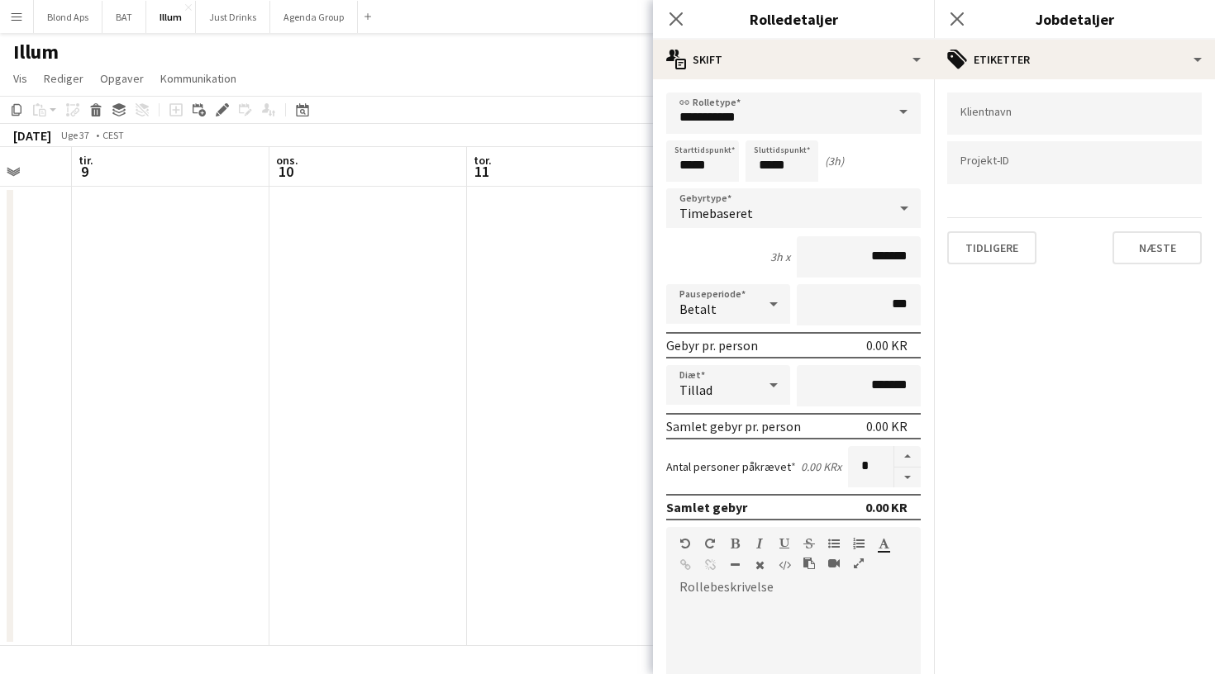
scroll to position [0, 0]
click at [1154, 240] on button "Næste" at bounding box center [1156, 247] width 89 height 33
click at [1145, 166] on button "Næste" at bounding box center [1156, 171] width 89 height 33
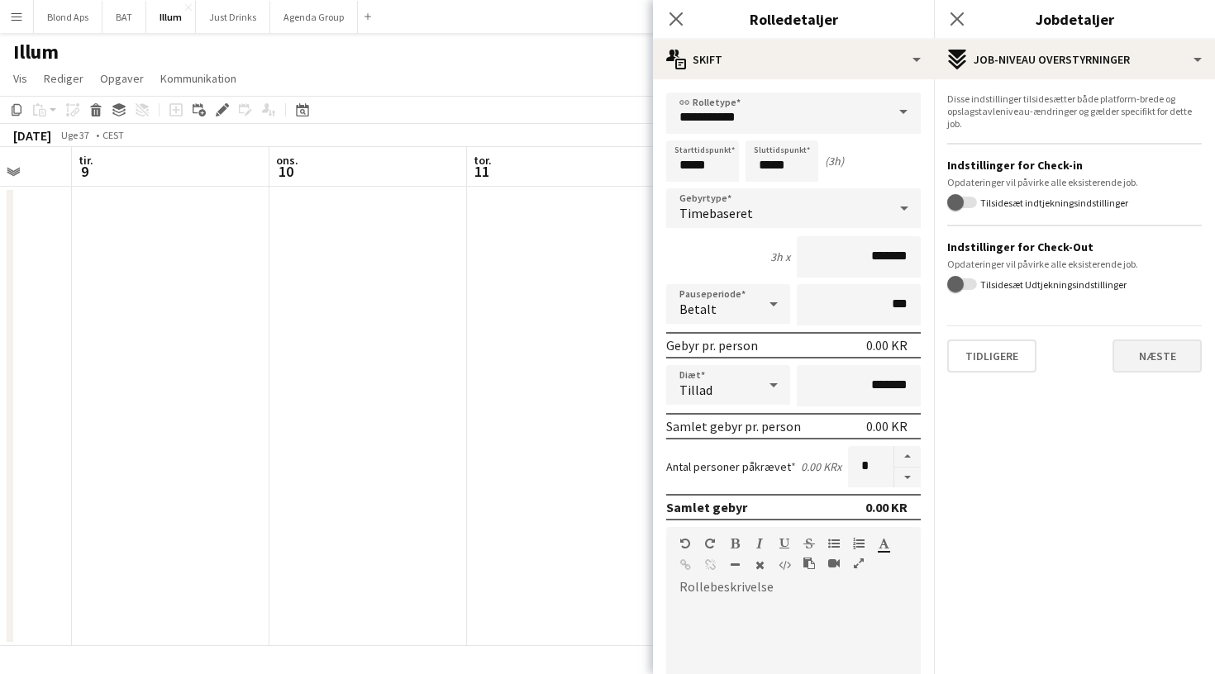
click at [1174, 354] on button "Næste" at bounding box center [1156, 356] width 89 height 33
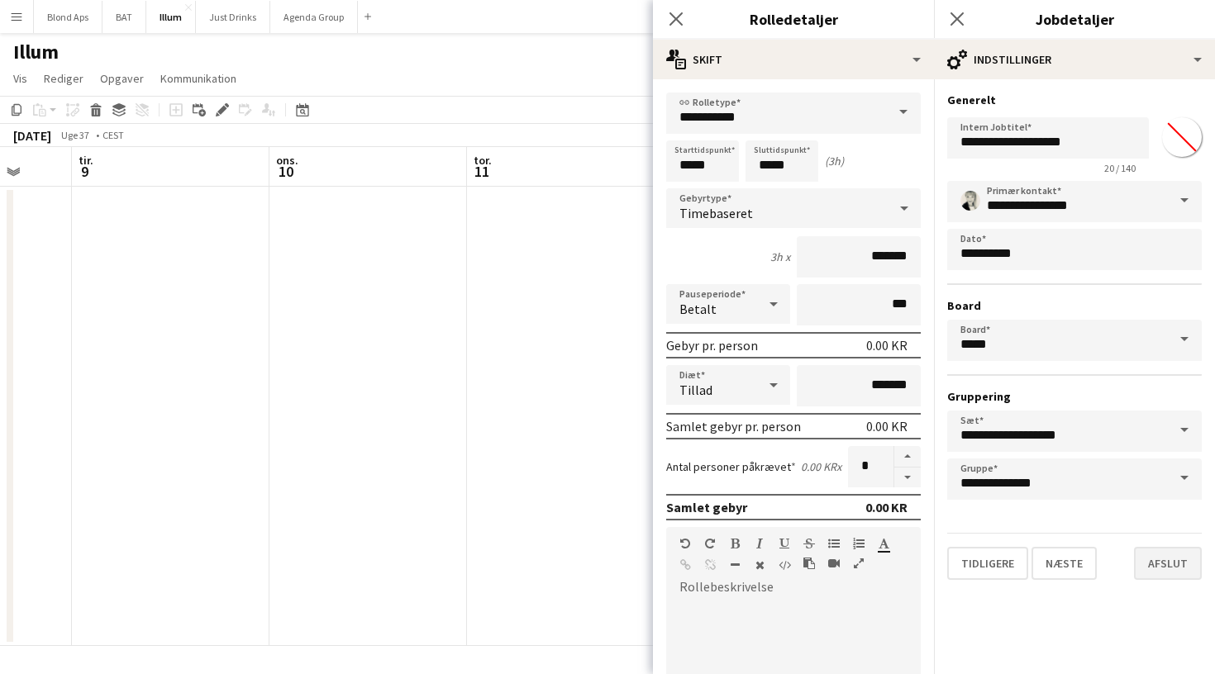
click at [1164, 568] on button "Afslut" at bounding box center [1168, 563] width 68 height 33
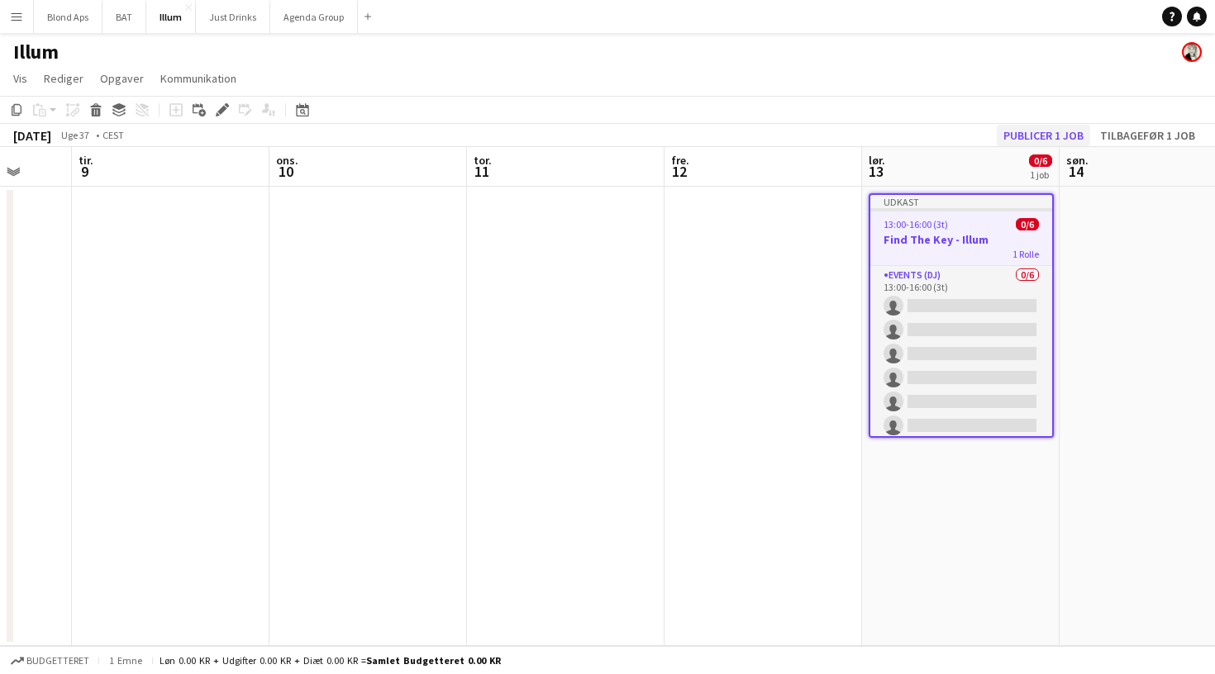
click at [1022, 132] on button "Publicer 1 job" at bounding box center [1043, 135] width 93 height 21
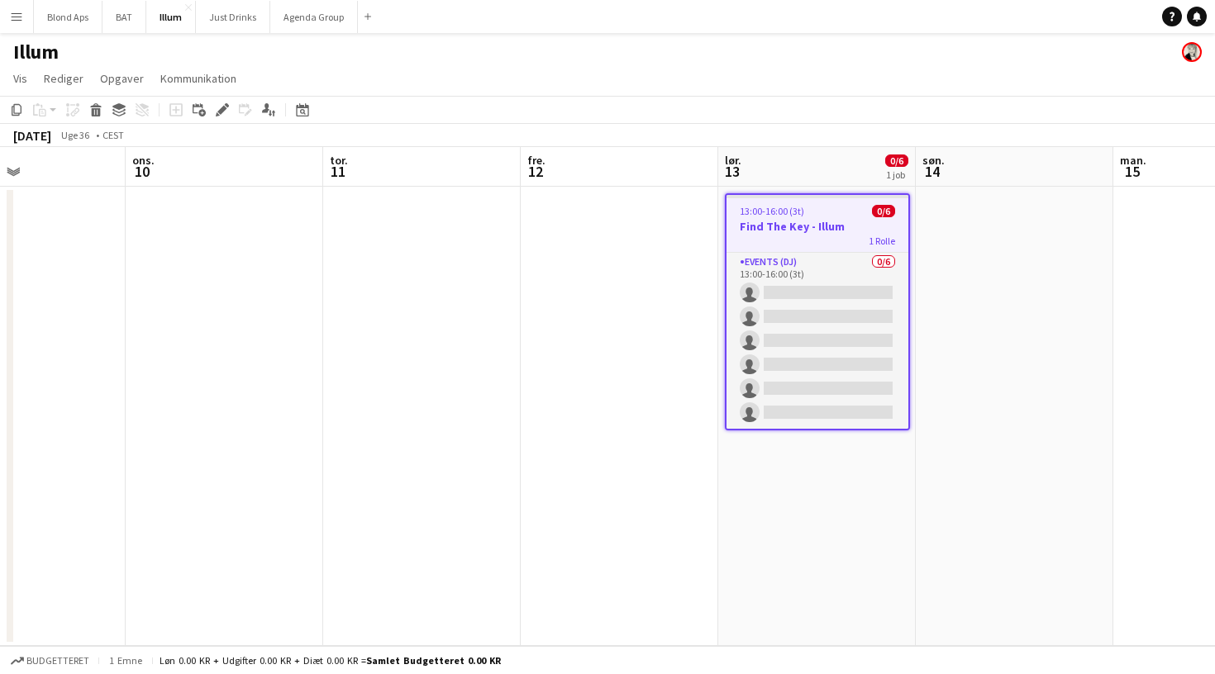
scroll to position [0, 678]
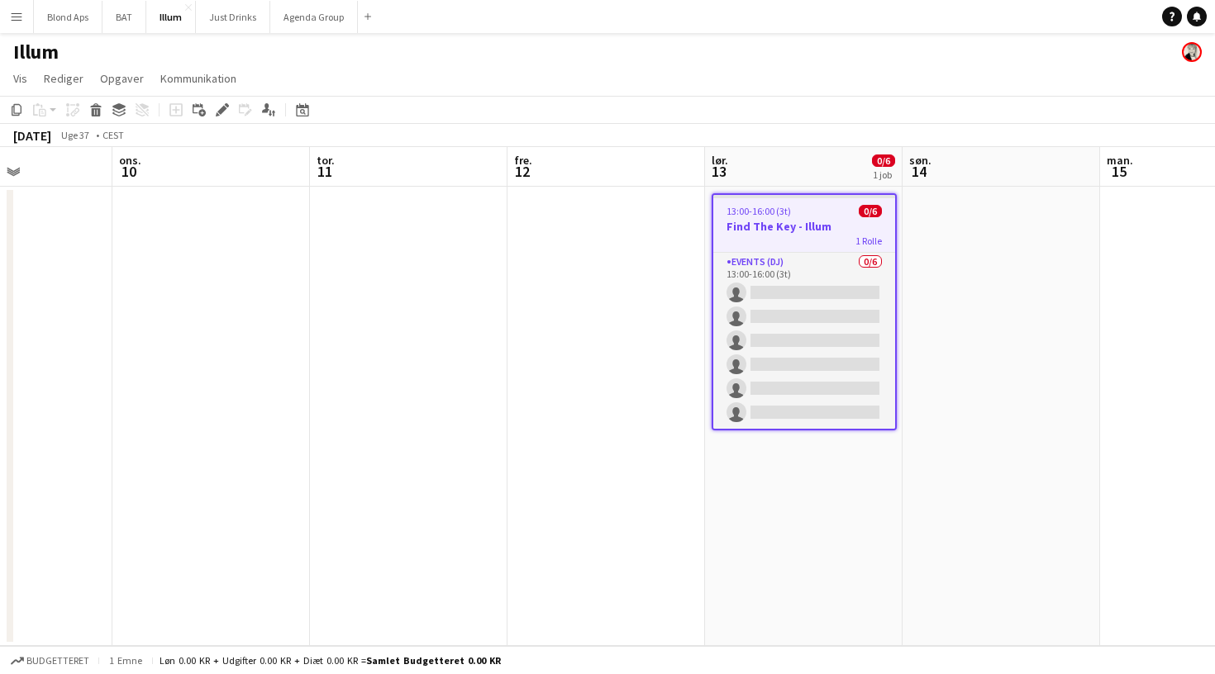
click at [14, 22] on app-icon "Menu" at bounding box center [16, 16] width 13 height 13
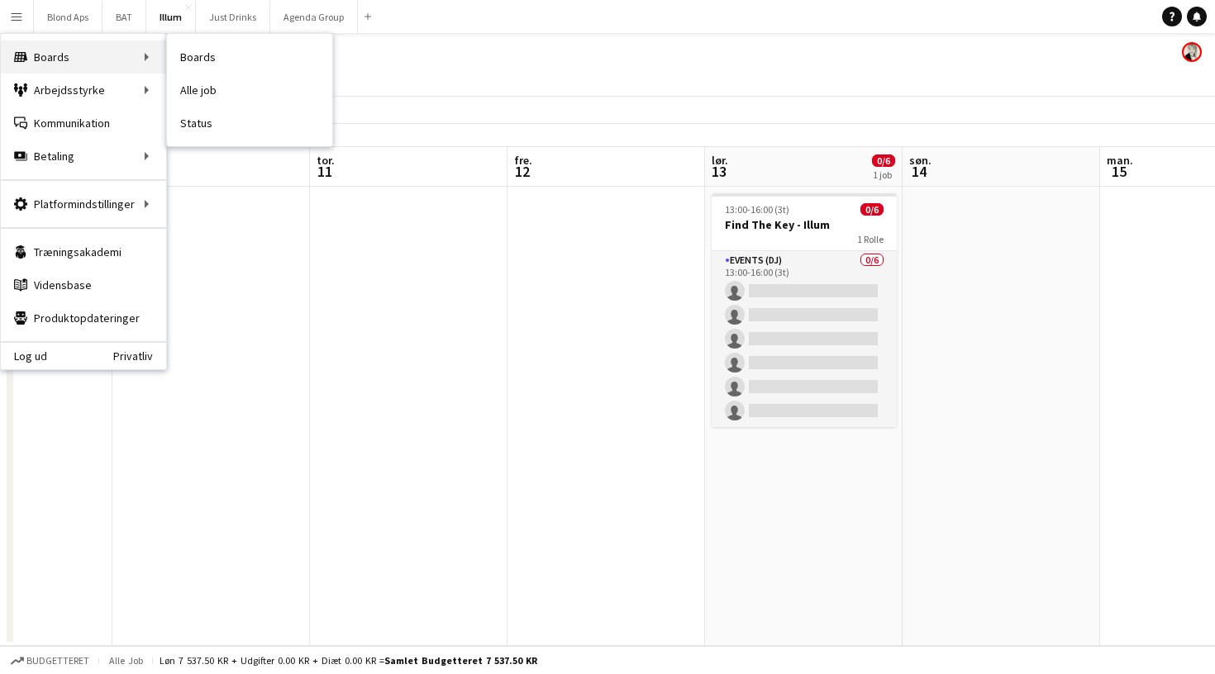
drag, startPoint x: 198, startPoint y: 95, endPoint x: 159, endPoint y: 60, distance: 53.3
click at [204, 88] on link "Alle job" at bounding box center [249, 90] width 165 height 33
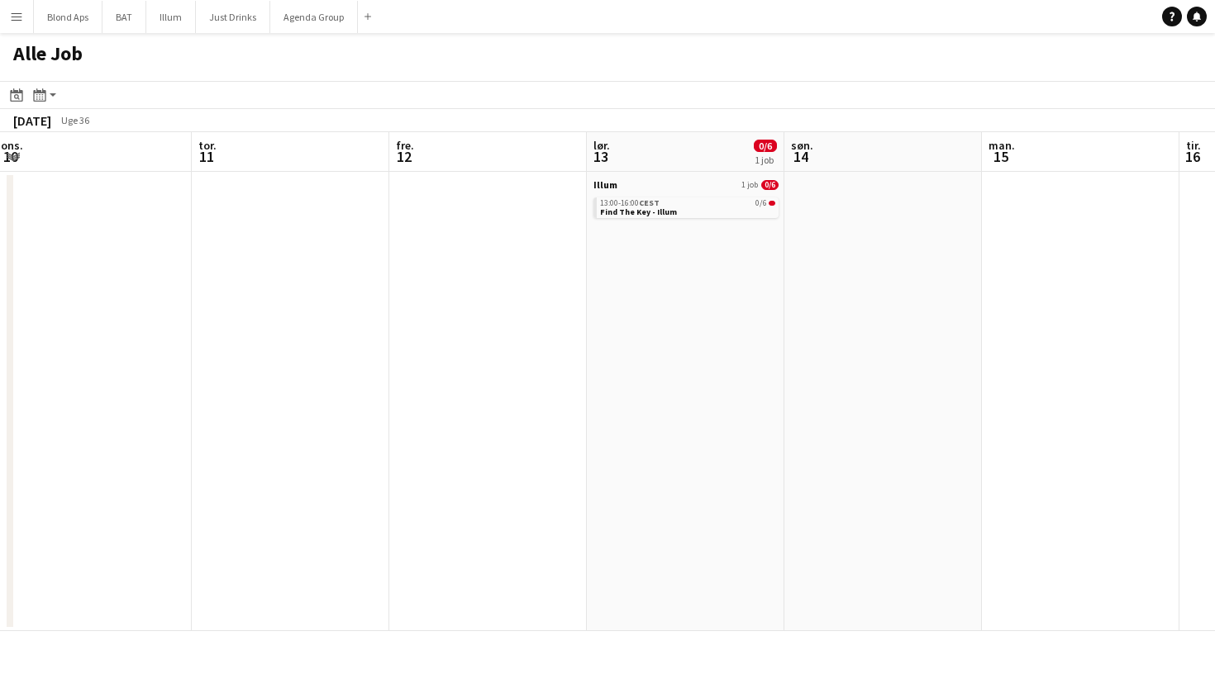
scroll to position [0, 489]
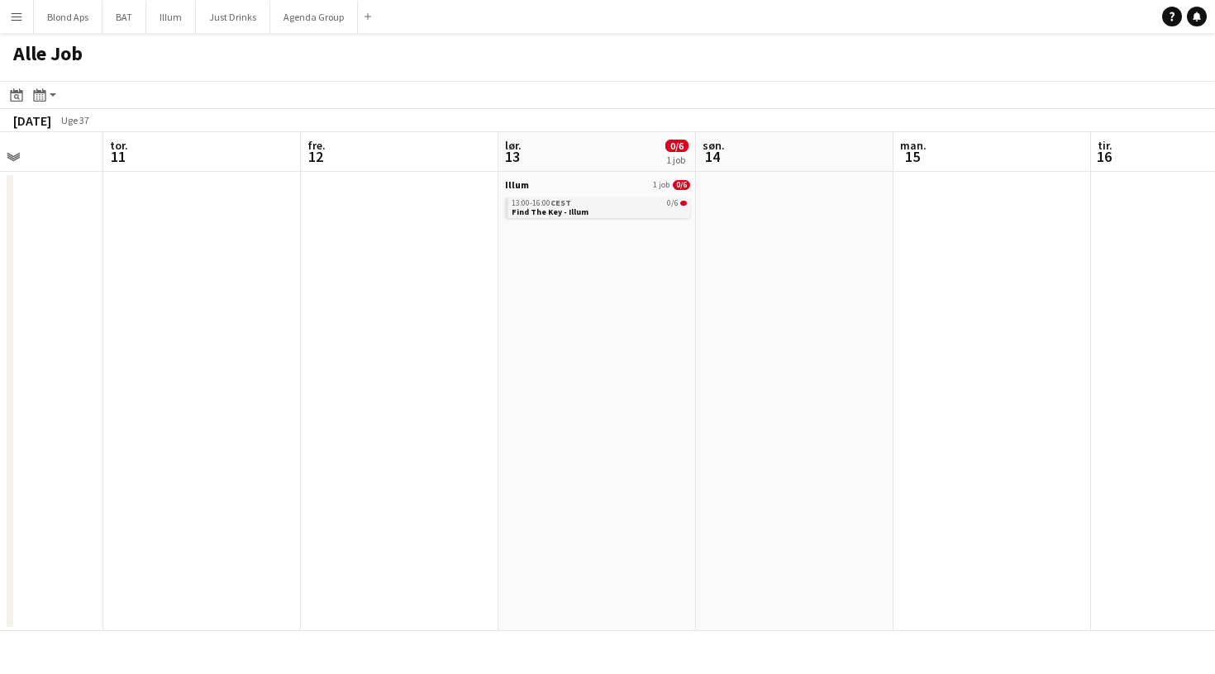
click at [570, 202] on span "CEST" at bounding box center [560, 203] width 21 height 11
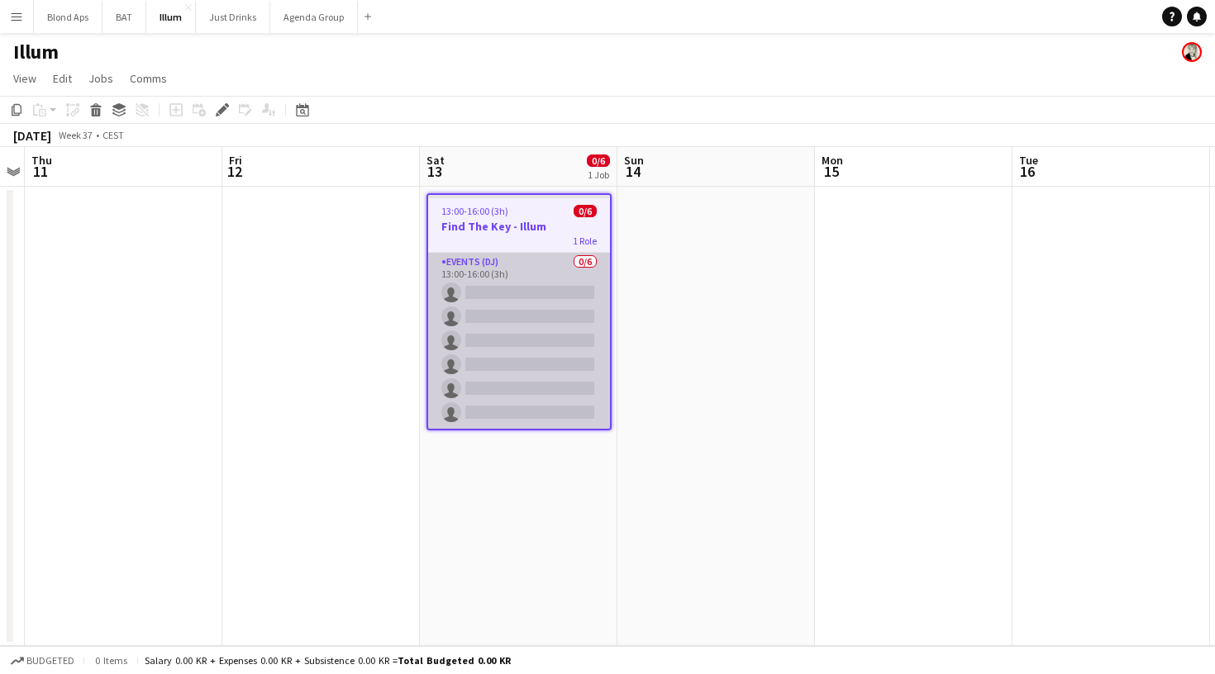
click at [526, 300] on app-card-role "Events (DJ) 0/6 13:00-16:00 (3h) single-neutral-actions single-neutral-actions …" at bounding box center [519, 341] width 182 height 176
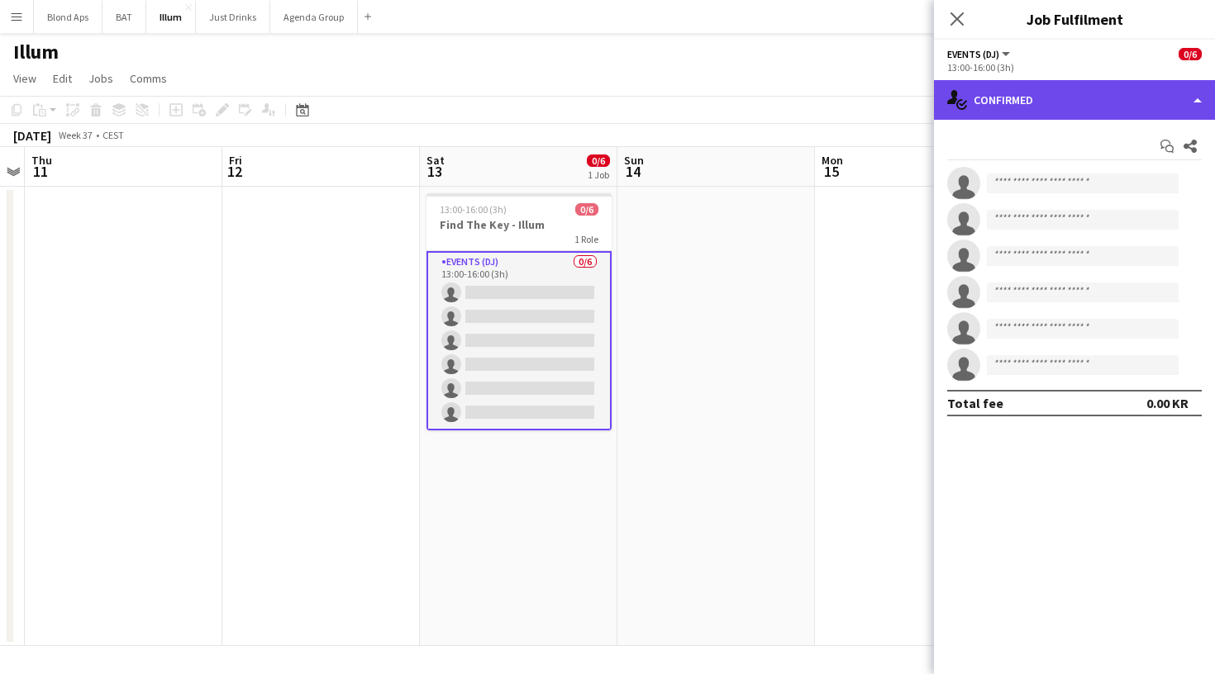
click at [1045, 102] on div "single-neutral-actions-check-2 Confirmed" at bounding box center [1074, 100] width 281 height 40
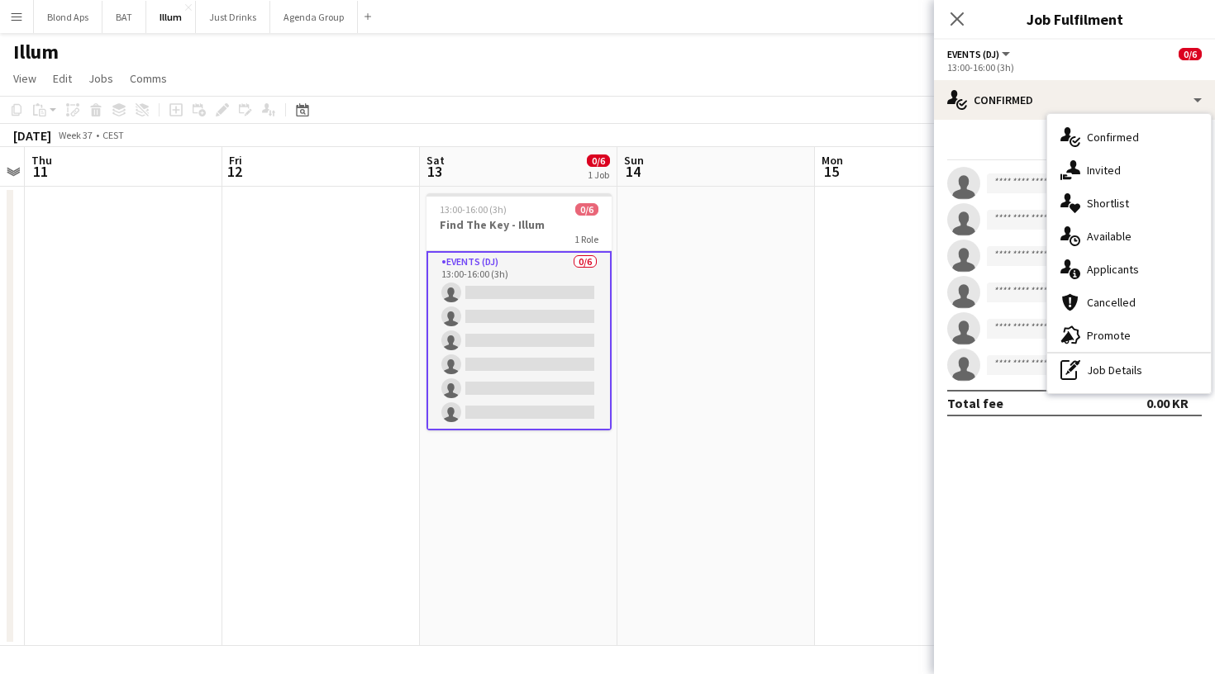
click at [1003, 124] on div "Start chat Share single-neutral-actions single-neutral-actions single-neutral-a…" at bounding box center [1074, 275] width 281 height 310
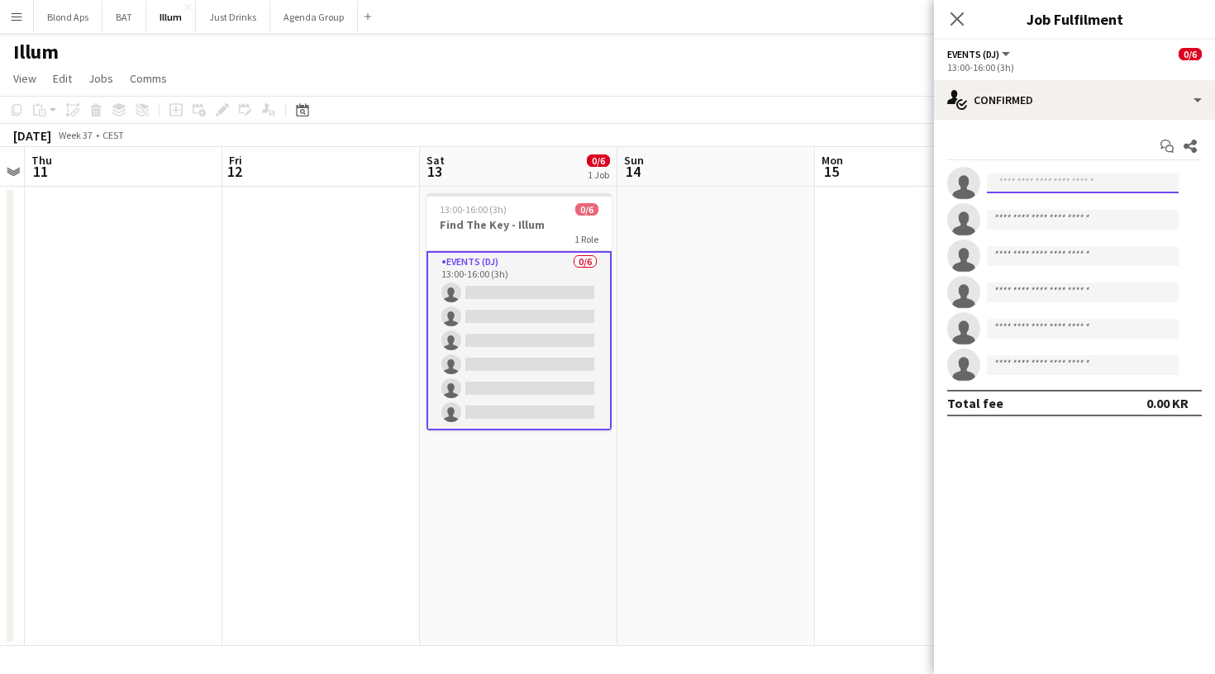
click at [1031, 185] on input at bounding box center [1083, 184] width 192 height 20
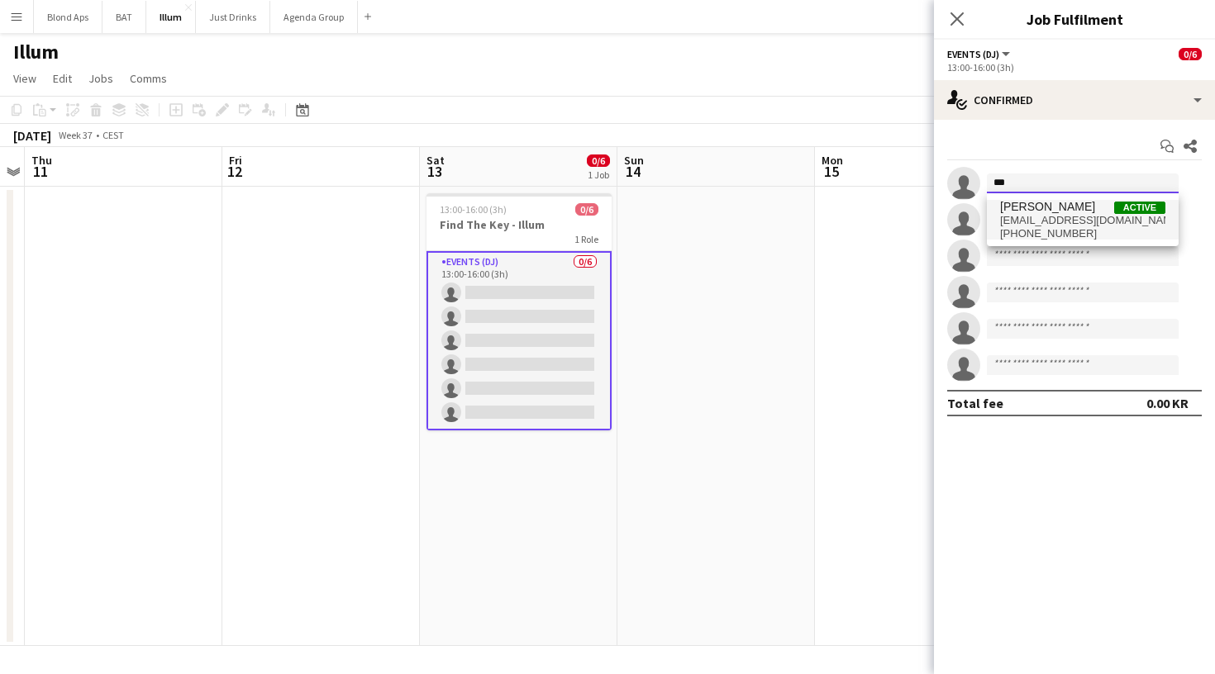
type input "***"
click at [1074, 232] on span "+4521564147" at bounding box center [1082, 233] width 165 height 13
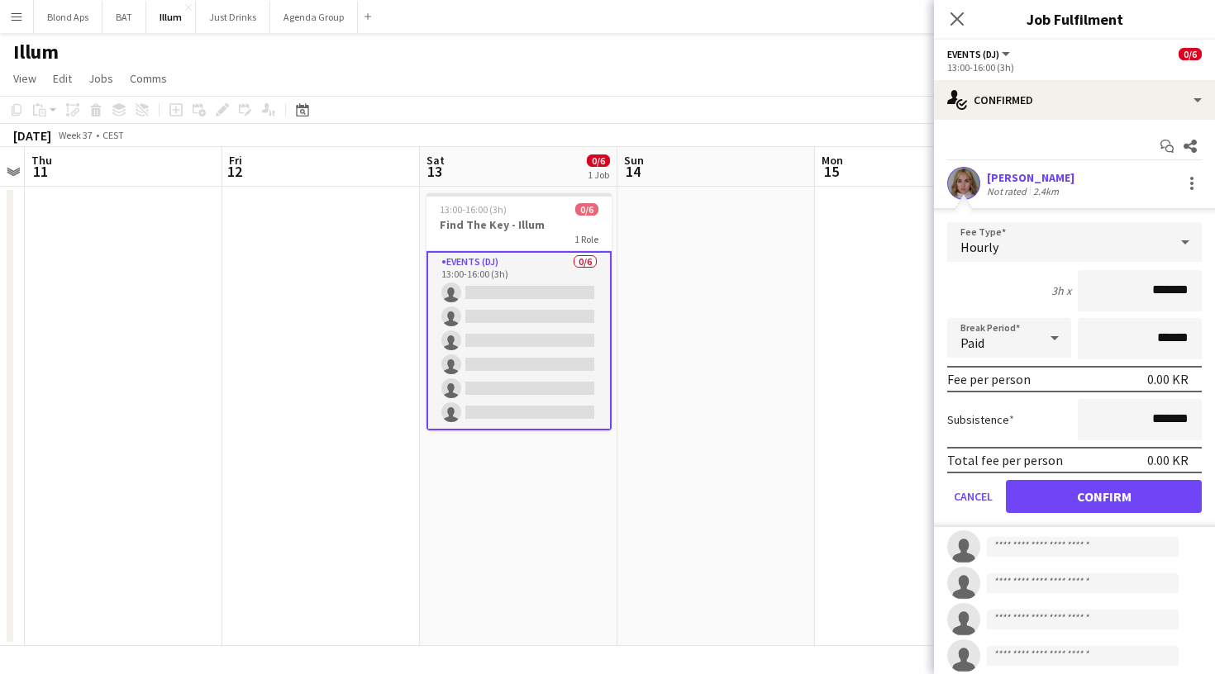
click at [1120, 493] on button "Confirm" at bounding box center [1104, 496] width 196 height 33
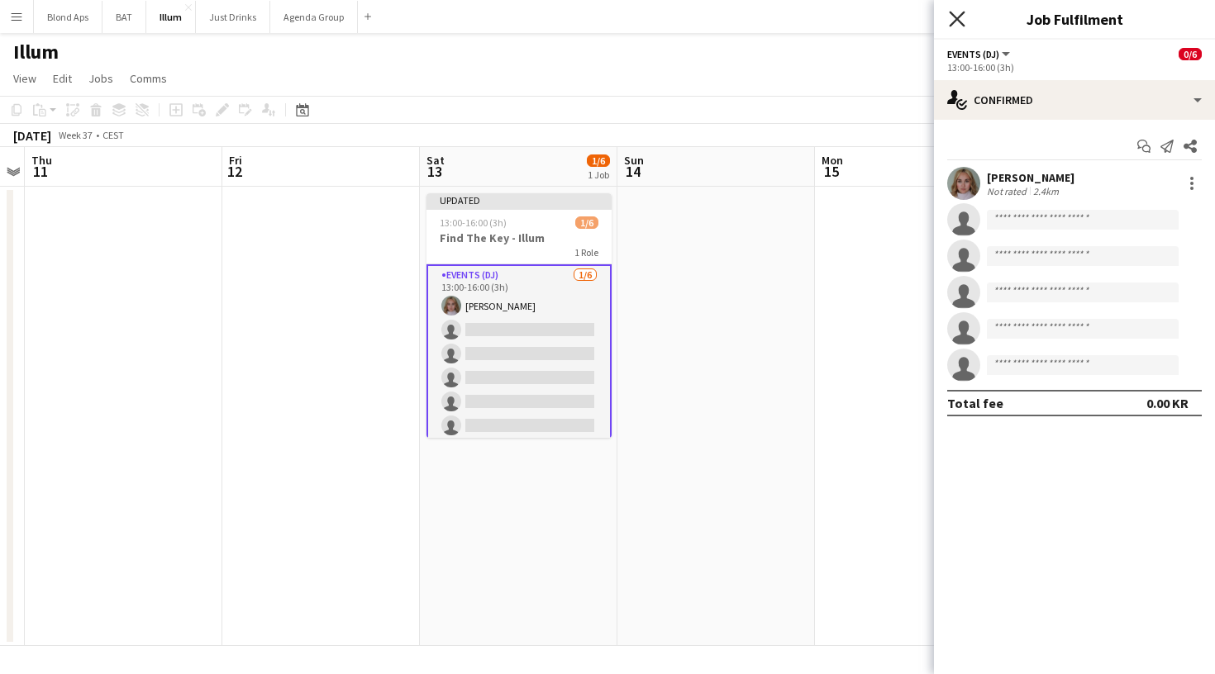
click at [963, 20] on icon "Close pop-in" at bounding box center [957, 19] width 16 height 16
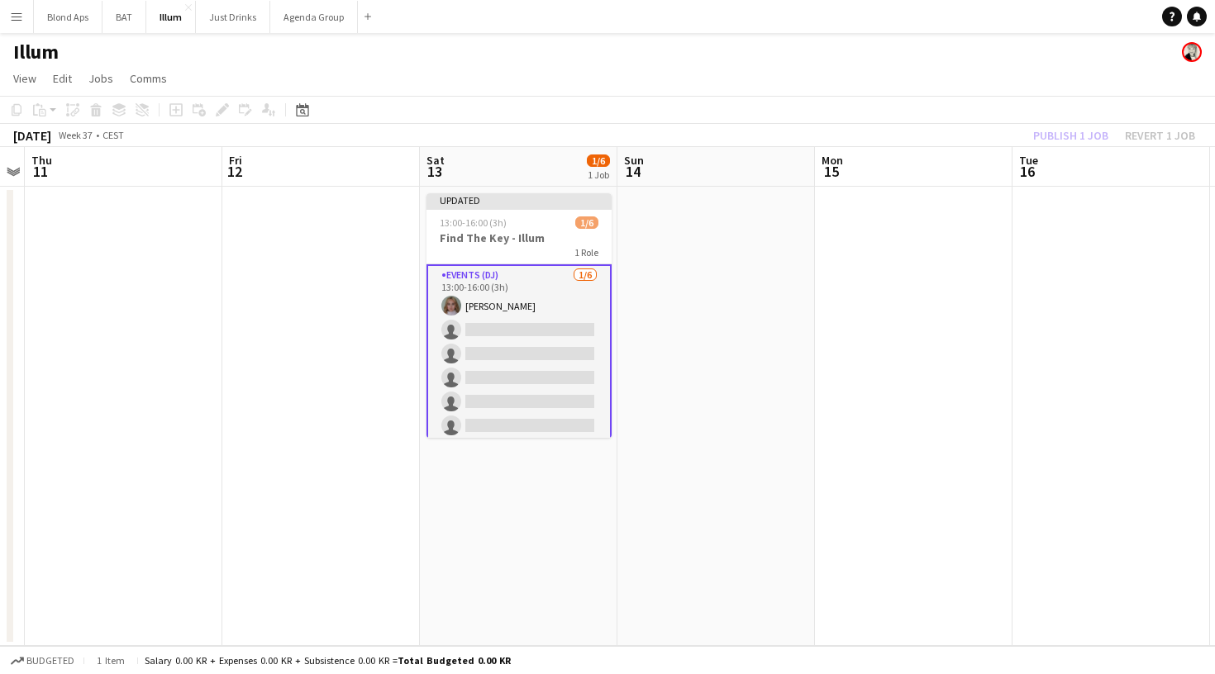
click at [783, 422] on app-date-cell at bounding box center [716, 416] width 198 height 459
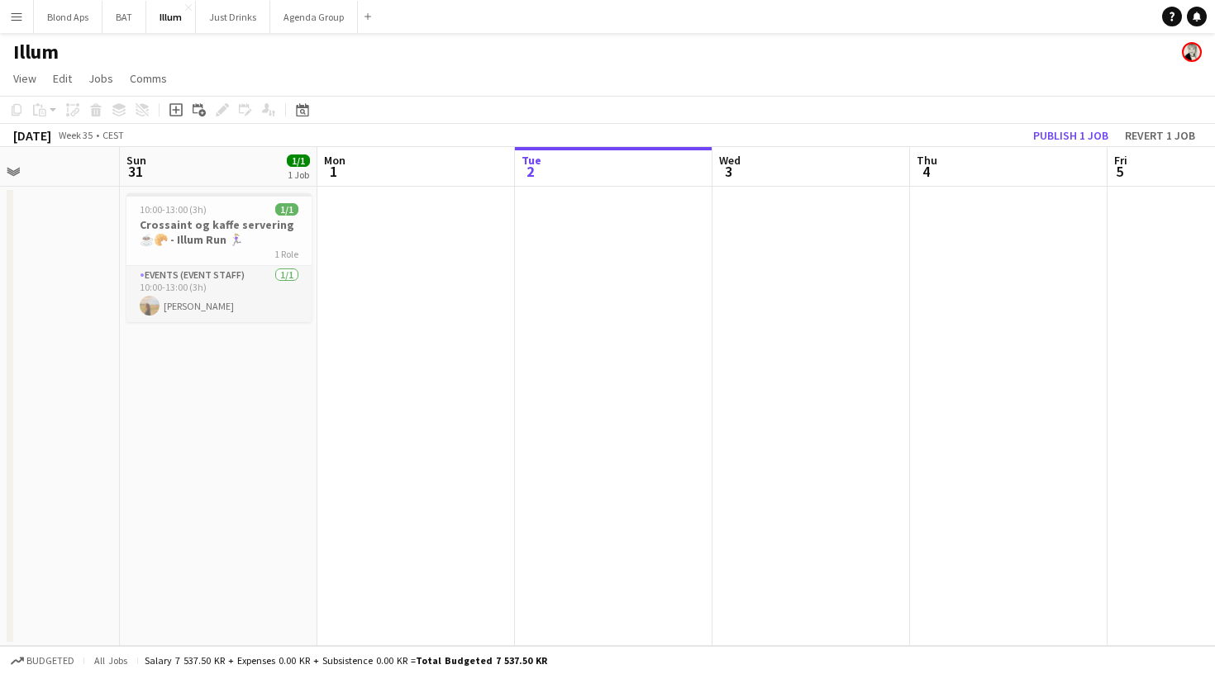
scroll to position [0, 597]
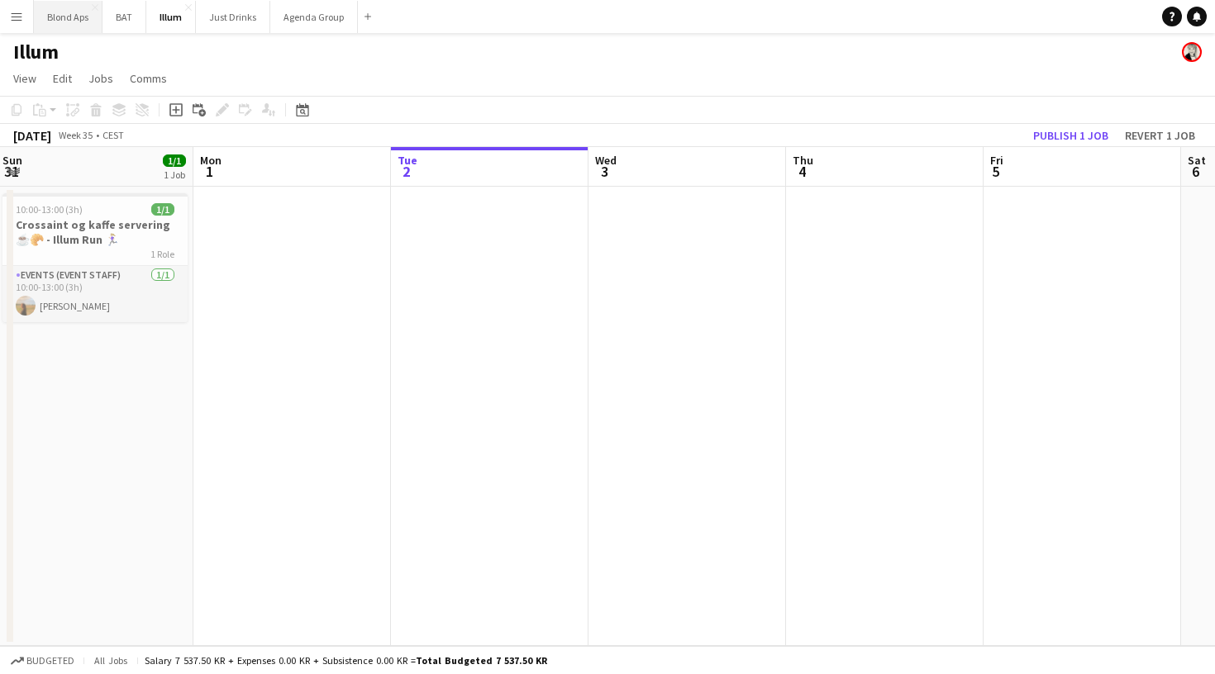
click at [60, 15] on button "Blond Aps Close" at bounding box center [68, 17] width 69 height 32
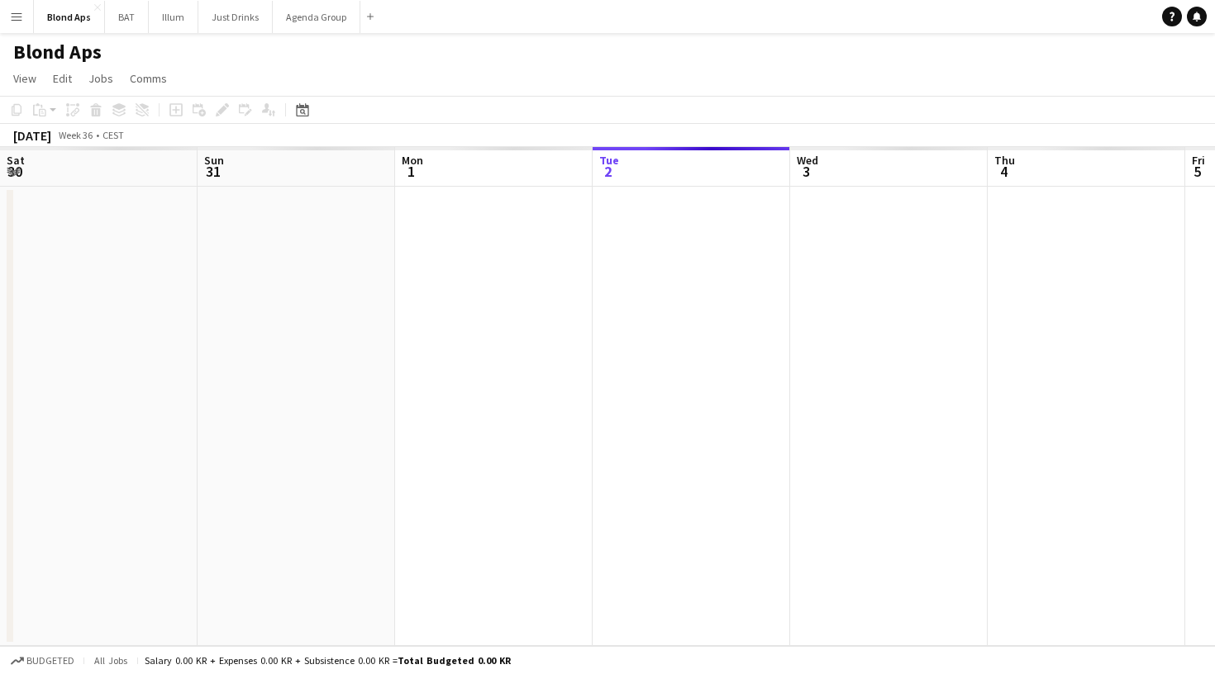
scroll to position [0, 395]
